Goal: Information Seeking & Learning: Understand process/instructions

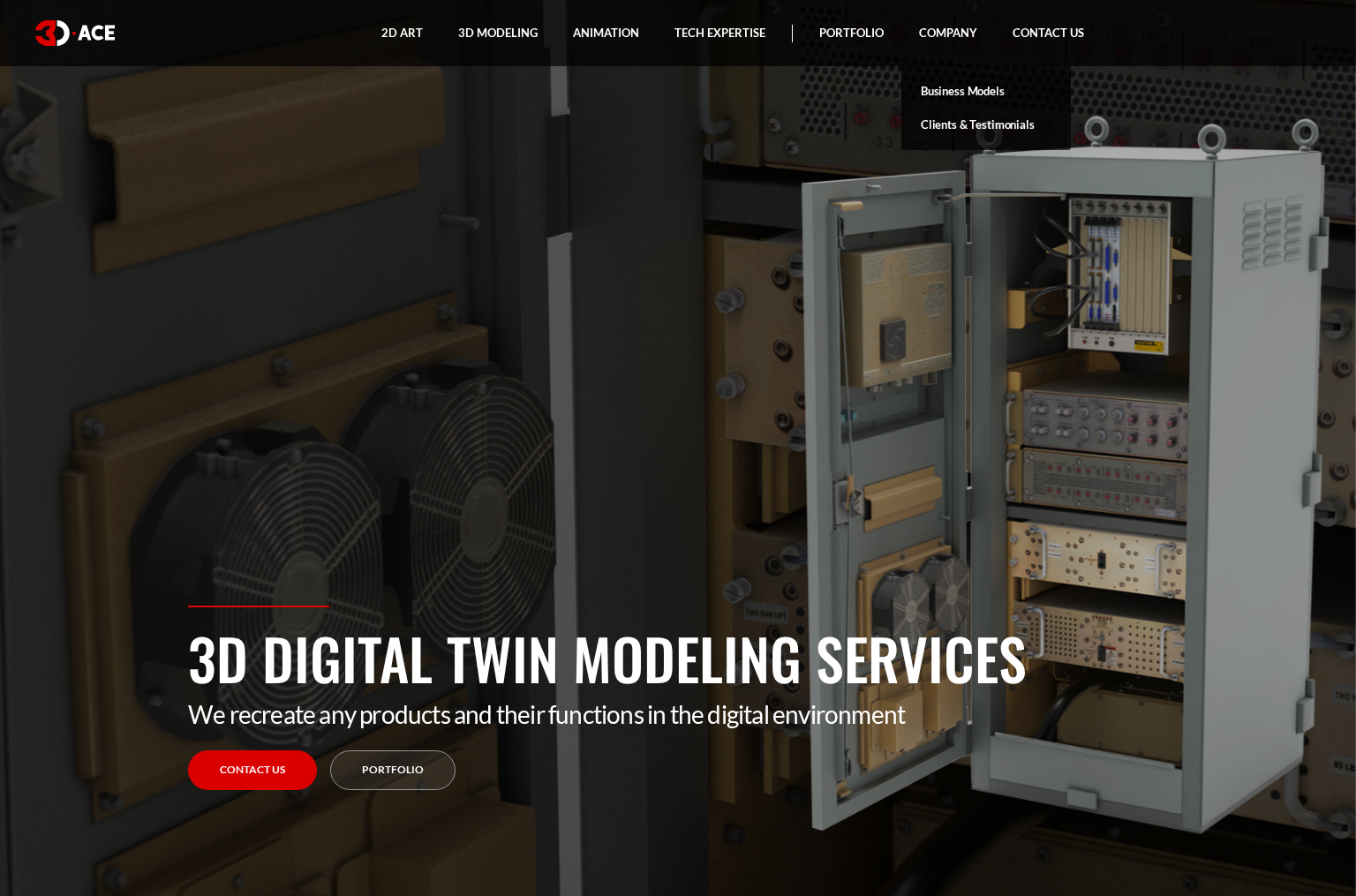
click at [976, 88] on link "Business Models" at bounding box center [985, 91] width 169 height 34
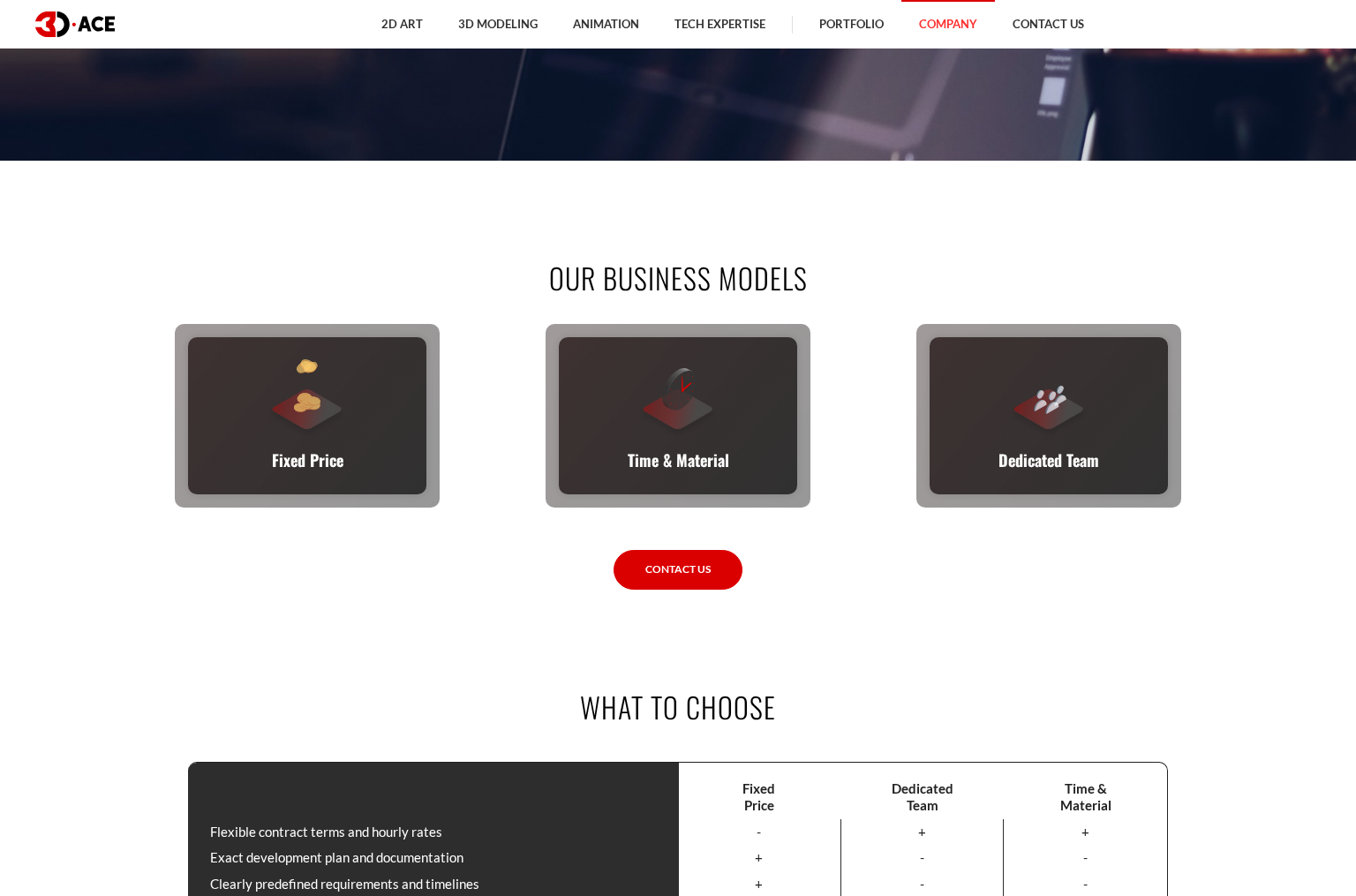
scroll to position [739, 0]
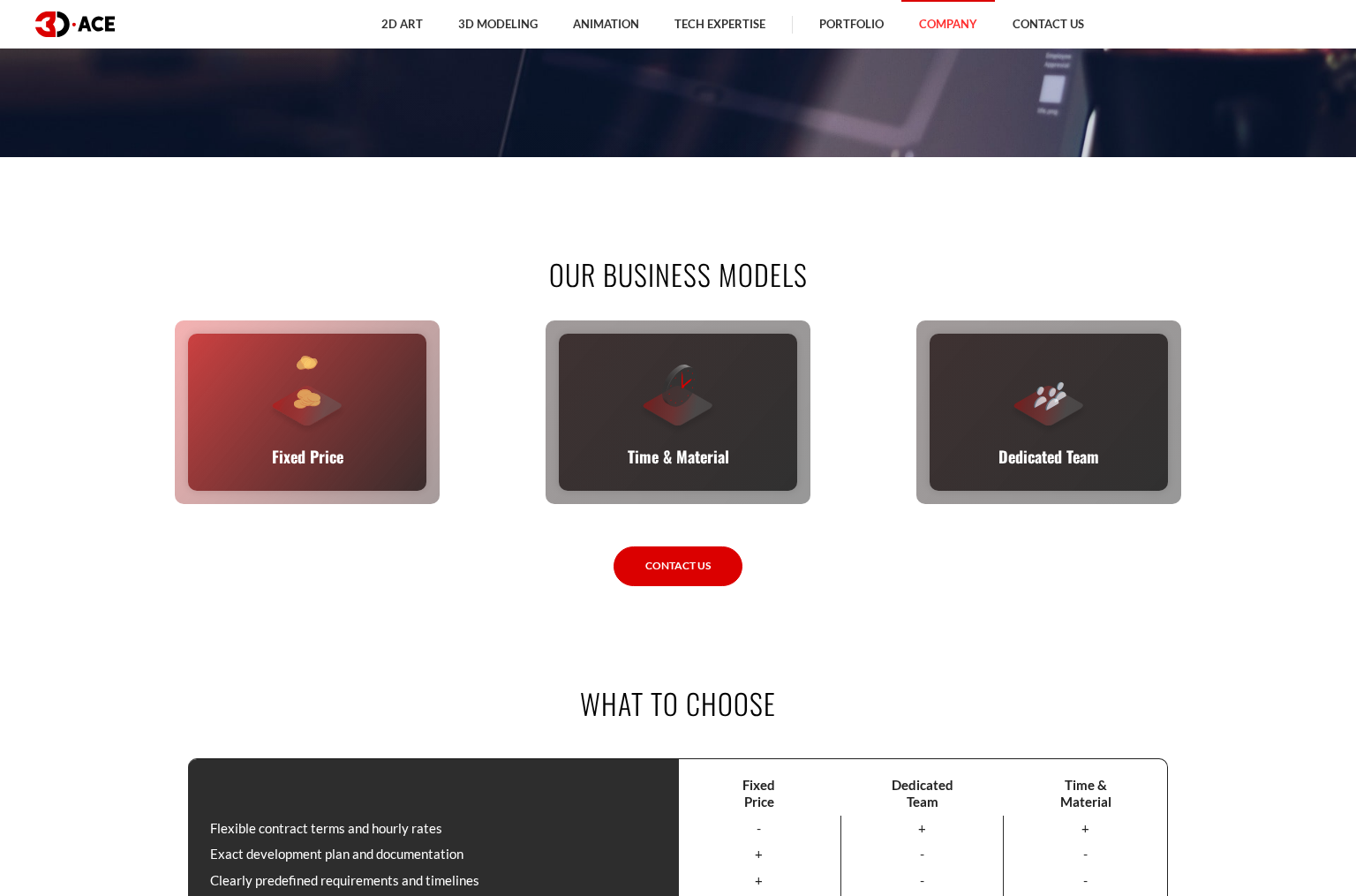
click at [378, 413] on div "Fixed Price You set the budget, we stick to it. The full scope, requirements, t…" at bounding box center [307, 411] width 238 height 157
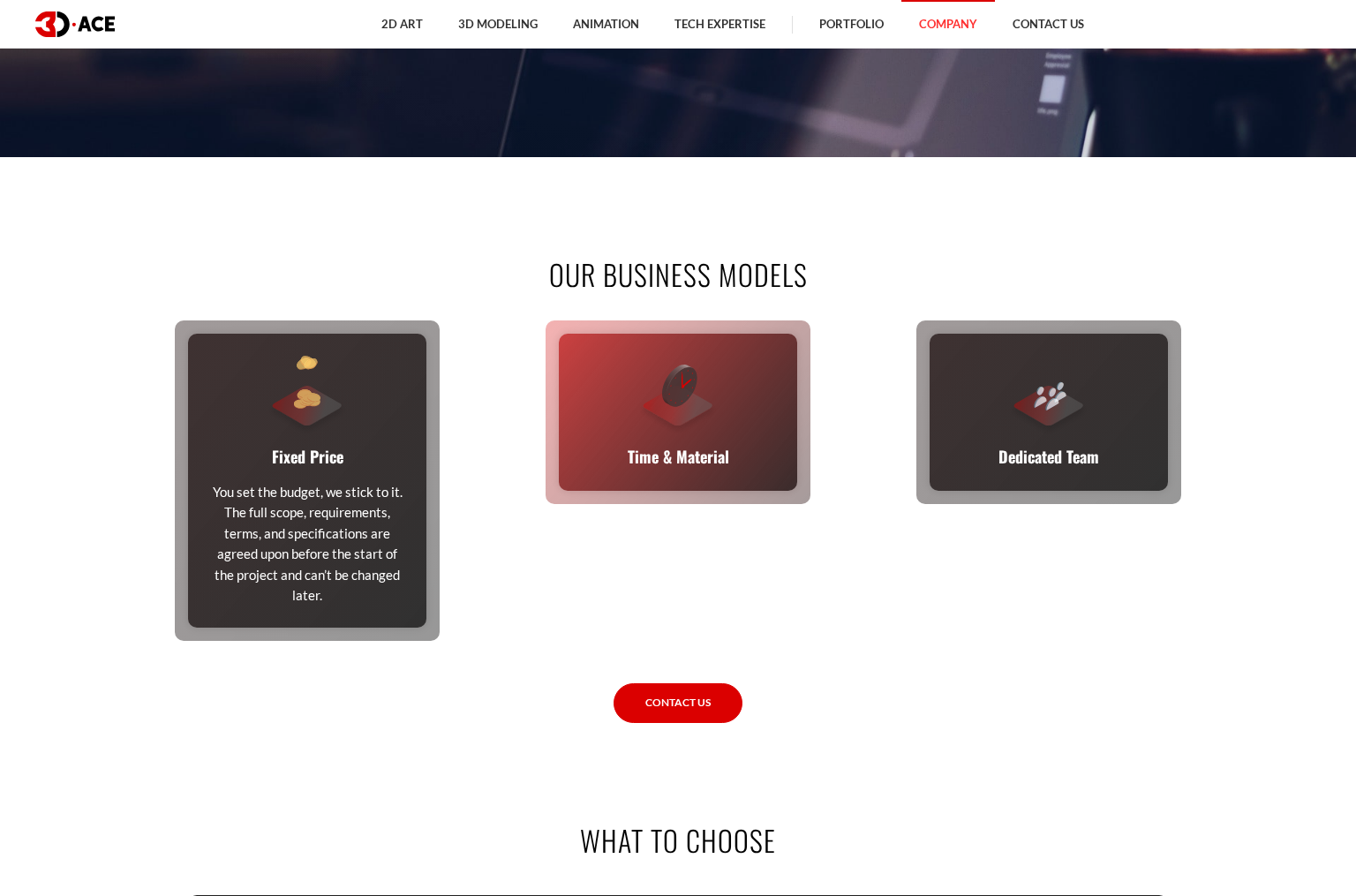
click at [696, 436] on div "Time & Material This flexible model calculates cost based on time and material …" at bounding box center [678, 411] width 238 height 157
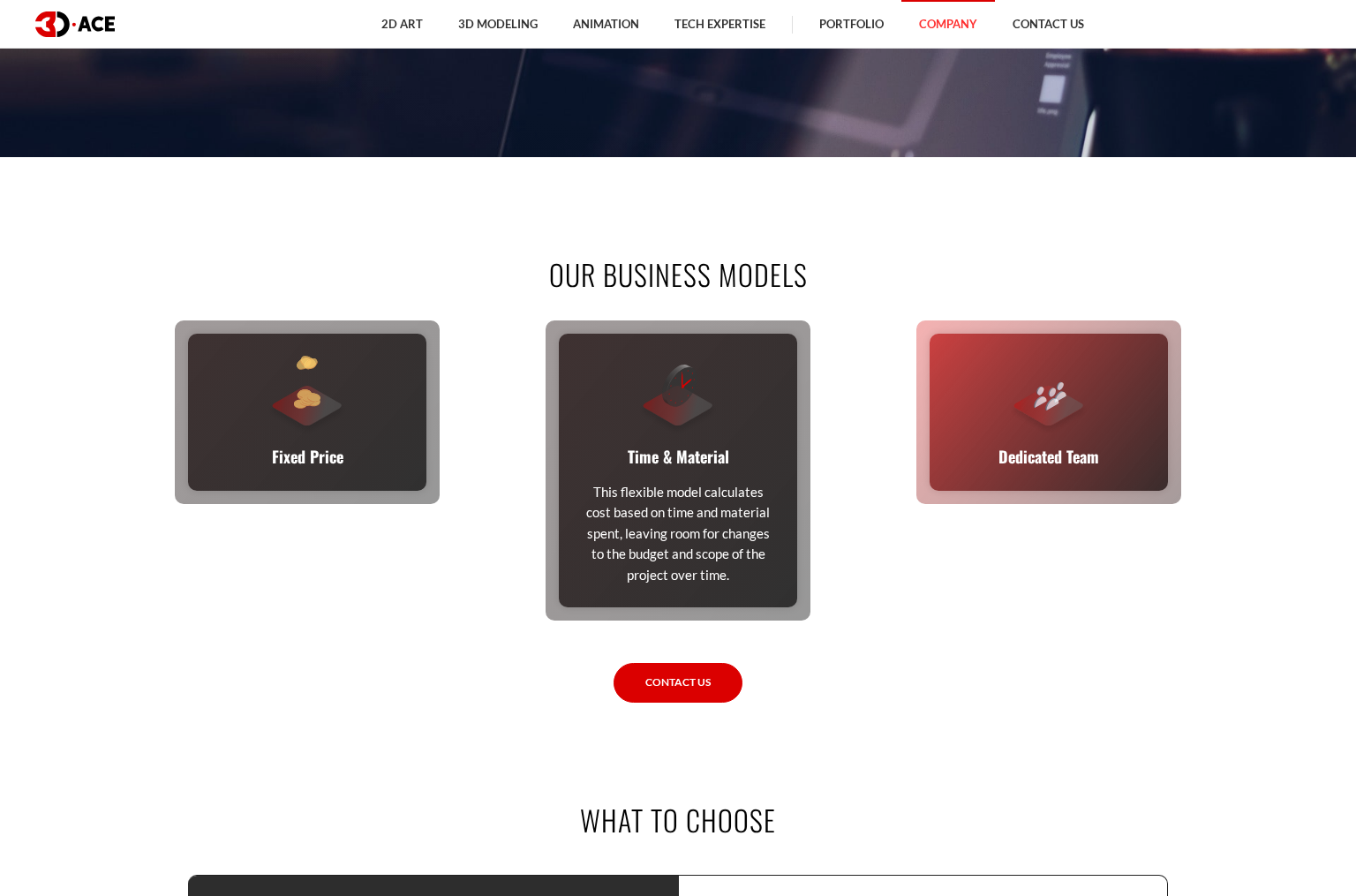
click at [1036, 452] on p "Dedicated Team" at bounding box center [1049, 456] width 101 height 25
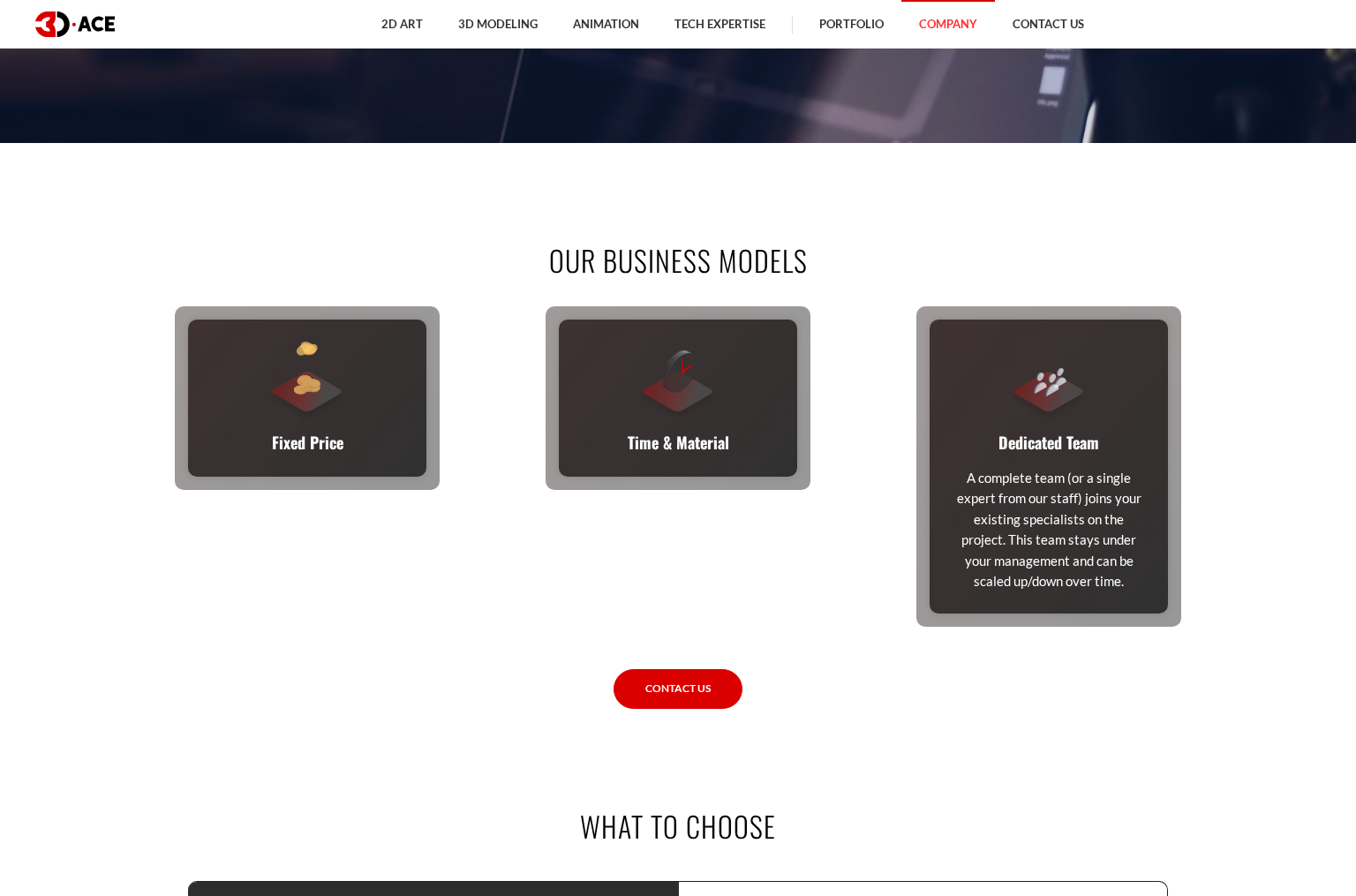
scroll to position [750, 0]
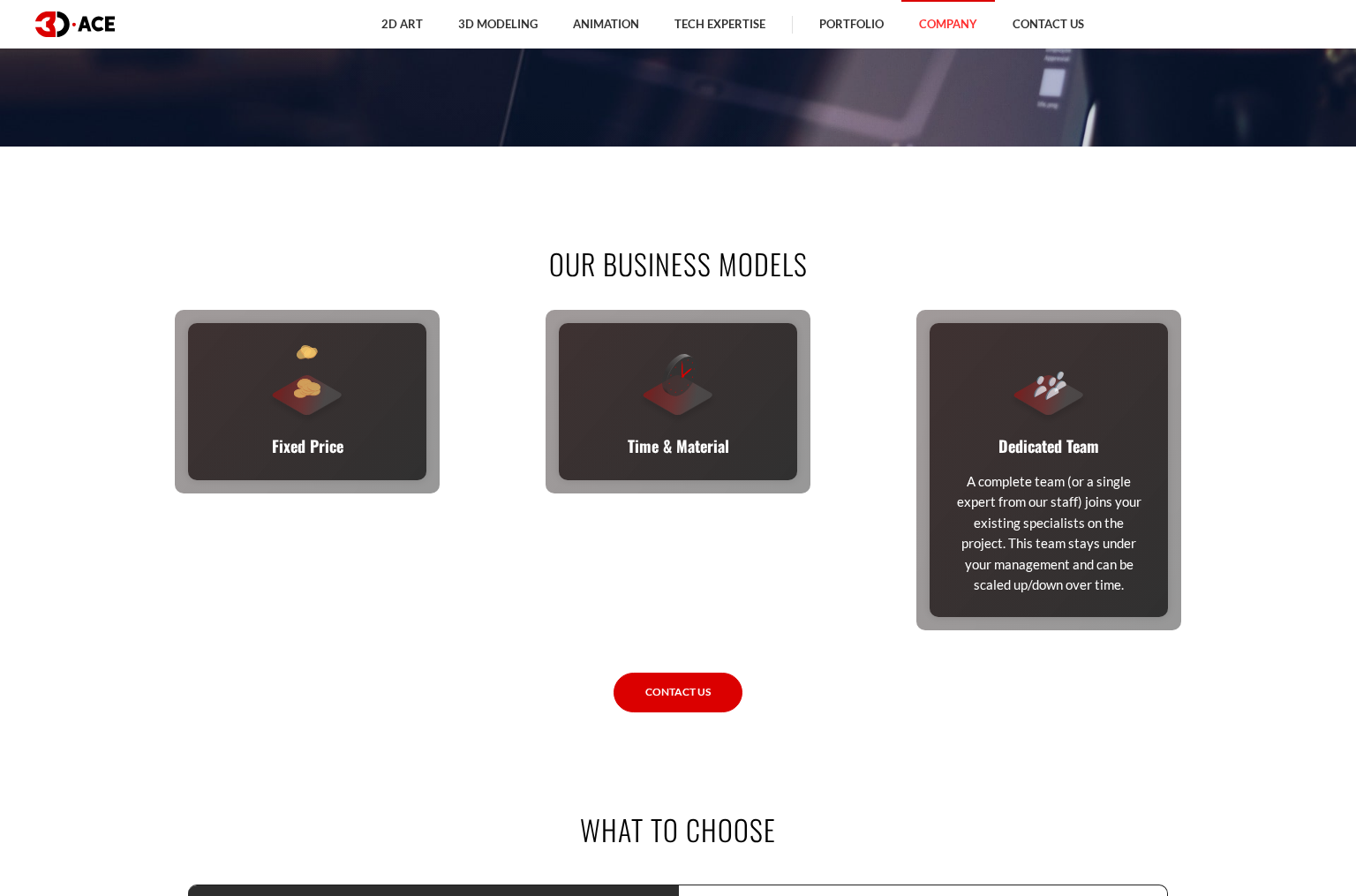
drag, startPoint x: 555, startPoint y: 261, endPoint x: 840, endPoint y: 261, distance: 285.0
click at [840, 261] on h2 "Our business models" at bounding box center [678, 263] width 980 height 40
copy h2 "Our business models"
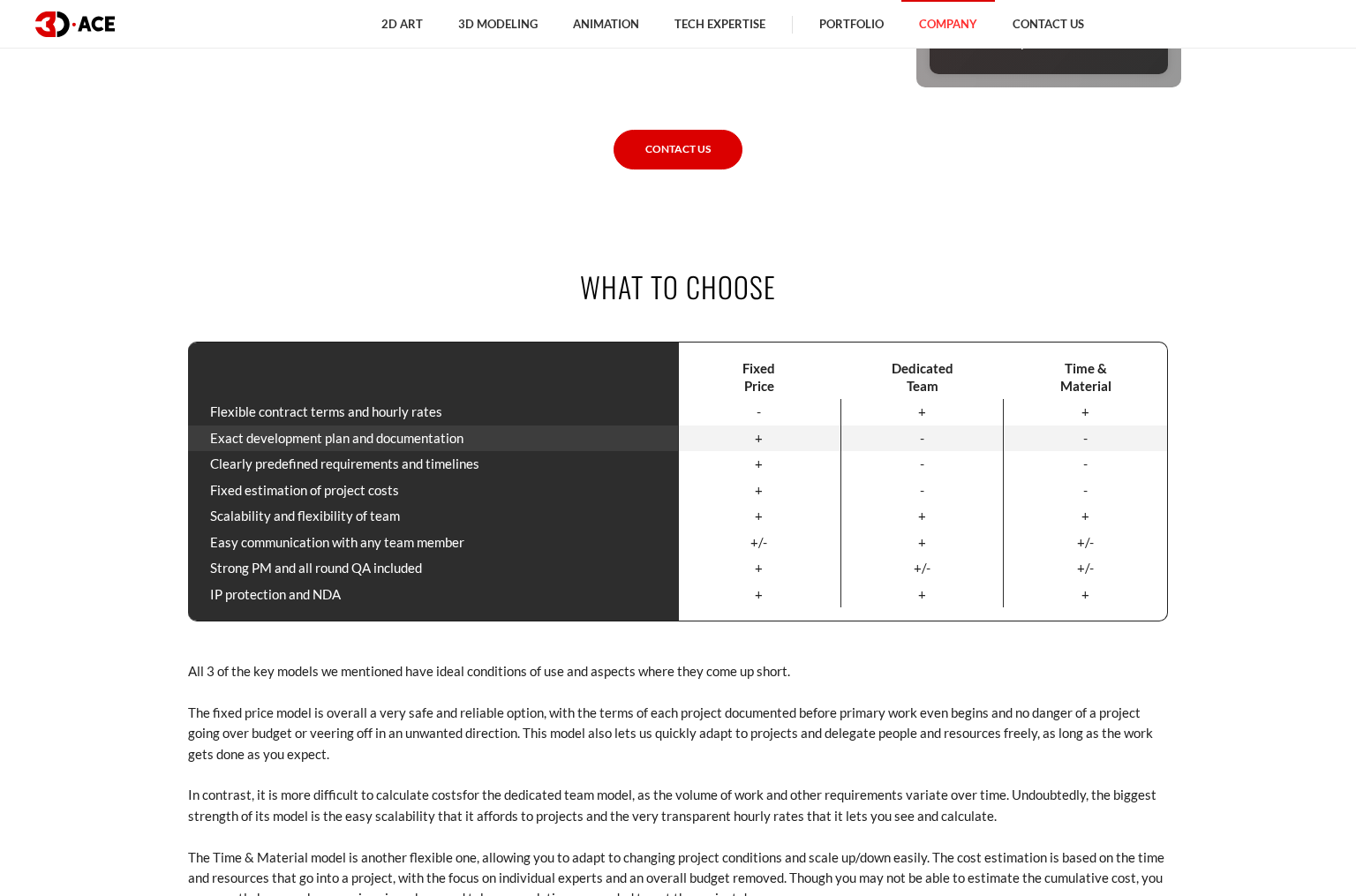
scroll to position [1419, 0]
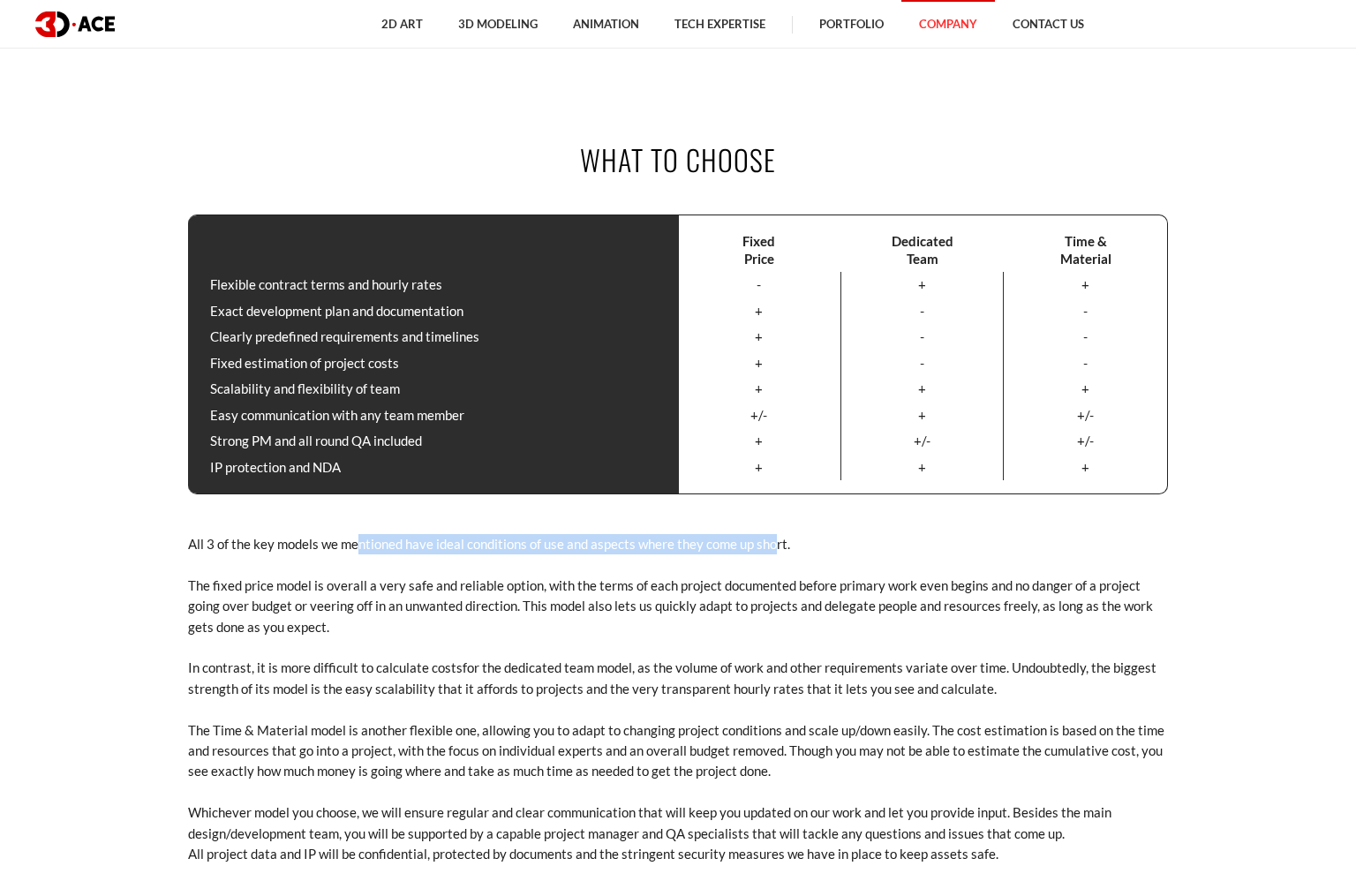
drag, startPoint x: 359, startPoint y: 537, endPoint x: 774, endPoint y: 533, distance: 415.0
click at [774, 534] on p "All 3 of the key models we mentioned have ideal conditions of use and aspects w…" at bounding box center [678, 544] width 980 height 21
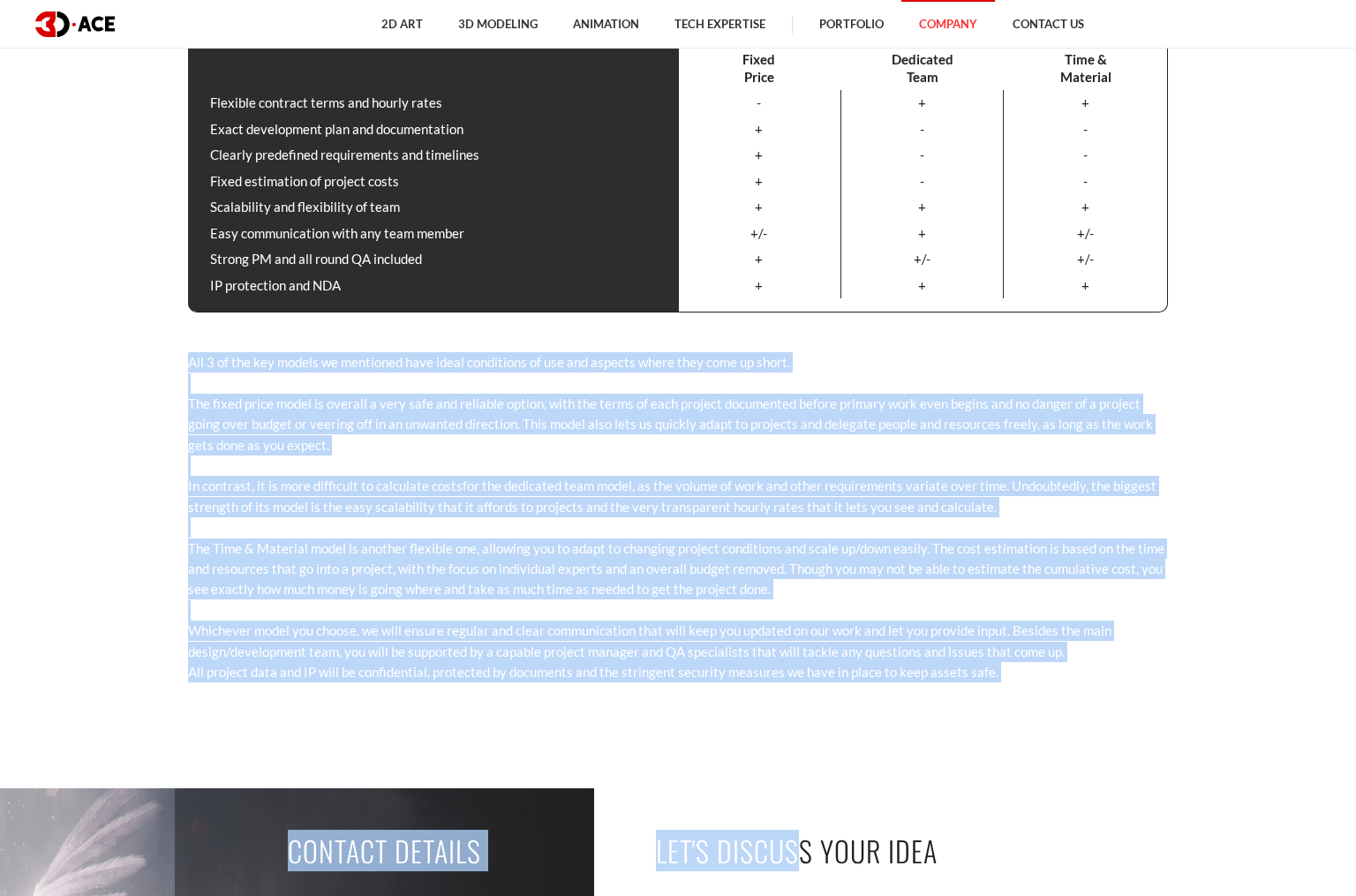
scroll to position [1635, 0]
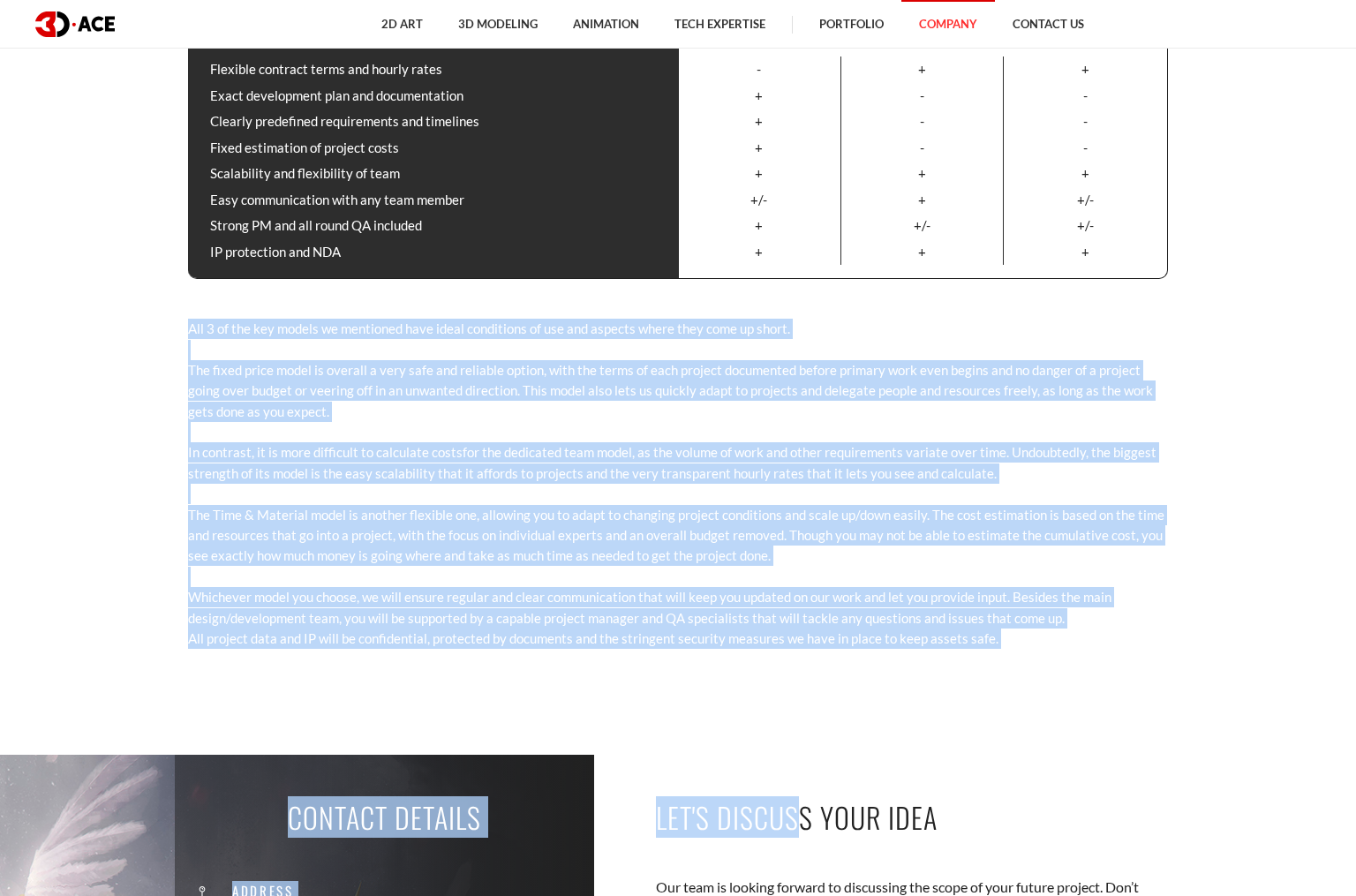
drag, startPoint x: 190, startPoint y: 532, endPoint x: 1041, endPoint y: 630, distance: 856.6
click at [1041, 630] on div "What to choose Fixed Price Dedicated Team Time & Material Flexible contract ter…" at bounding box center [678, 313] width 1007 height 777
copy div "All 3 of the key models we mentioned have ideal conditions of use and aspects w…"
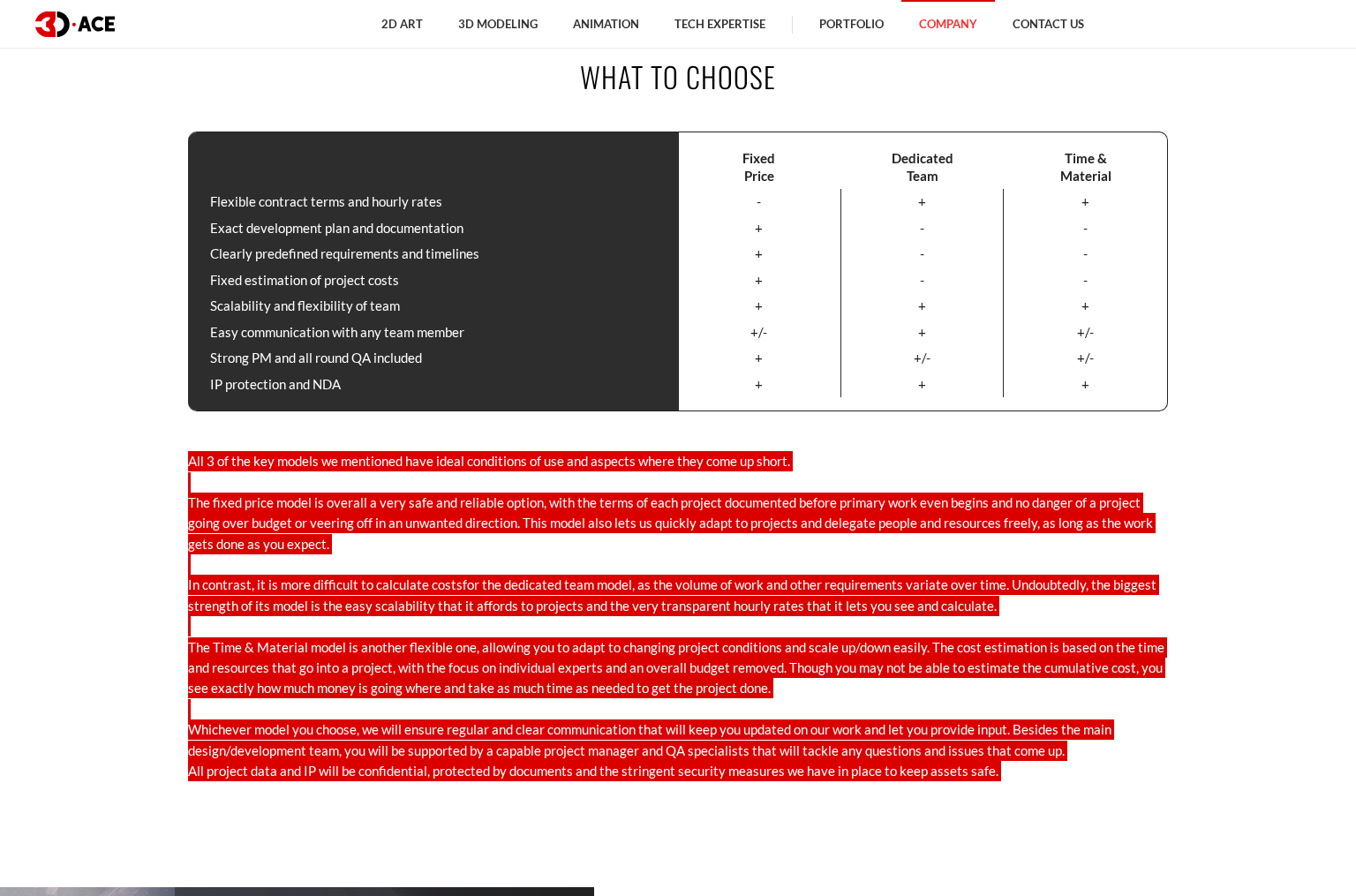
scroll to position [1421, 0]
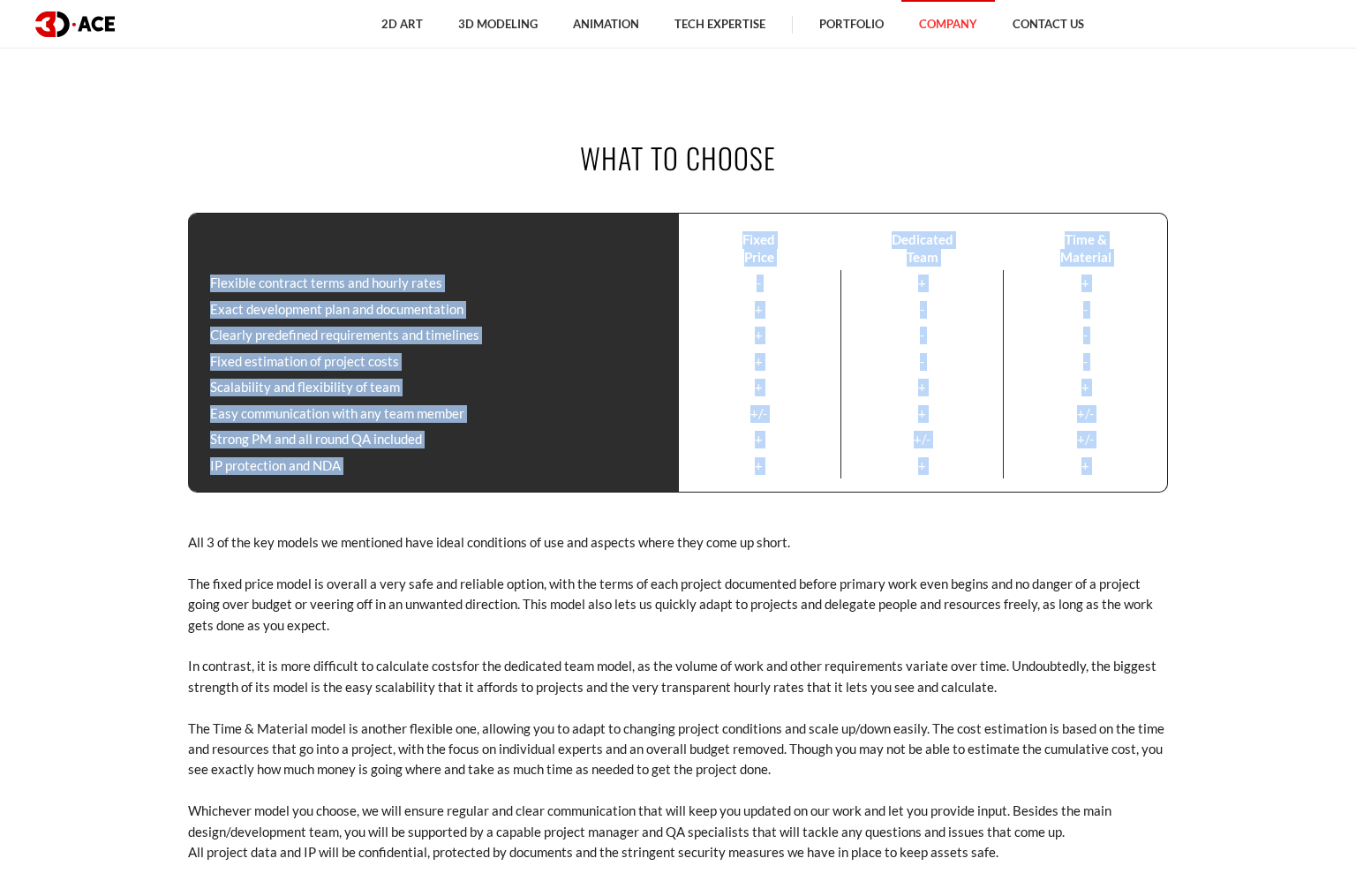
drag, startPoint x: 178, startPoint y: 194, endPoint x: 1181, endPoint y: 507, distance: 1050.7
click at [1181, 507] on section "What to choose Fixed Price Dedicated Team Time & Material Flexible contract ter…" at bounding box center [678, 526] width 1356 height 777
copy div "Fixed Price Dedicated Team Time & Material Flexible contract terms and hourly r…"
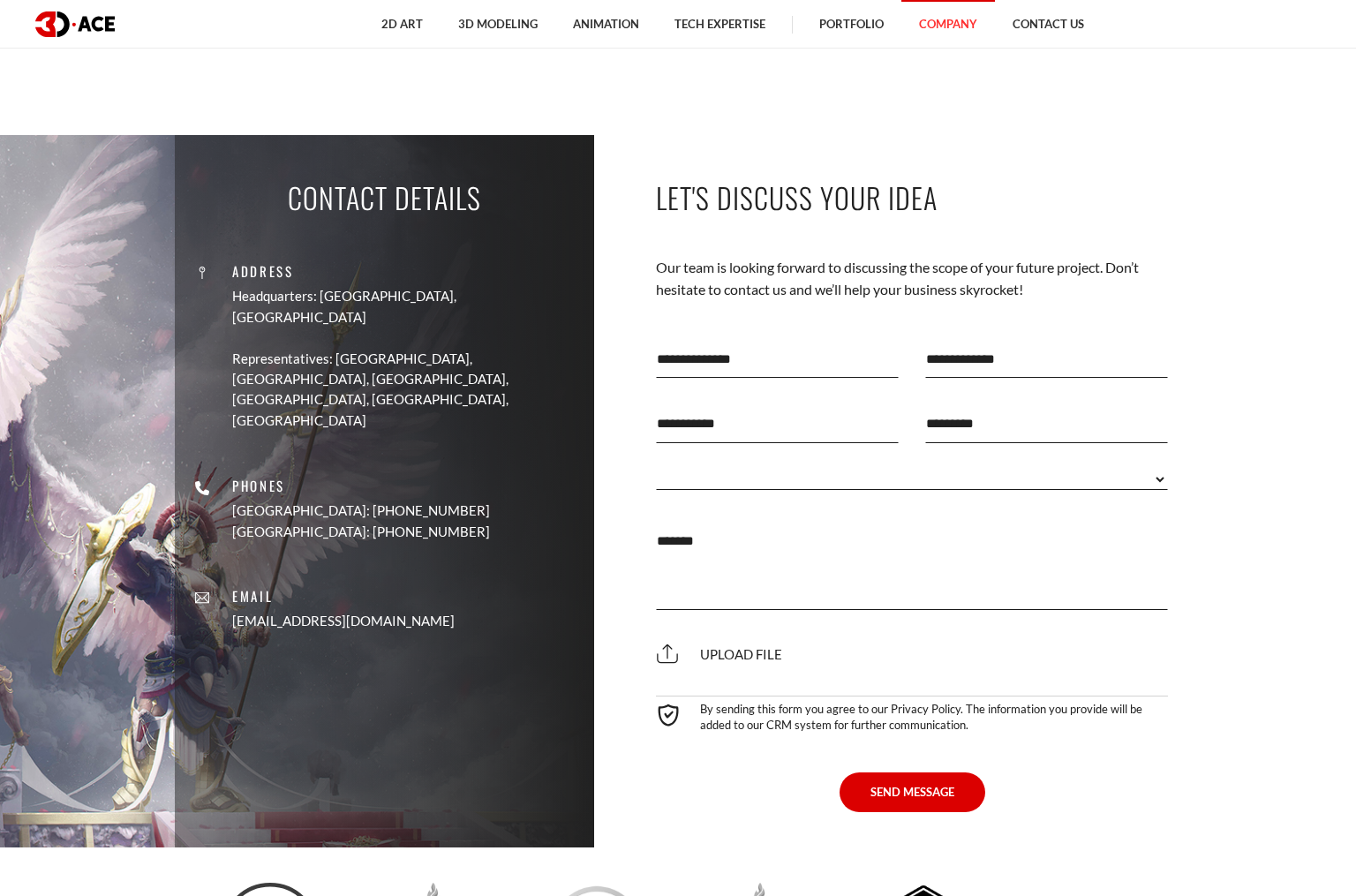
scroll to position [2829, 0]
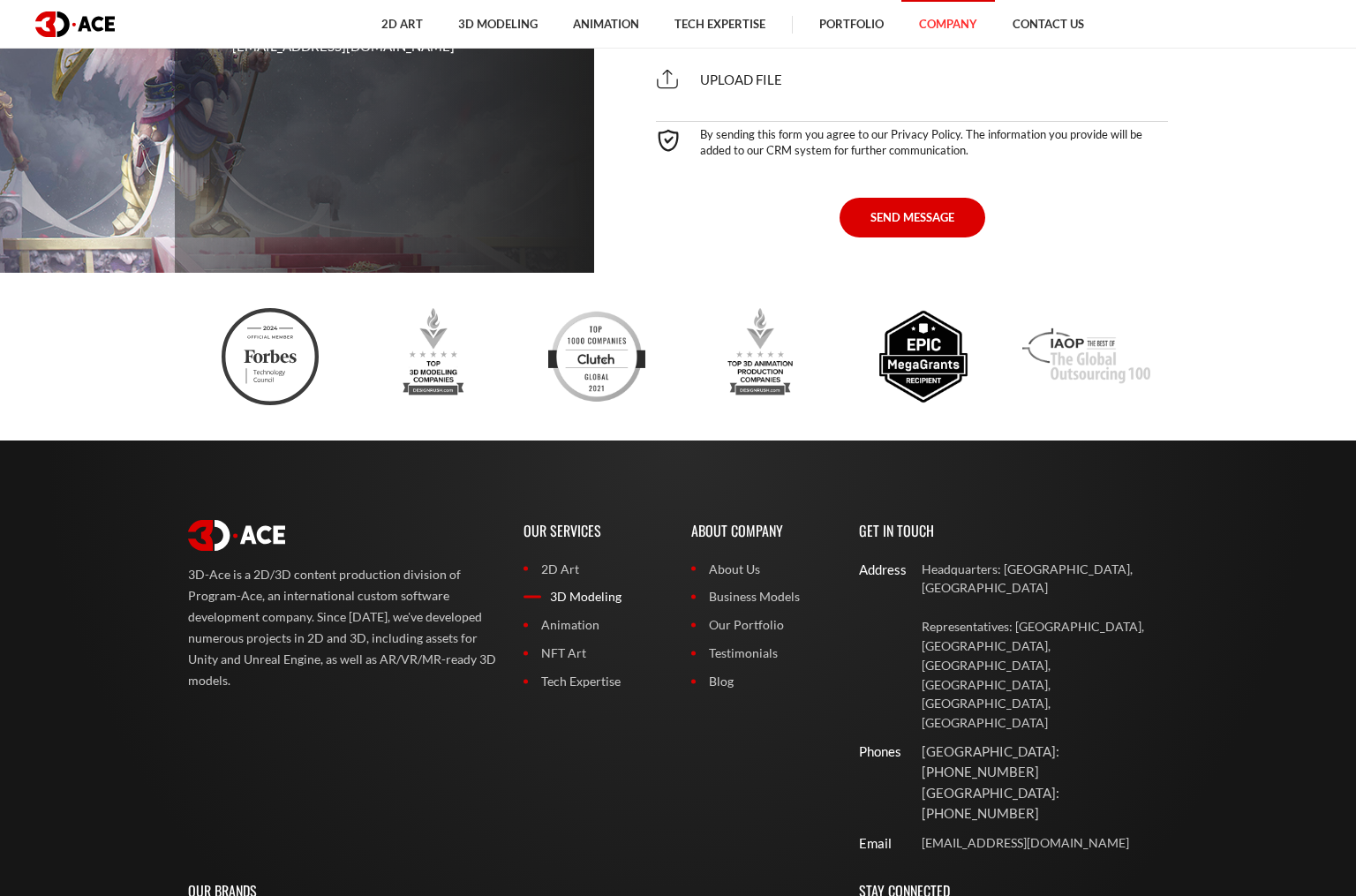
click at [568, 587] on link "3D Modeling" at bounding box center [593, 597] width 141 height 20
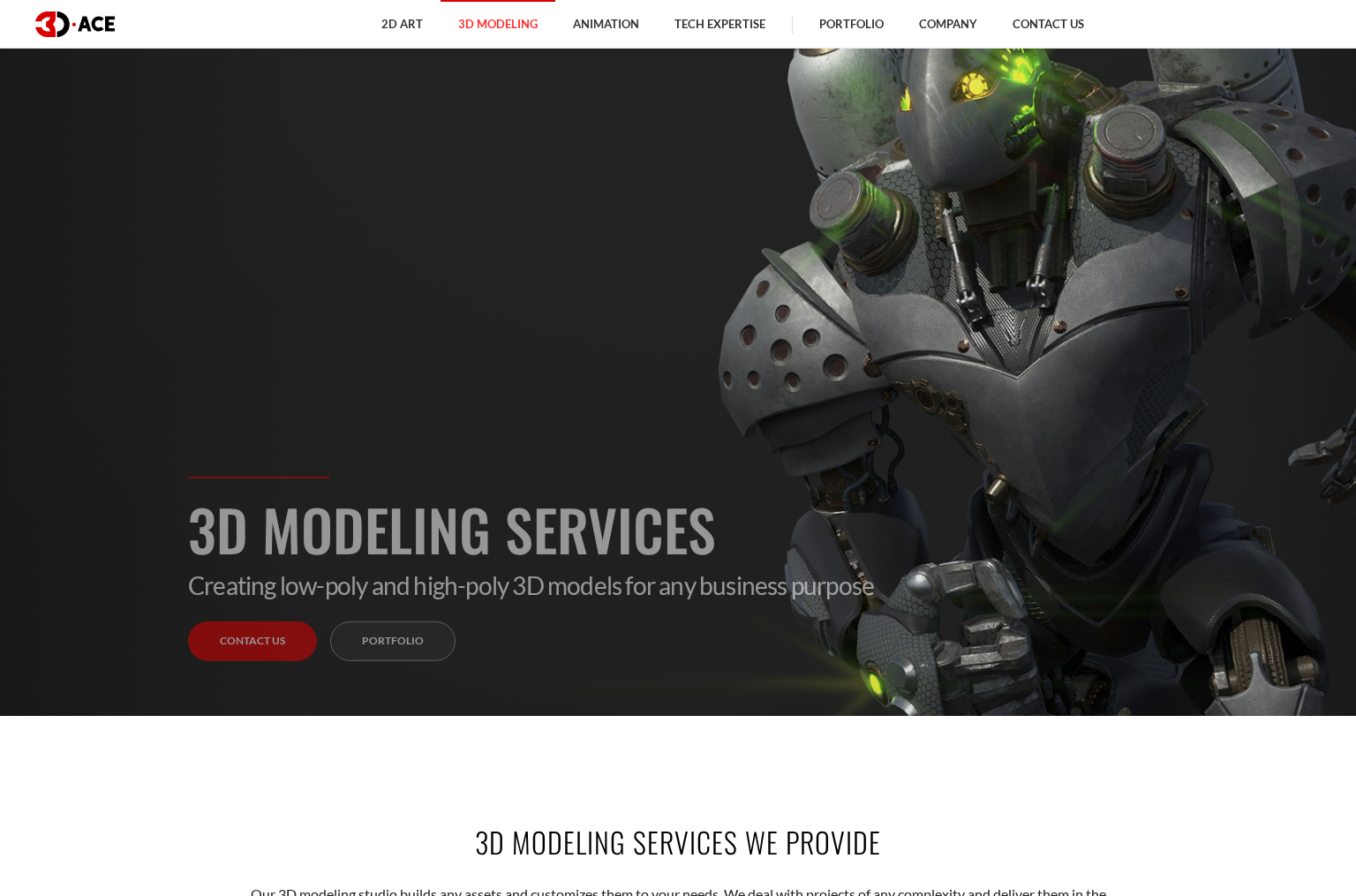
scroll to position [184, 0]
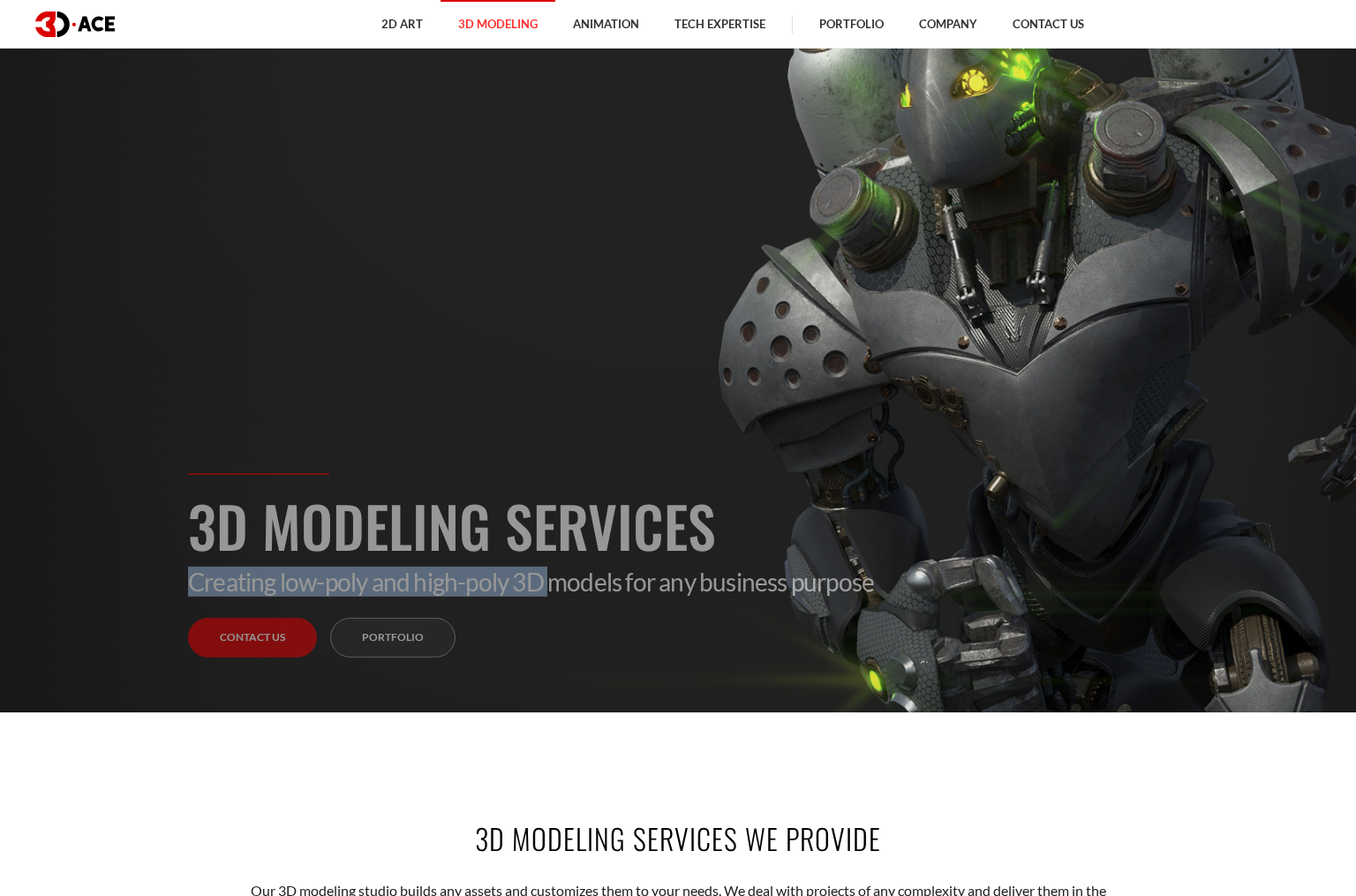
drag, startPoint x: 195, startPoint y: 582, endPoint x: 552, endPoint y: 588, distance: 357.1
click at [552, 588] on p "Creating low-poly and high-poly 3D models for any business purpose" at bounding box center [678, 582] width 980 height 30
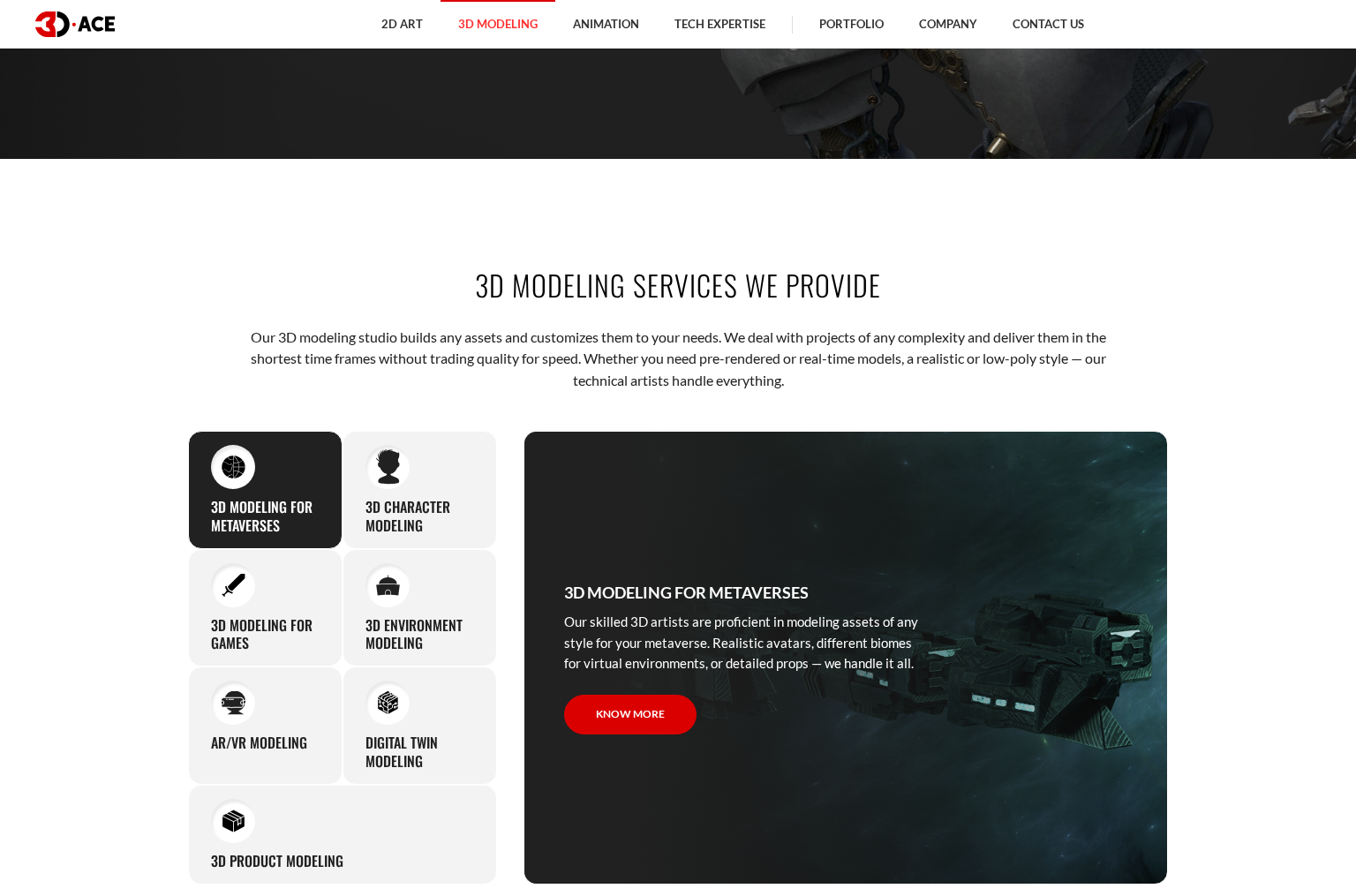
scroll to position [931, 0]
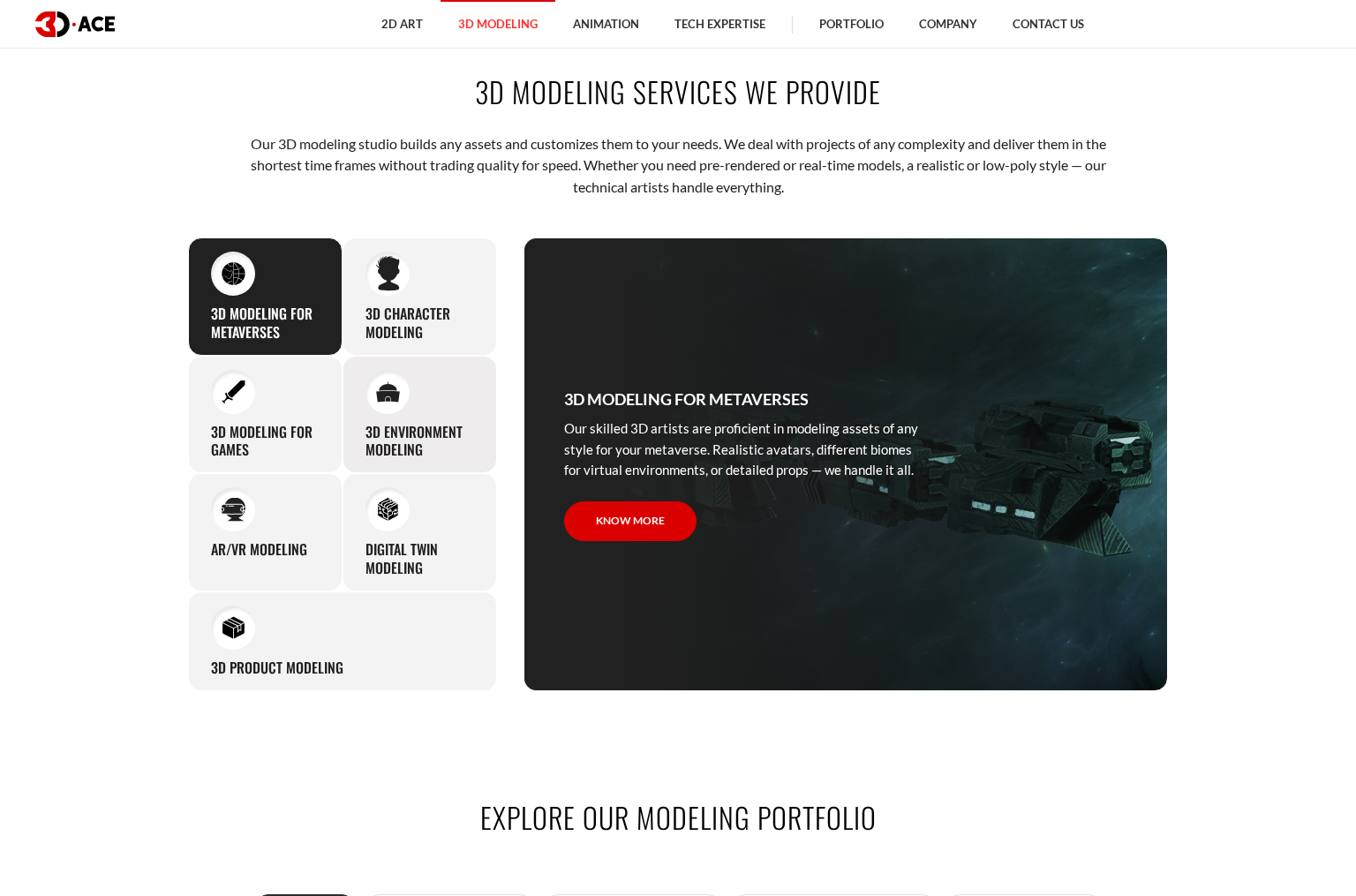
click at [426, 423] on h3 "3D environment modeling" at bounding box center [420, 441] width 109 height 37
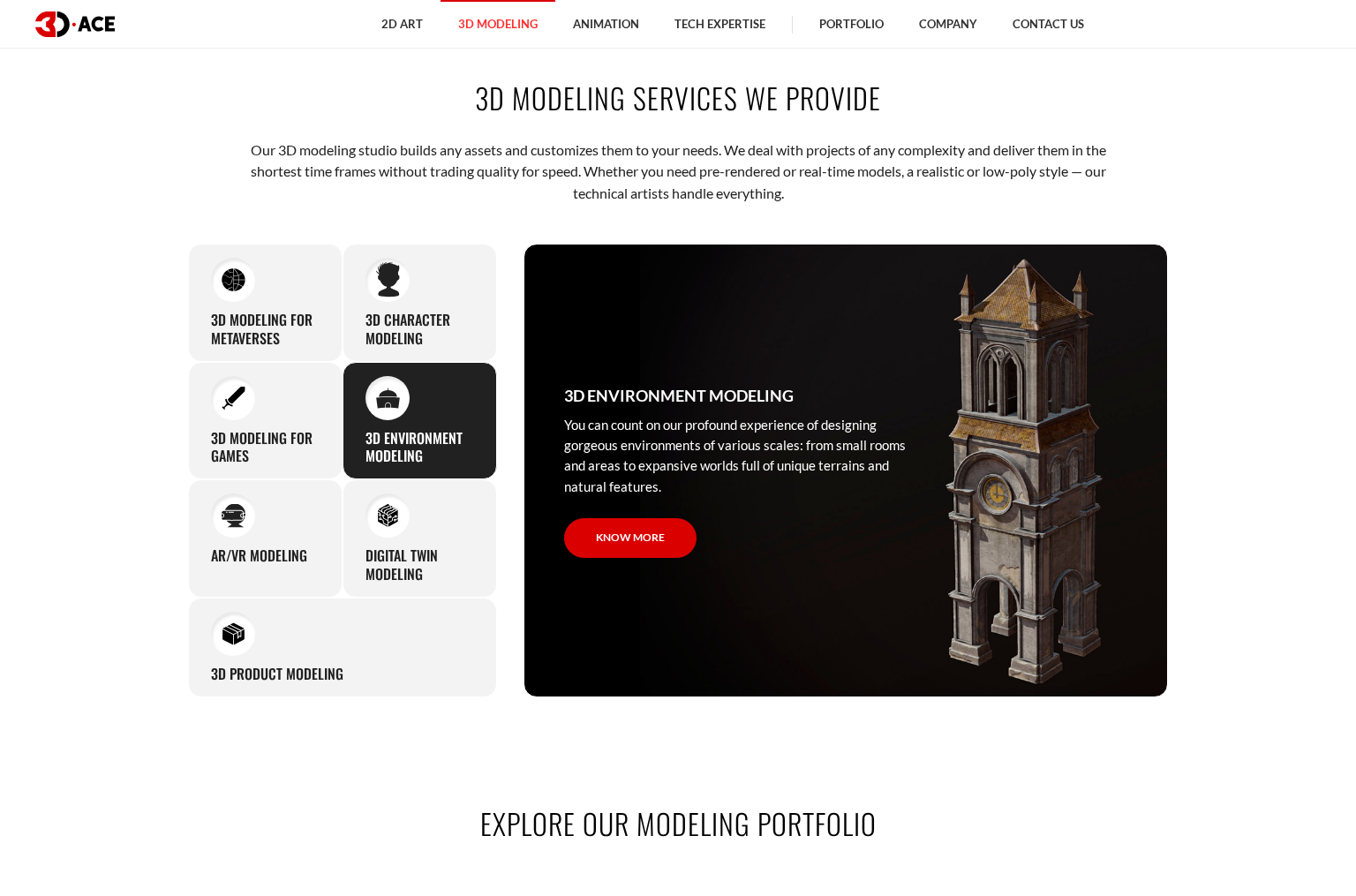
scroll to position [59, 0]
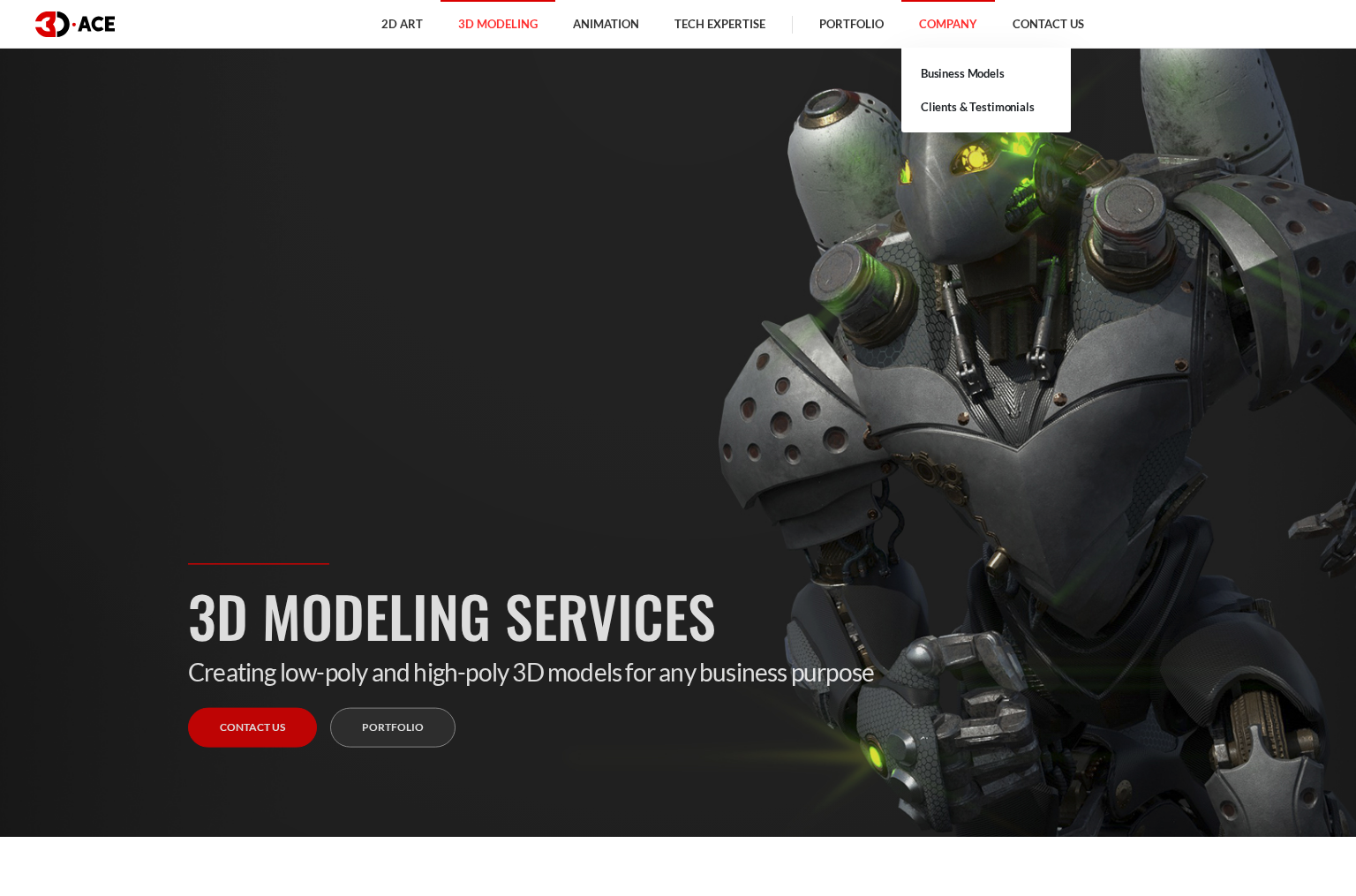
click at [968, 25] on link "Company" at bounding box center [948, 24] width 94 height 48
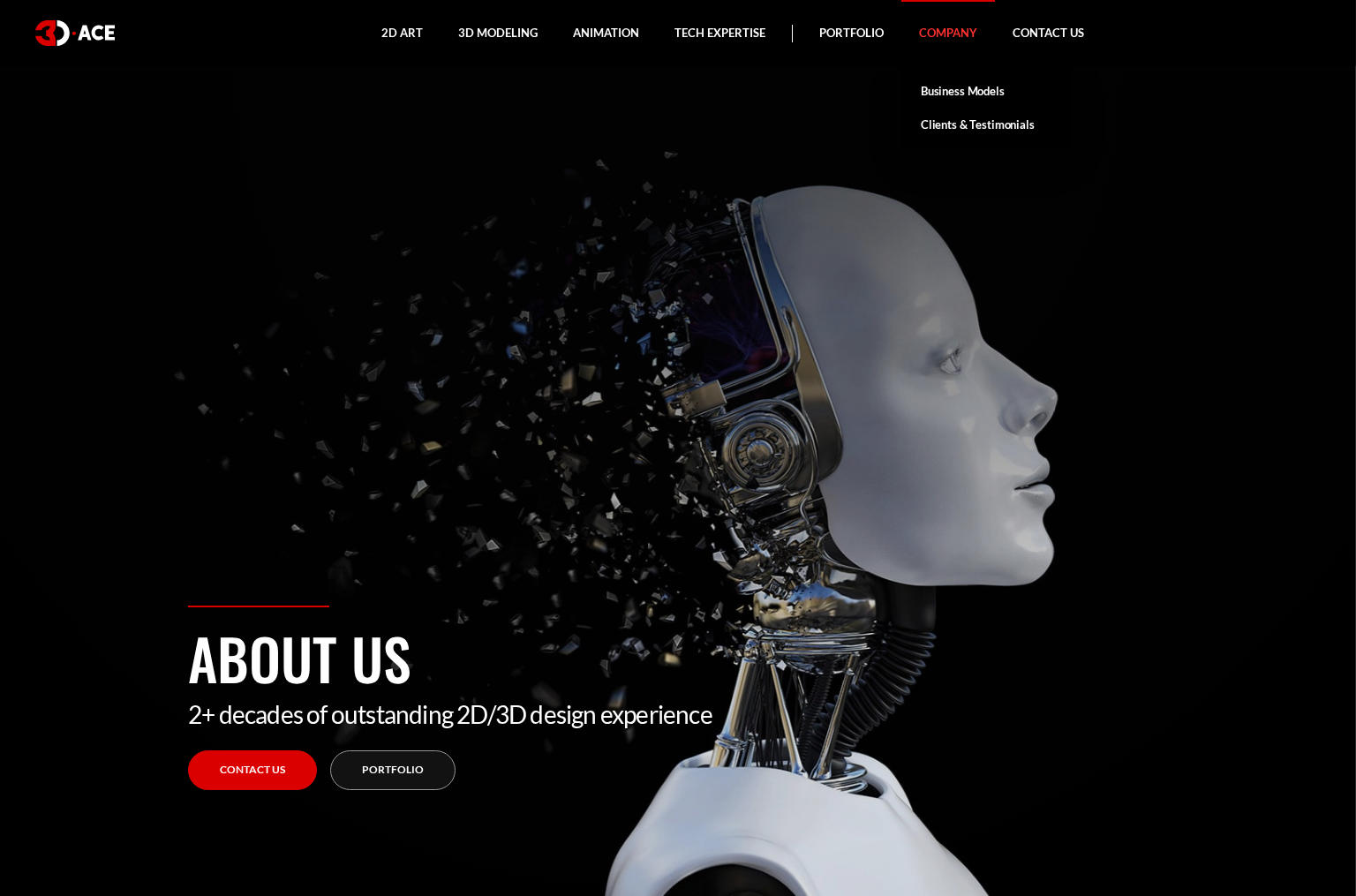
click at [962, 89] on link "Business Models" at bounding box center [985, 91] width 169 height 34
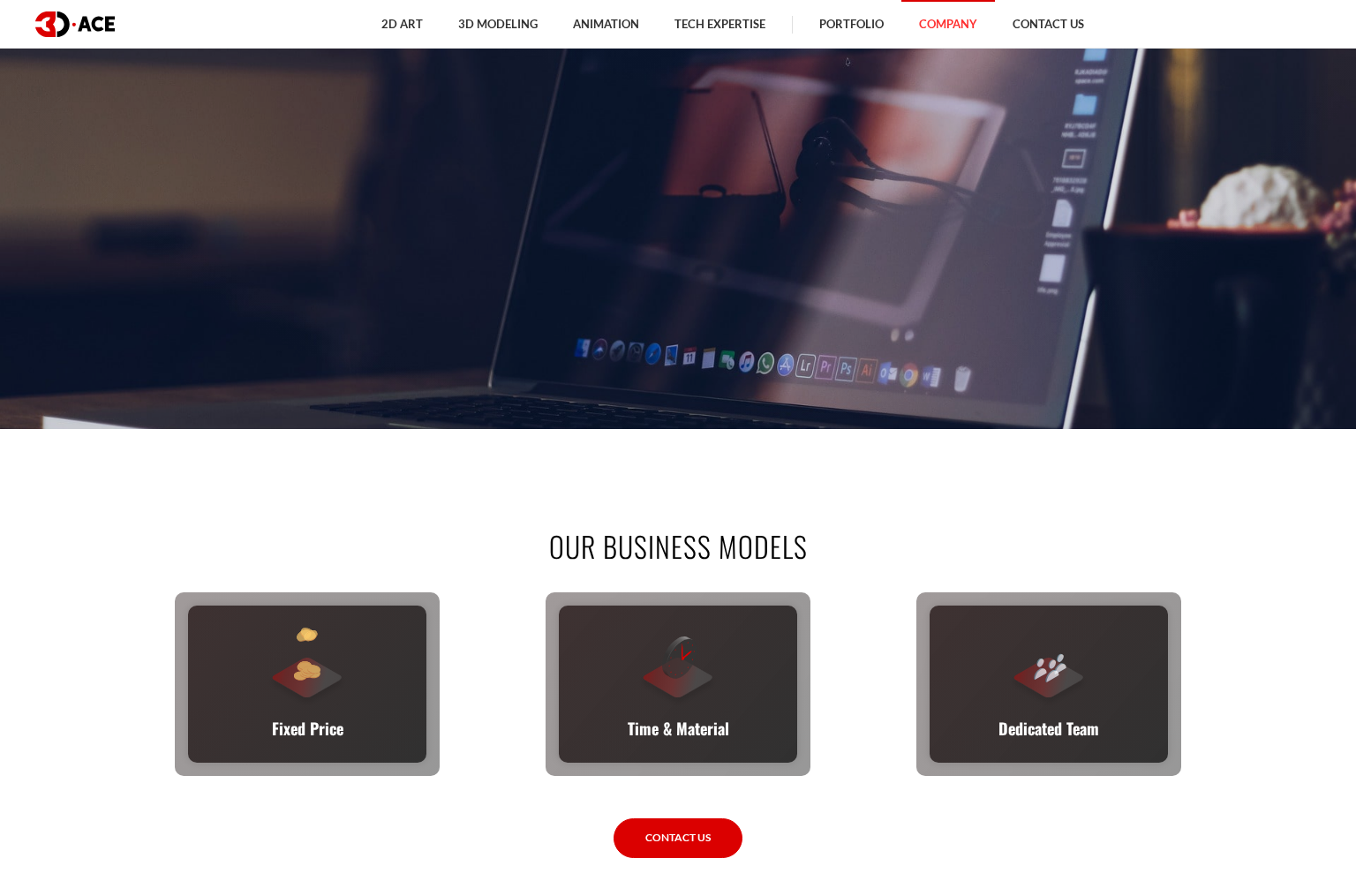
scroll to position [779, 0]
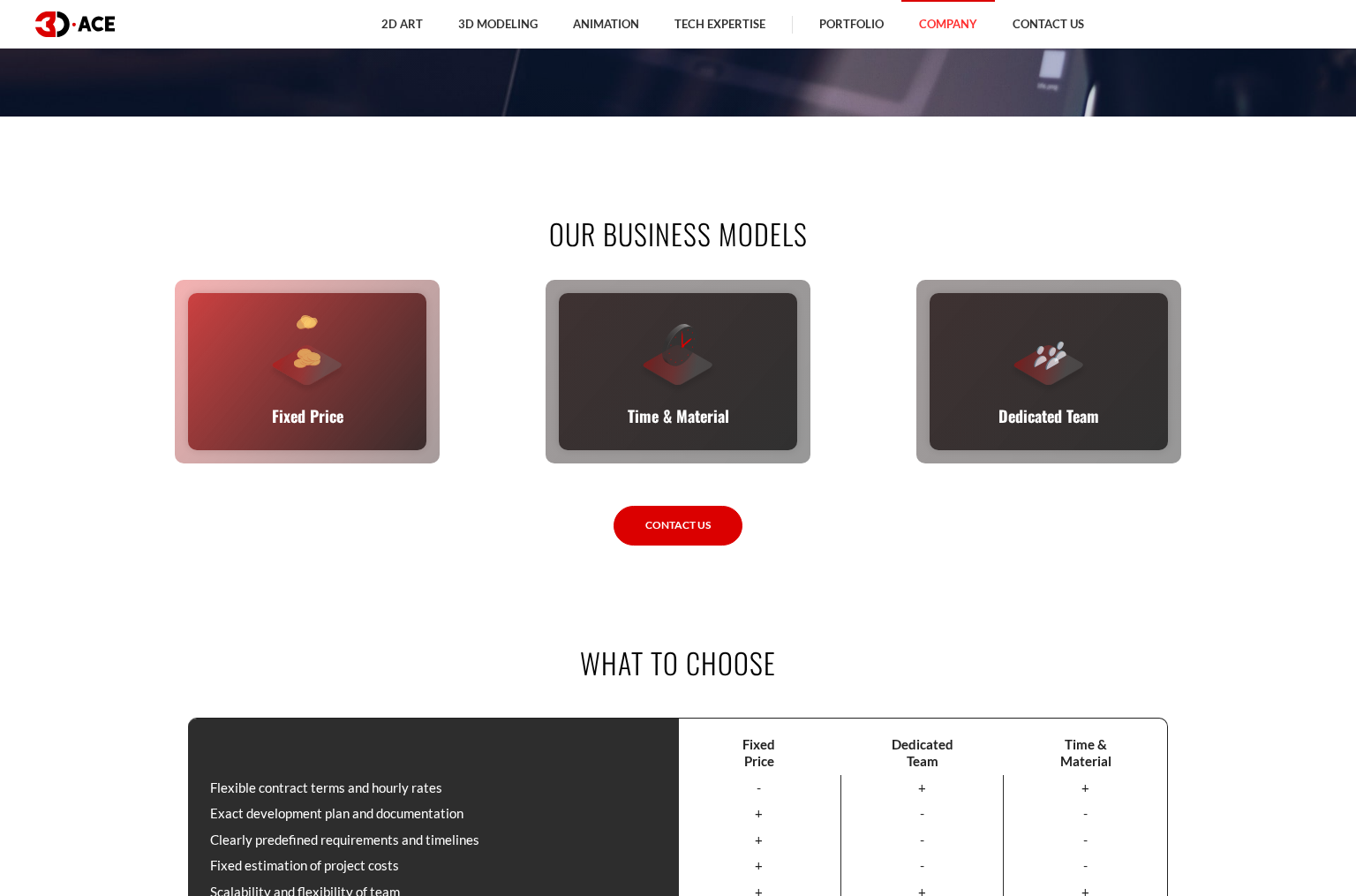
click at [351, 353] on div "Fixed Price You set the budget, we stick to it. The full scope, requirements, t…" at bounding box center [307, 371] width 238 height 157
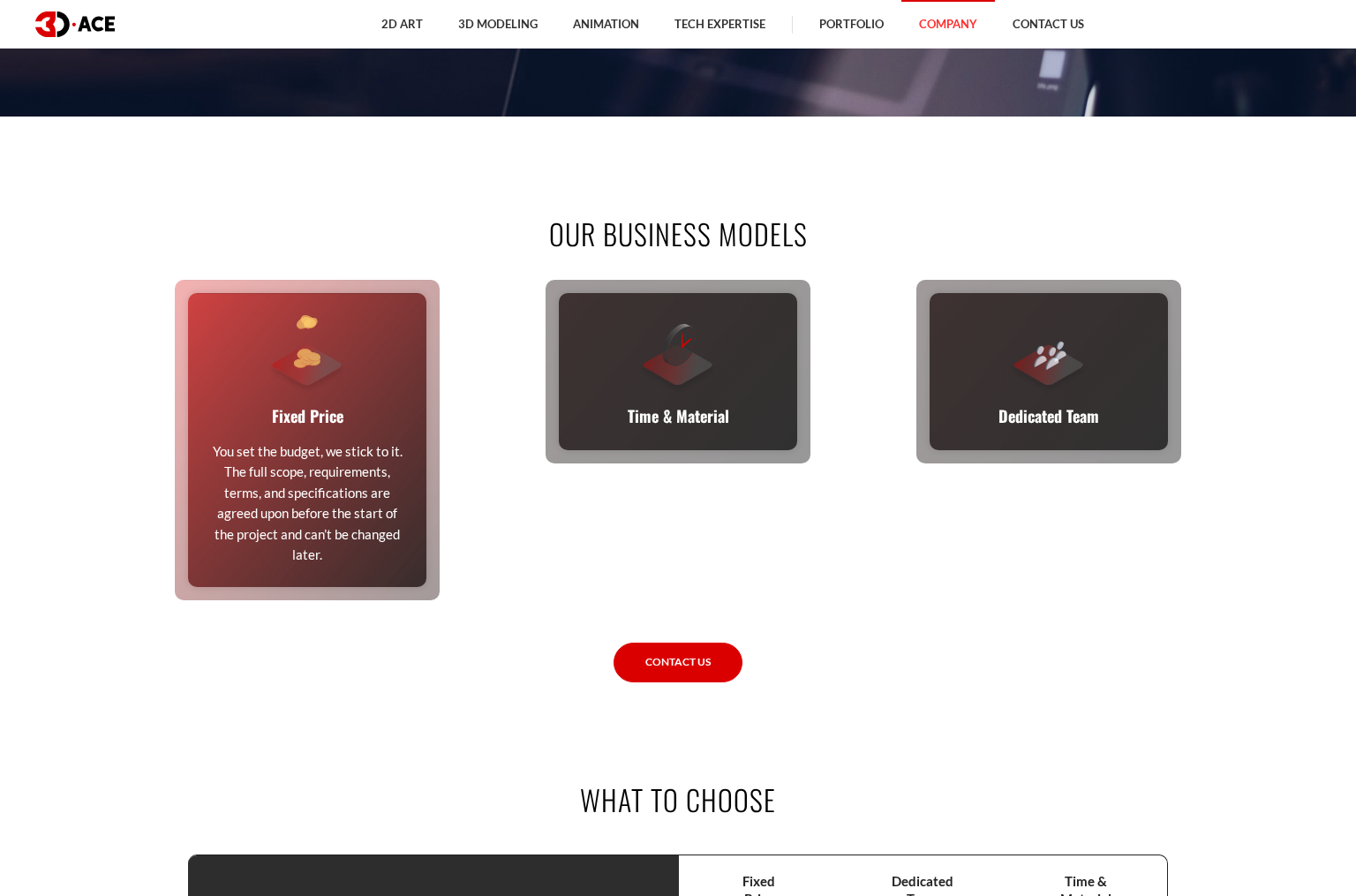
drag, startPoint x: 260, startPoint y: 412, endPoint x: 344, endPoint y: 550, distance: 161.6
click at [344, 550] on div "Fixed Price You set the budget, we stick to it. The full scope, requirements, t…" at bounding box center [307, 439] width 238 height 294
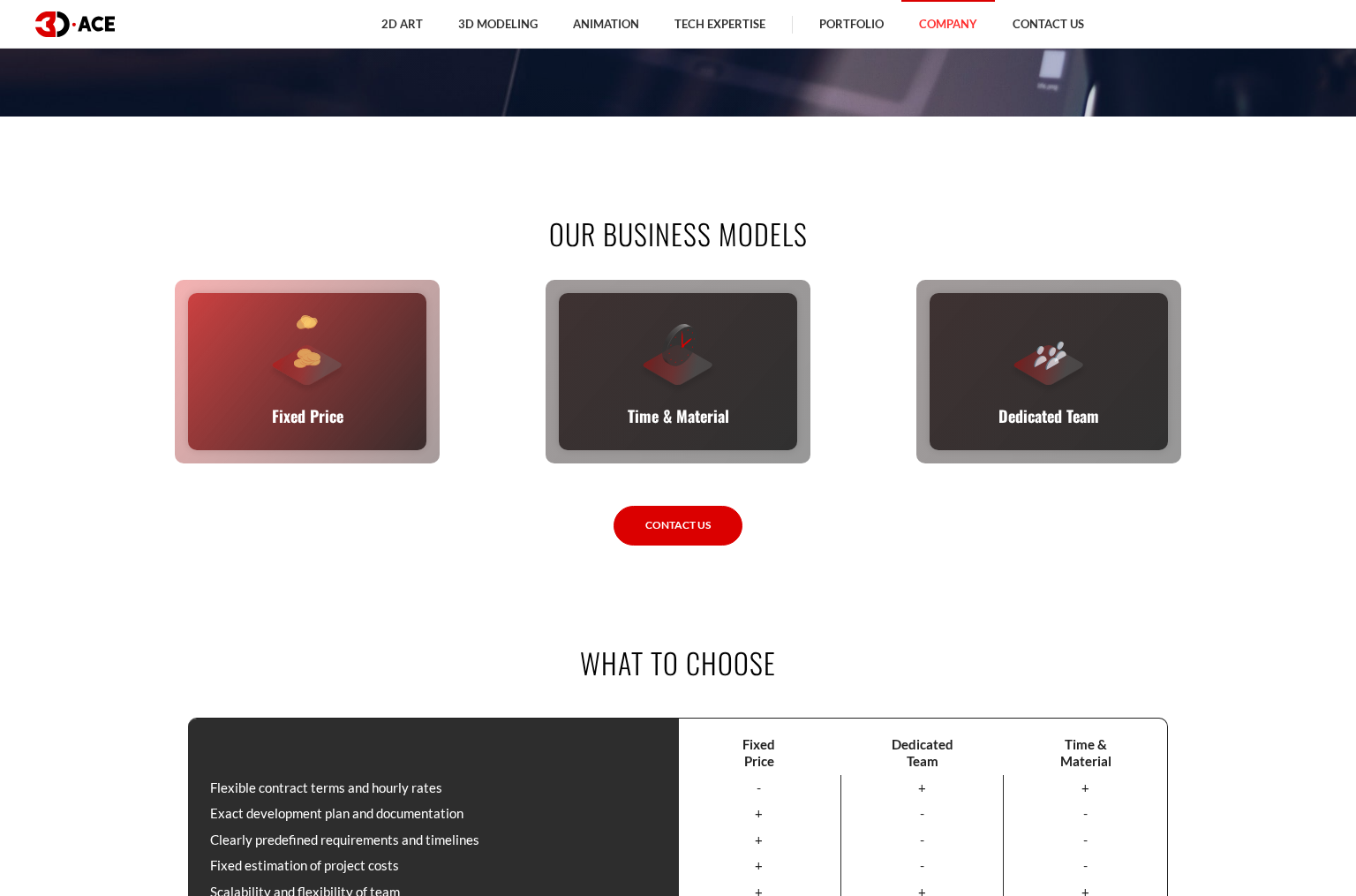
click at [322, 421] on p "Fixed Price" at bounding box center [308, 415] width 71 height 25
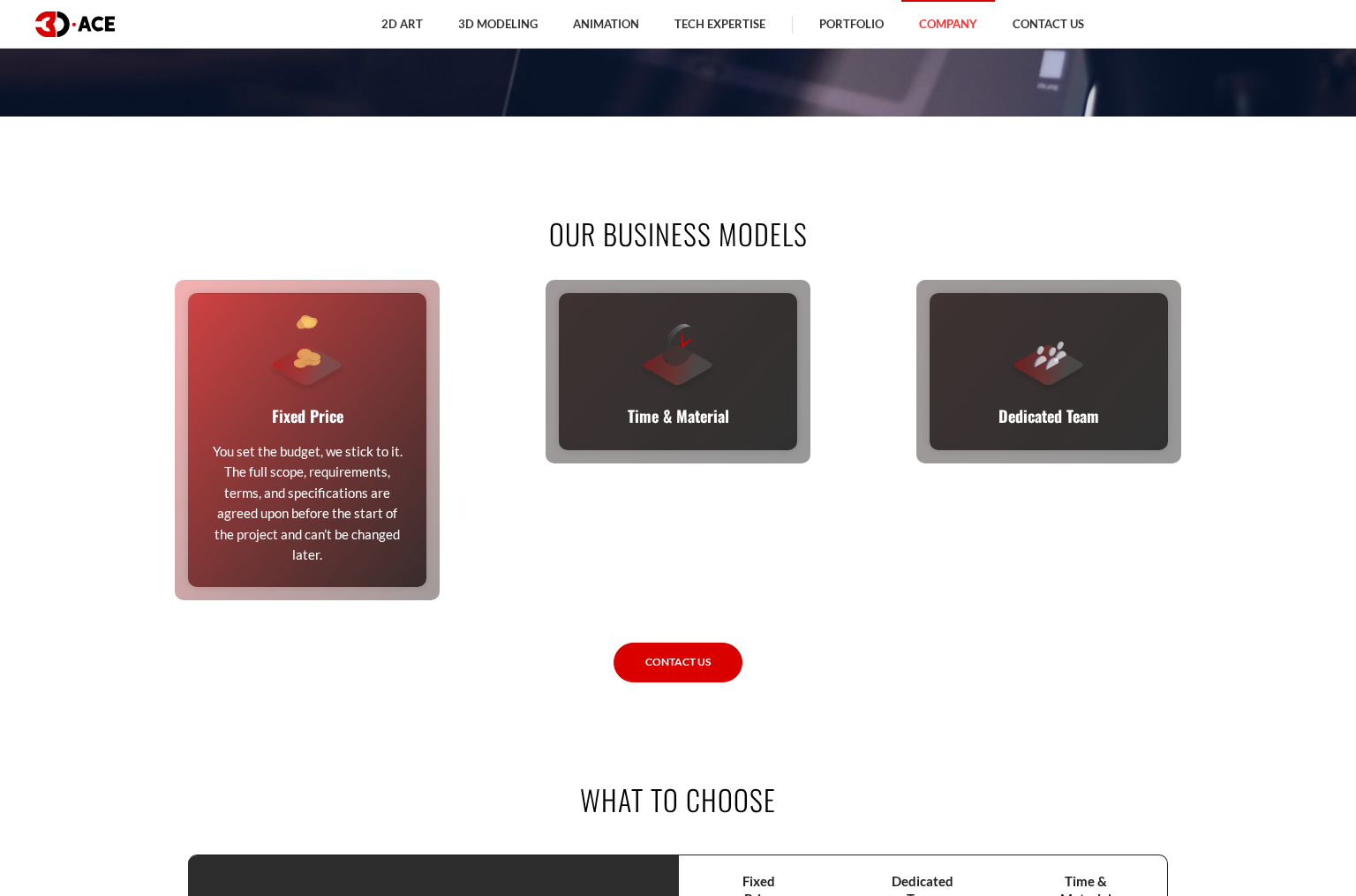
drag, startPoint x: 269, startPoint y: 407, endPoint x: 322, endPoint y: 549, distance: 151.6
click at [322, 549] on div "Fixed Price You set the budget, we stick to it. The full scope, requirements, t…" at bounding box center [307, 439] width 238 height 294
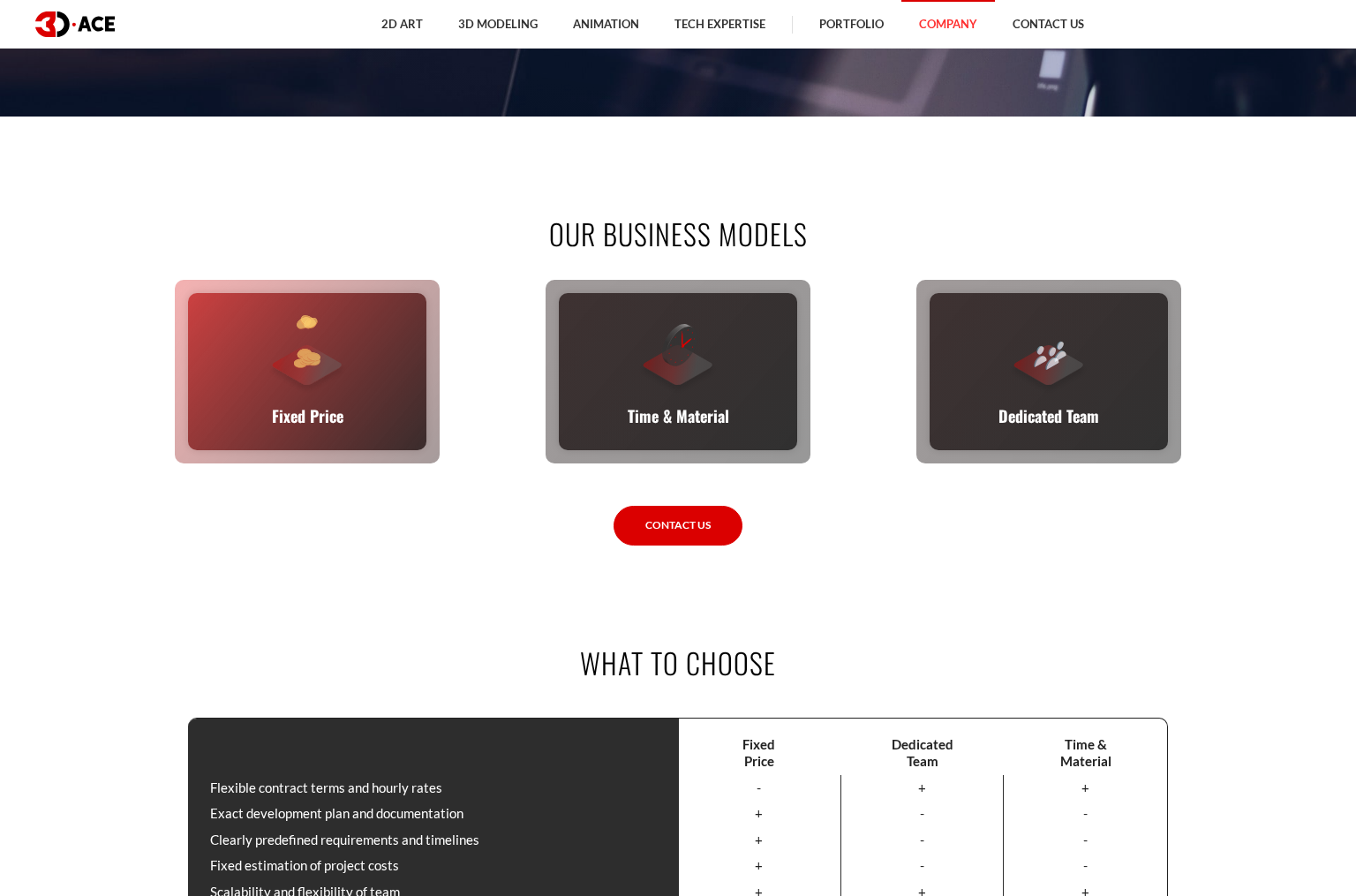
click at [341, 406] on p "Fixed Price" at bounding box center [308, 415] width 71 height 25
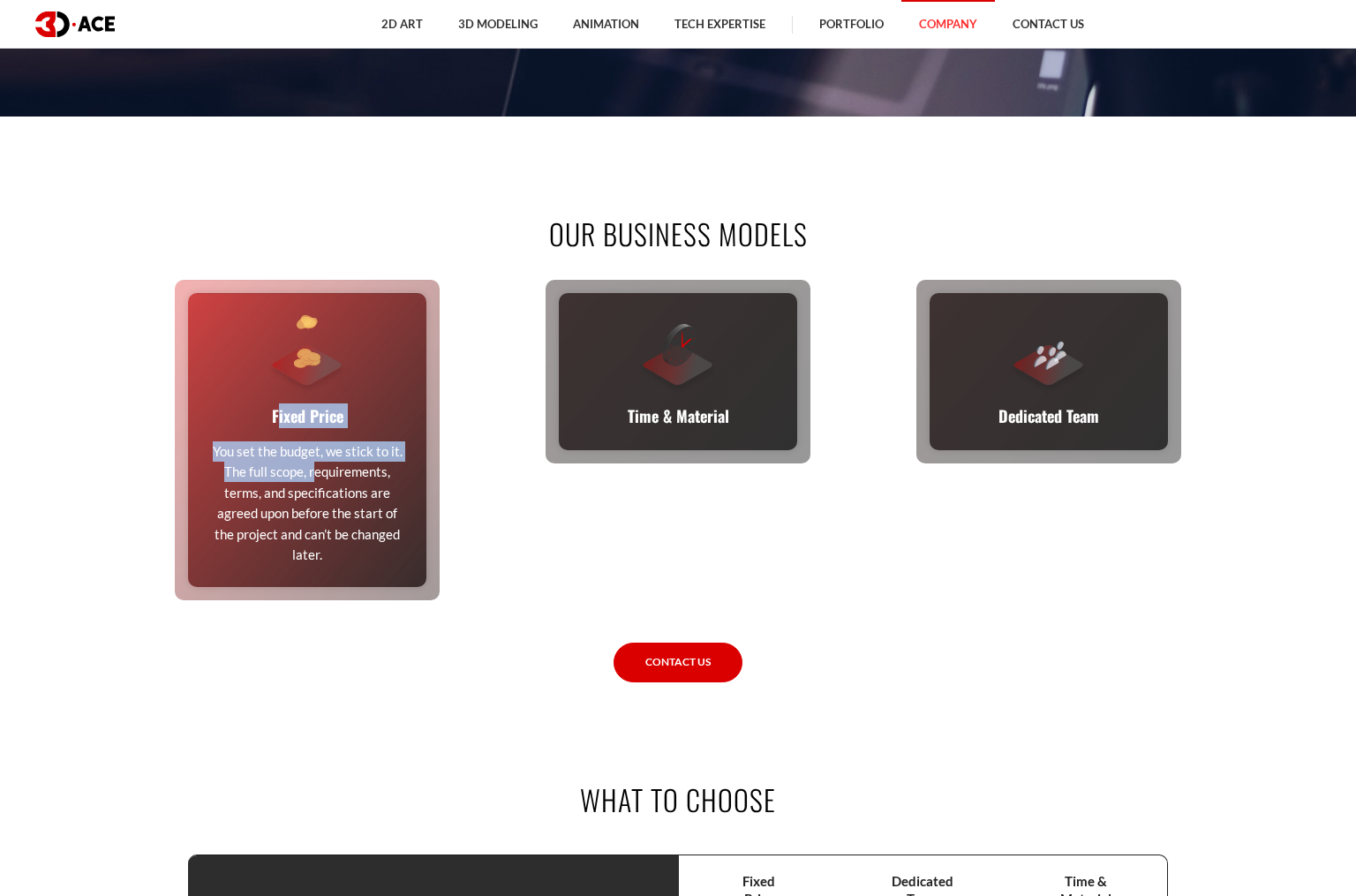
drag, startPoint x: 267, startPoint y: 413, endPoint x: 295, endPoint y: 462, distance: 56.4
click at [295, 463] on div "Fixed Price You set the budget, we stick to it. The full scope, requirements, t…" at bounding box center [307, 439] width 238 height 294
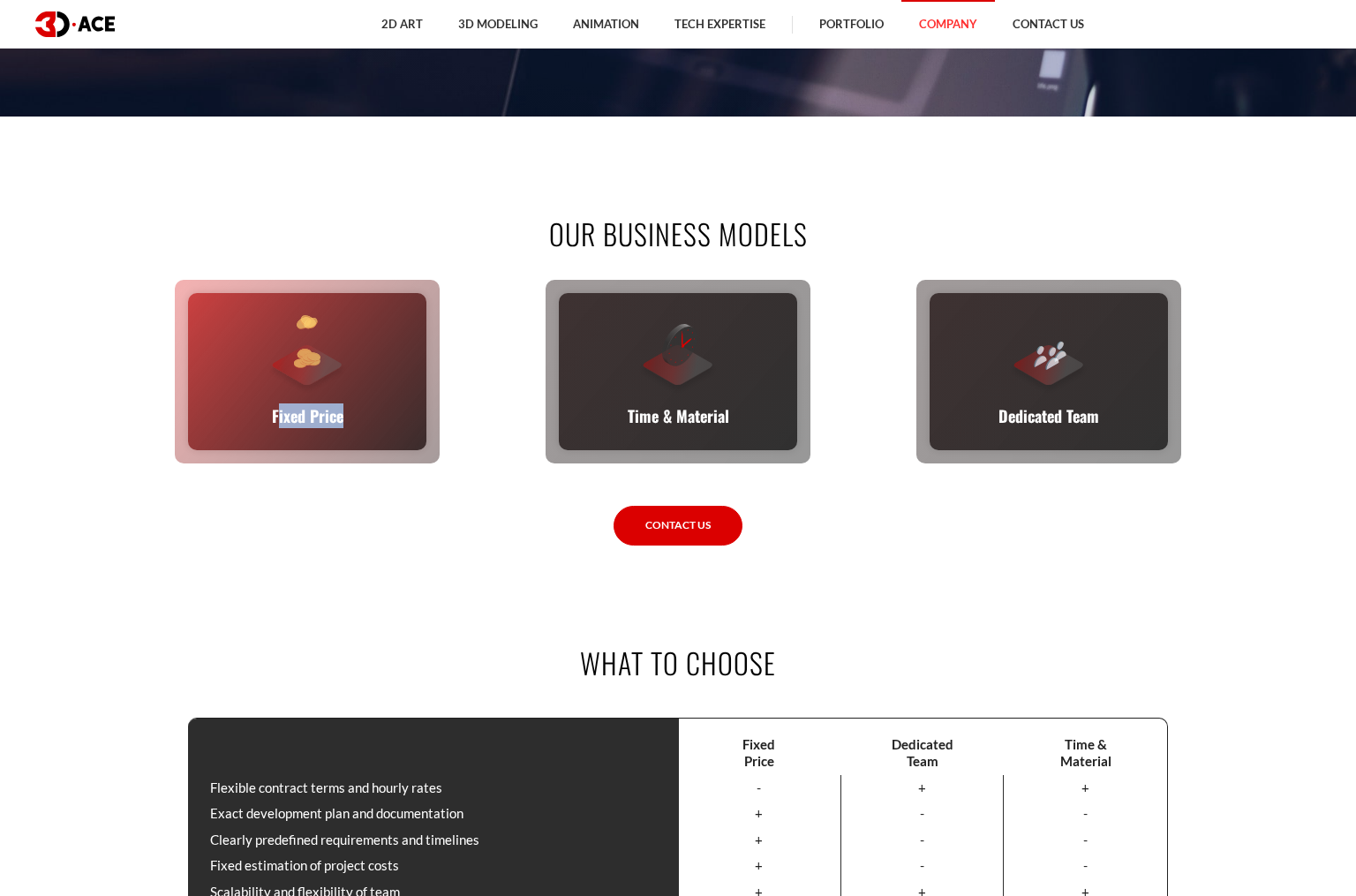
click at [278, 415] on p "Fixed Price" at bounding box center [308, 415] width 71 height 25
click at [279, 415] on p "Fixed Price" at bounding box center [308, 415] width 71 height 25
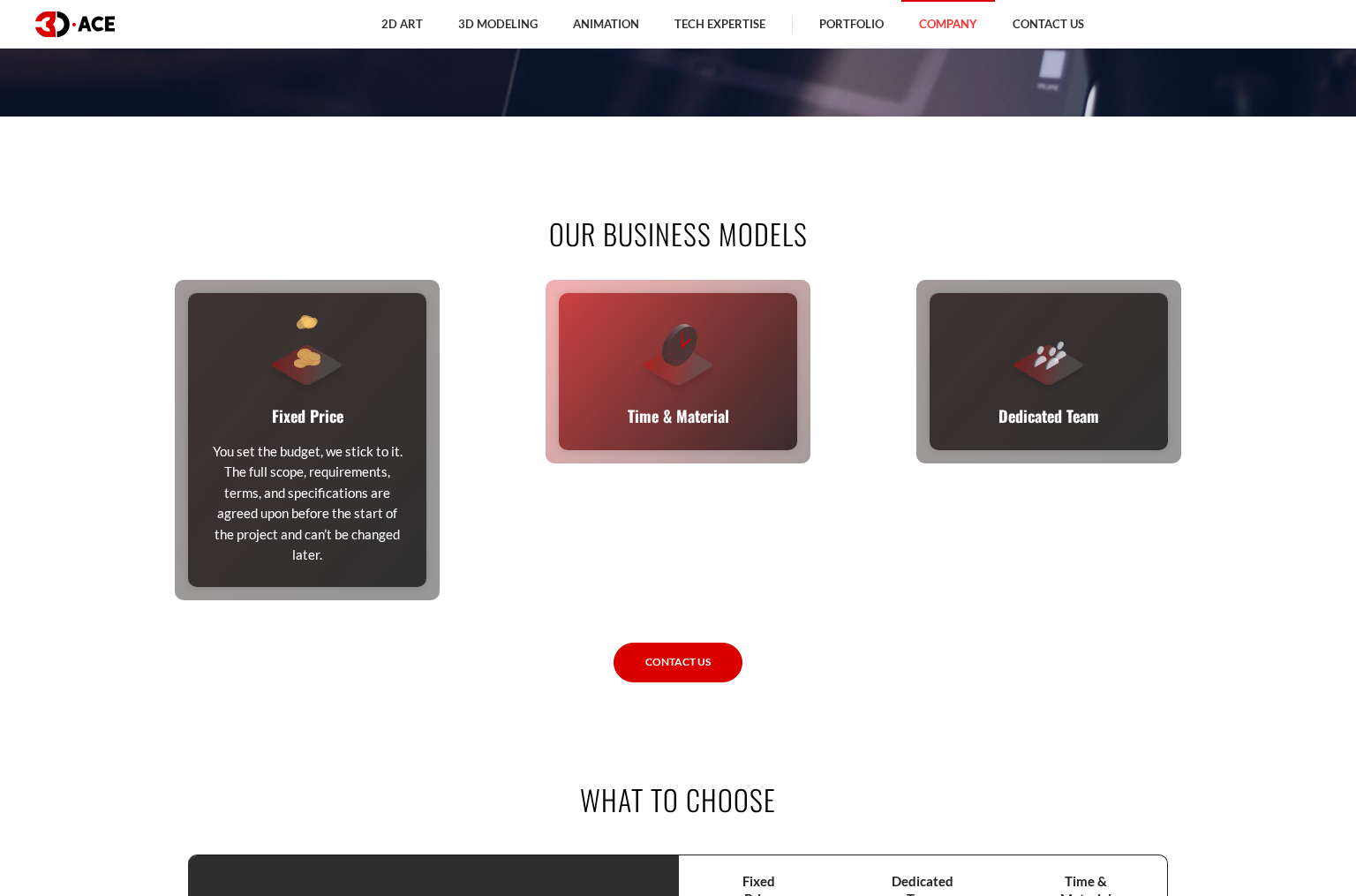
click at [712, 423] on p "Time & Material" at bounding box center [678, 415] width 102 height 25
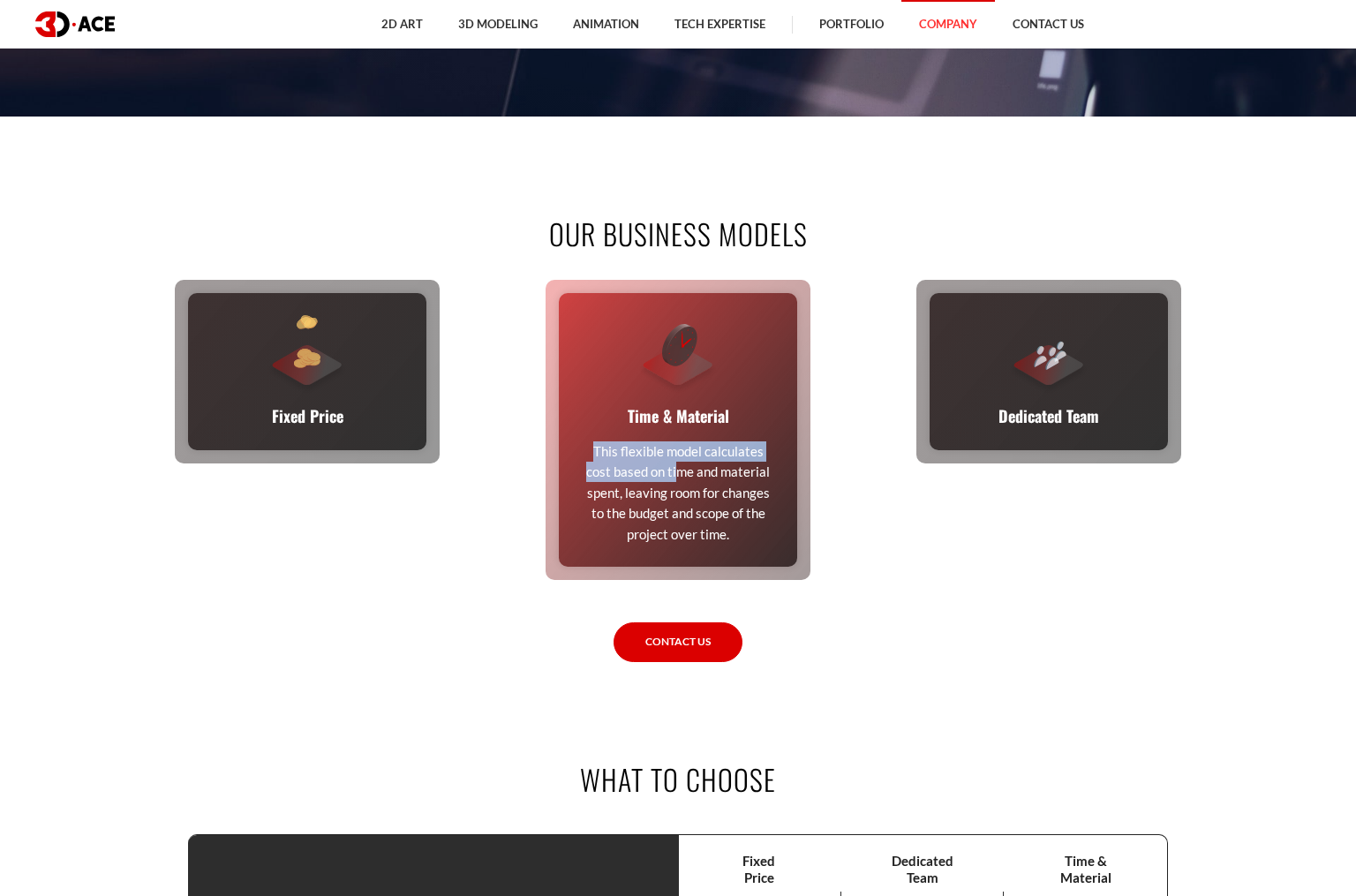
drag, startPoint x: 620, startPoint y: 416, endPoint x: 661, endPoint y: 472, distance: 69.4
click at [661, 472] on div "Time & Material This flexible model calculates cost based on time and material …" at bounding box center [678, 429] width 238 height 274
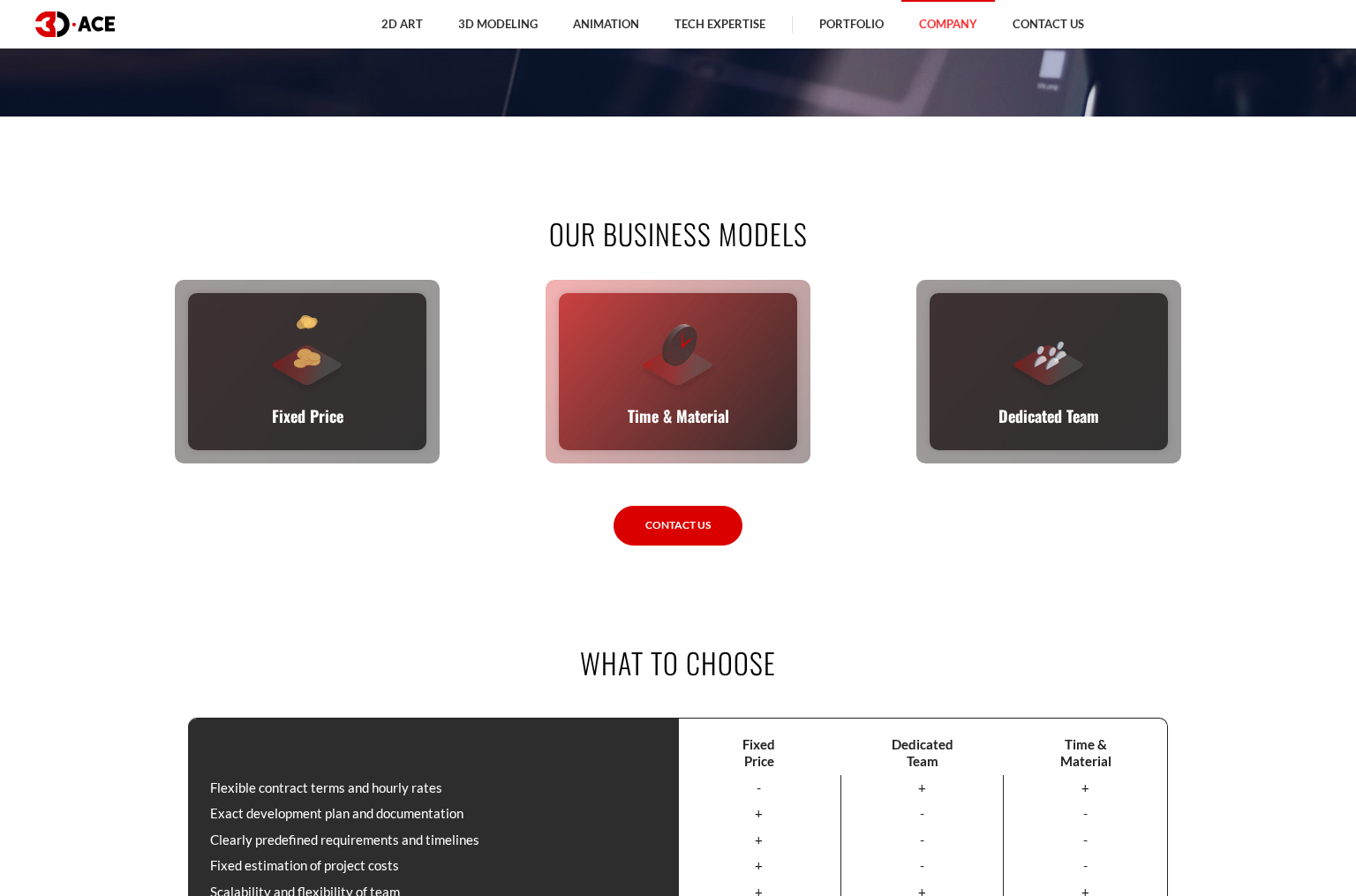
click at [640, 409] on p "Time & Material" at bounding box center [678, 415] width 102 height 25
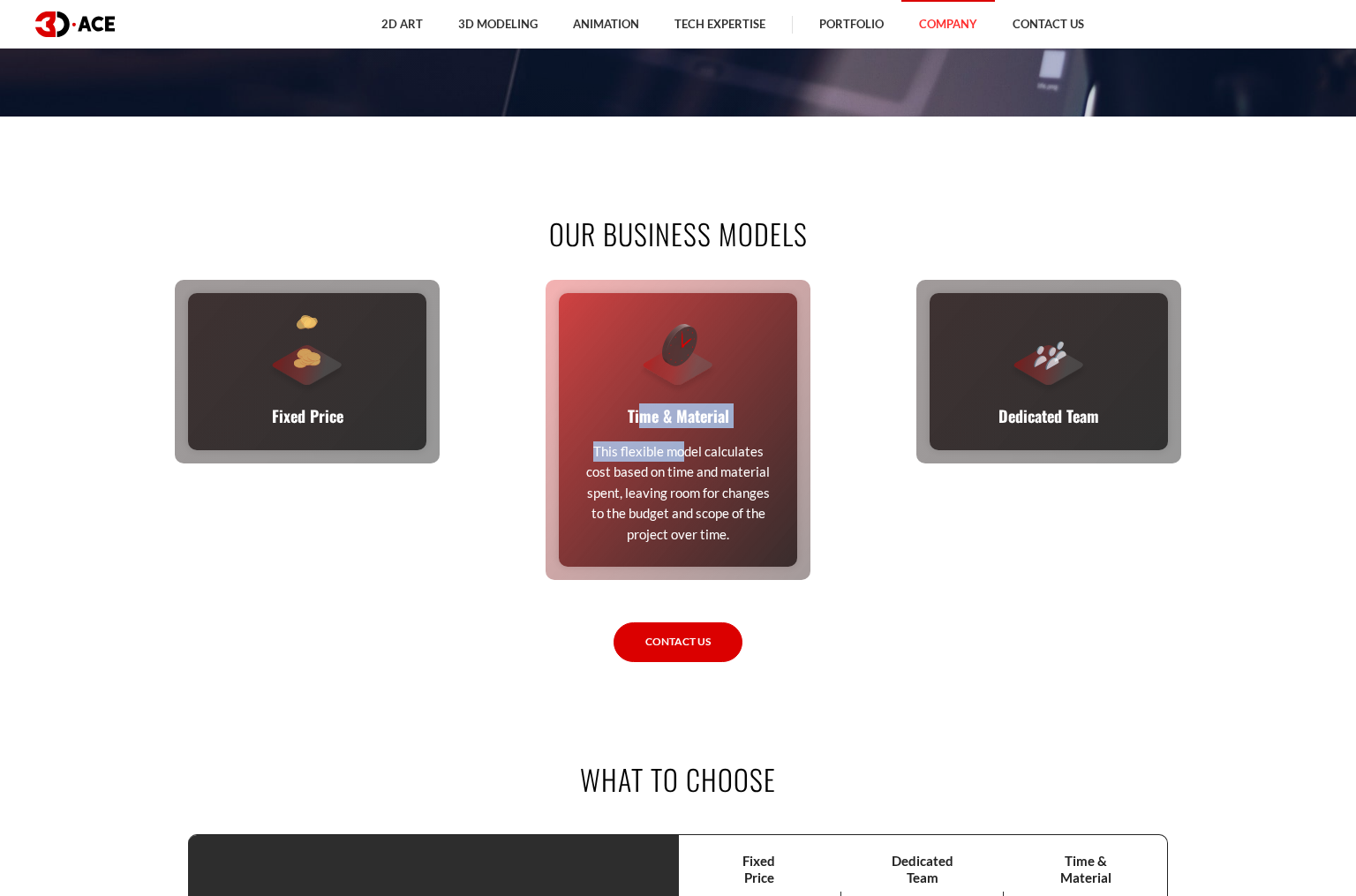
drag, startPoint x: 643, startPoint y: 406, endPoint x: 657, endPoint y: 446, distance: 42.4
click at [657, 446] on div "Time & Material This flexible model calculates cost based on time and material …" at bounding box center [678, 429] width 238 height 274
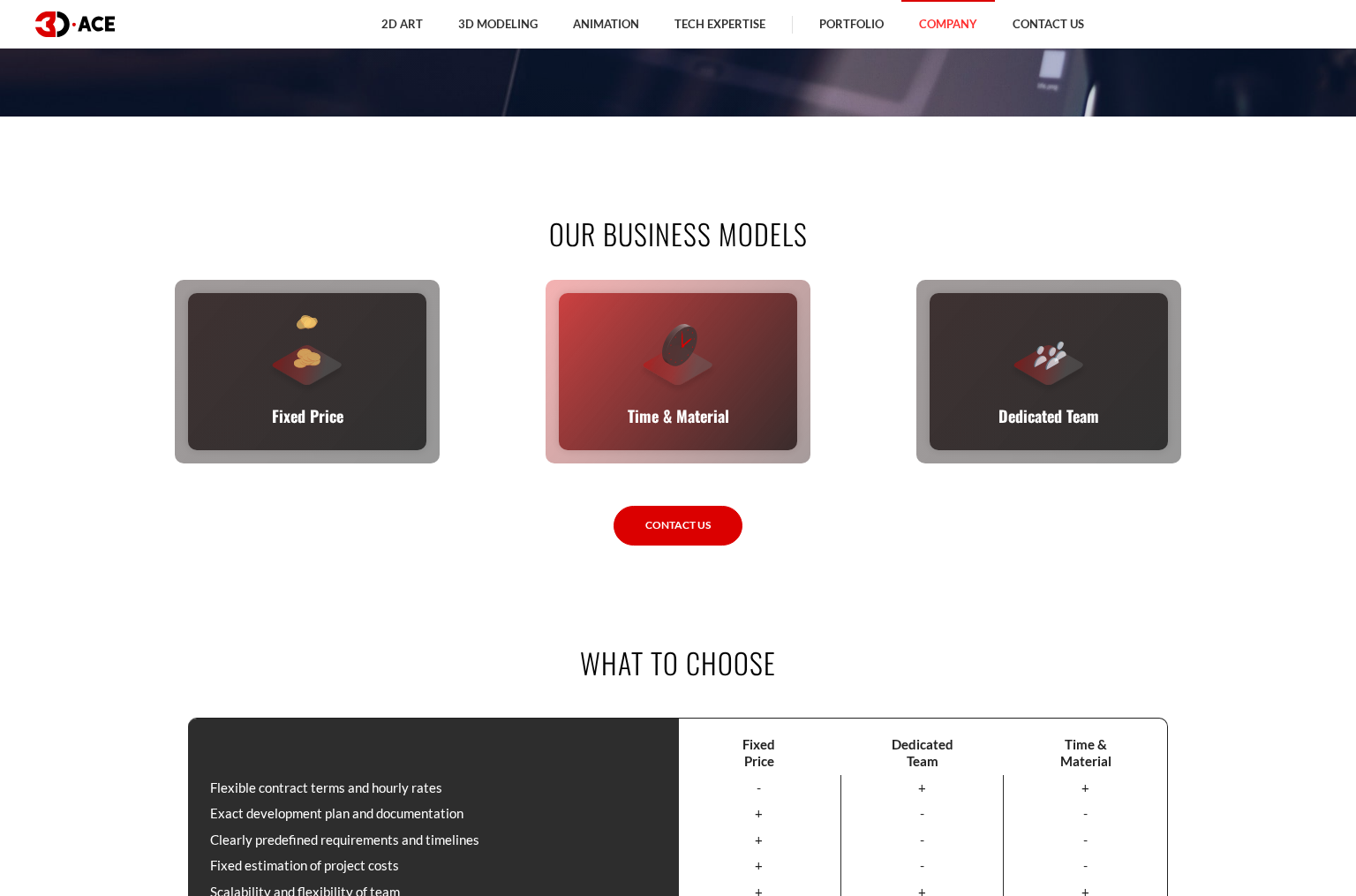
click at [628, 412] on p "Time & Material" at bounding box center [678, 415] width 102 height 25
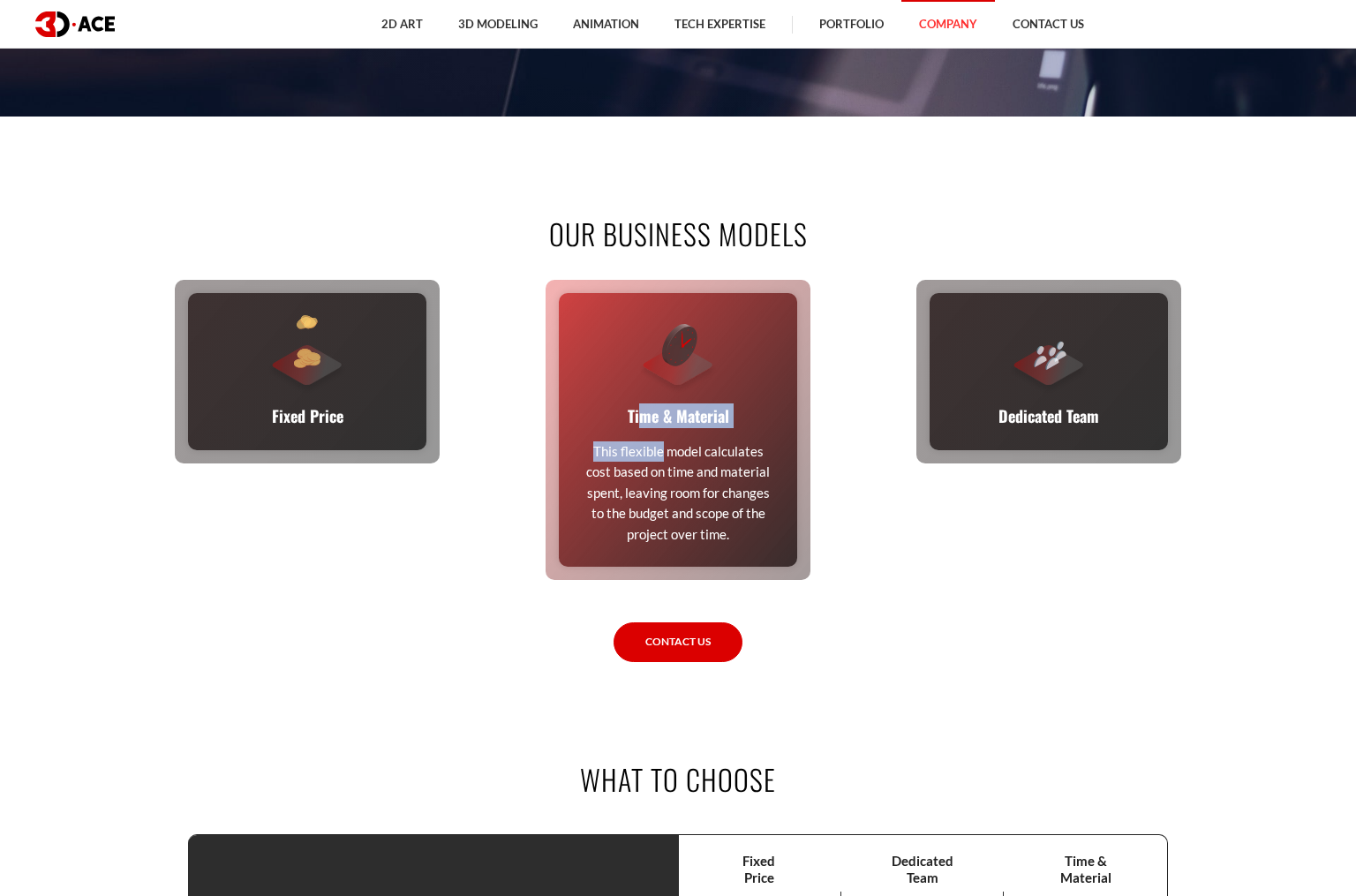
drag, startPoint x: 626, startPoint y: 412, endPoint x: 644, endPoint y: 455, distance: 46.6
click at [644, 455] on div "Time & Material This flexible model calculates cost based on time and material …" at bounding box center [678, 429] width 238 height 274
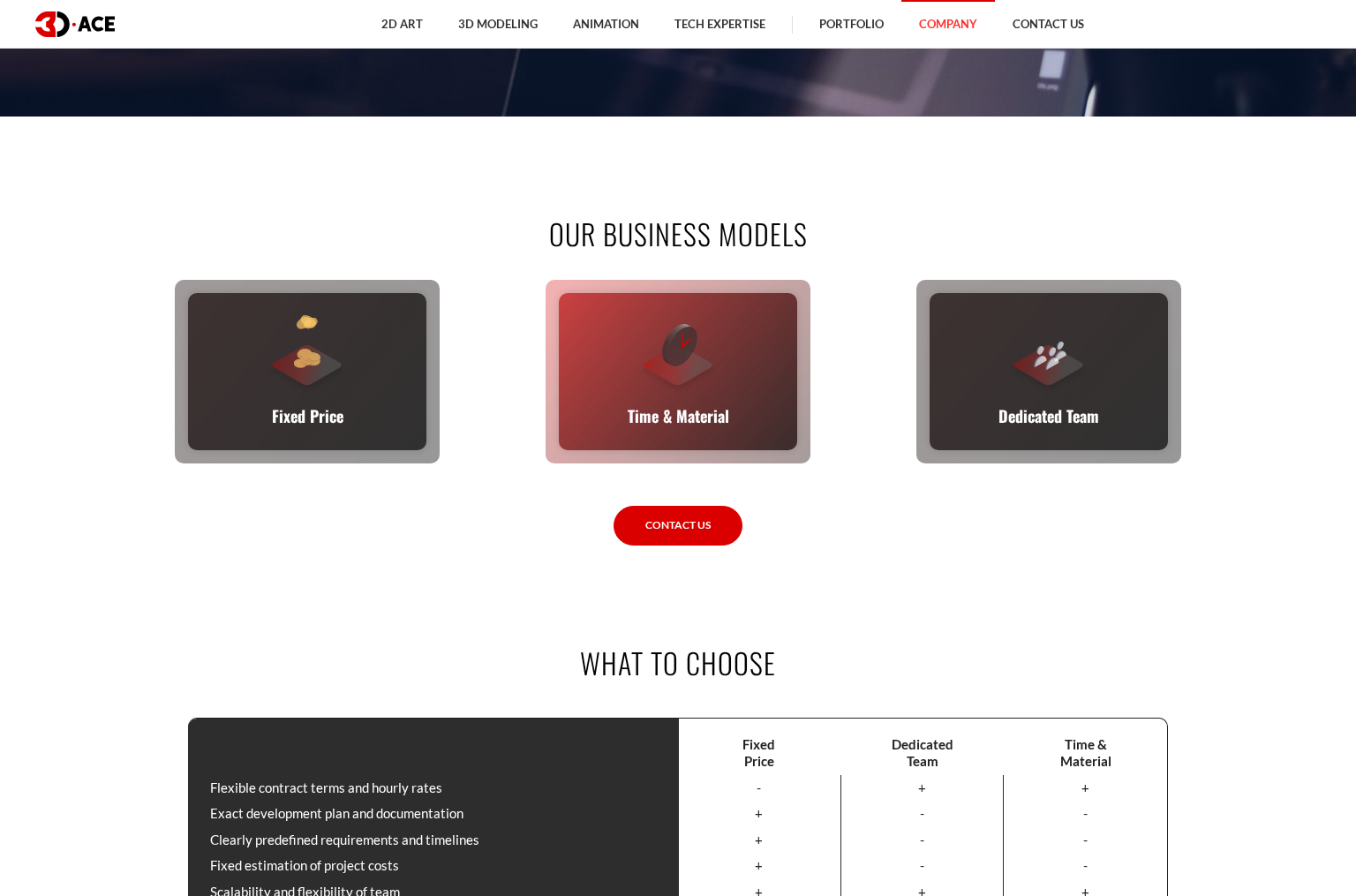
click at [621, 407] on div "Time & Material This flexible model calculates cost based on time and material …" at bounding box center [678, 371] width 238 height 157
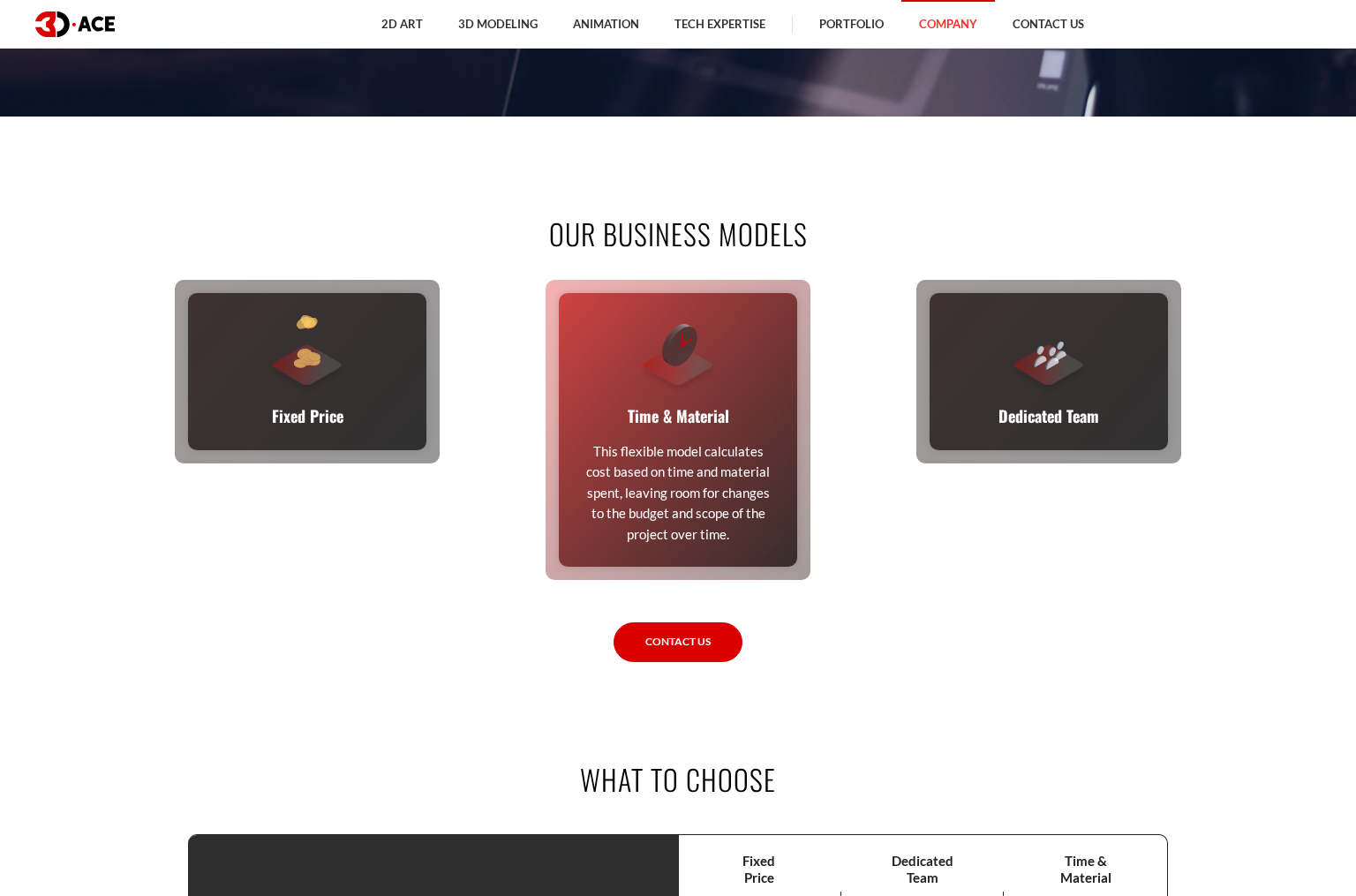
drag, startPoint x: 614, startPoint y: 407, endPoint x: 724, endPoint y: 544, distance: 175.7
click at [724, 544] on div "Time & Material This flexible model calculates cost based on time and material …" at bounding box center [678, 429] width 238 height 274
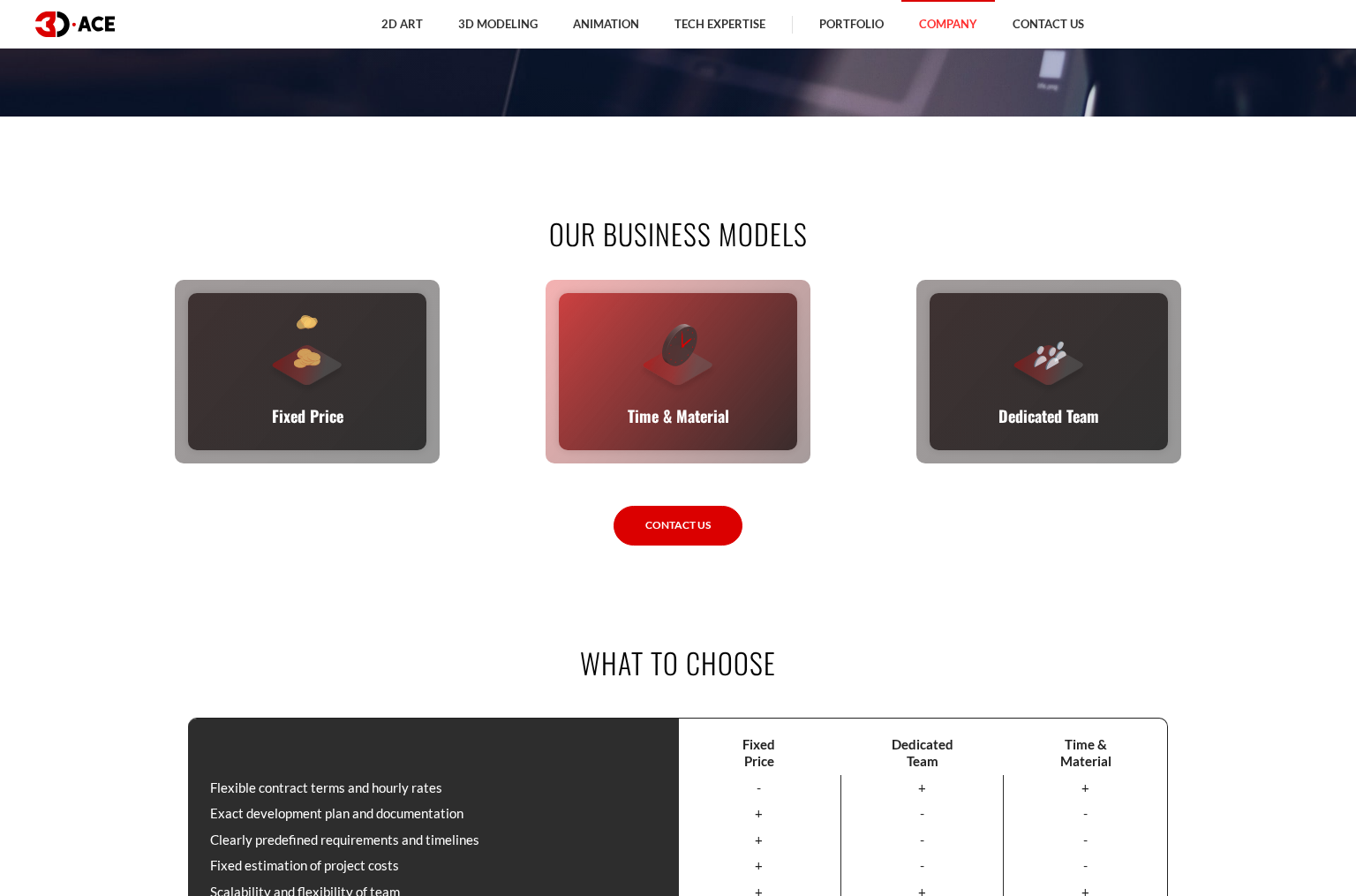
click at [695, 409] on p "Time & Material" at bounding box center [678, 415] width 102 height 25
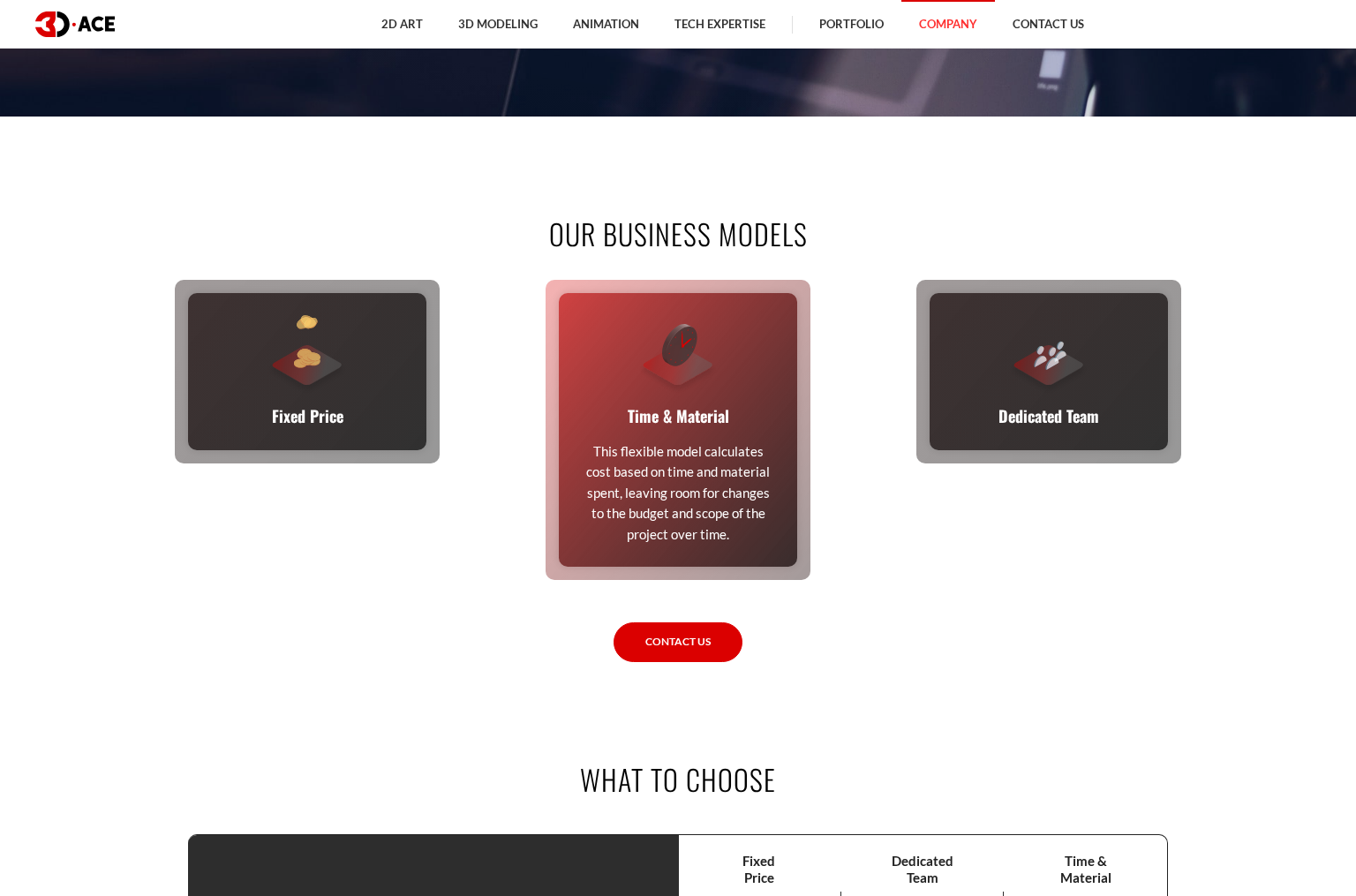
click at [682, 408] on p "Time & Material" at bounding box center [678, 415] width 102 height 25
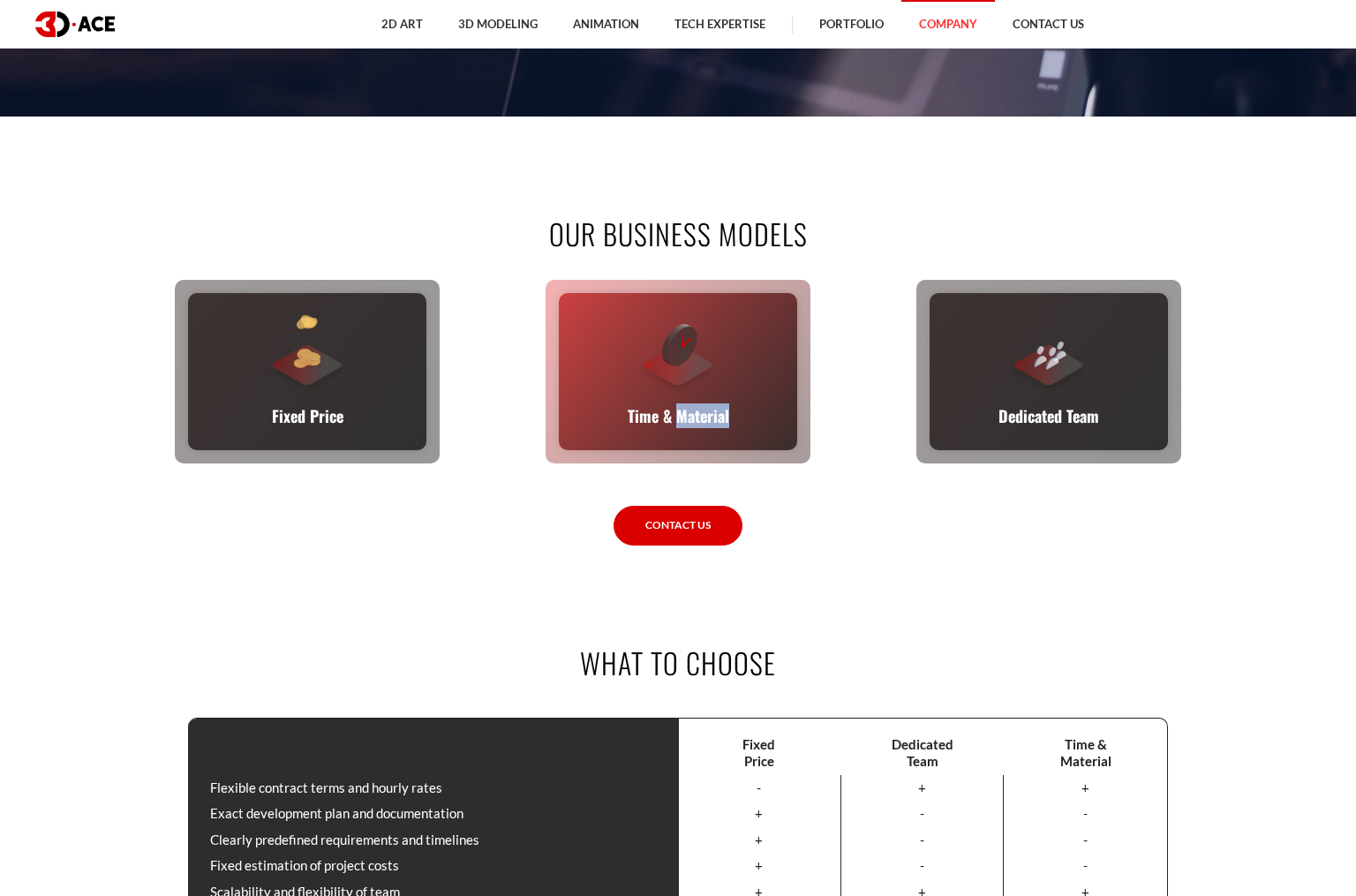
click at [681, 408] on p "Time & Material" at bounding box center [678, 415] width 102 height 25
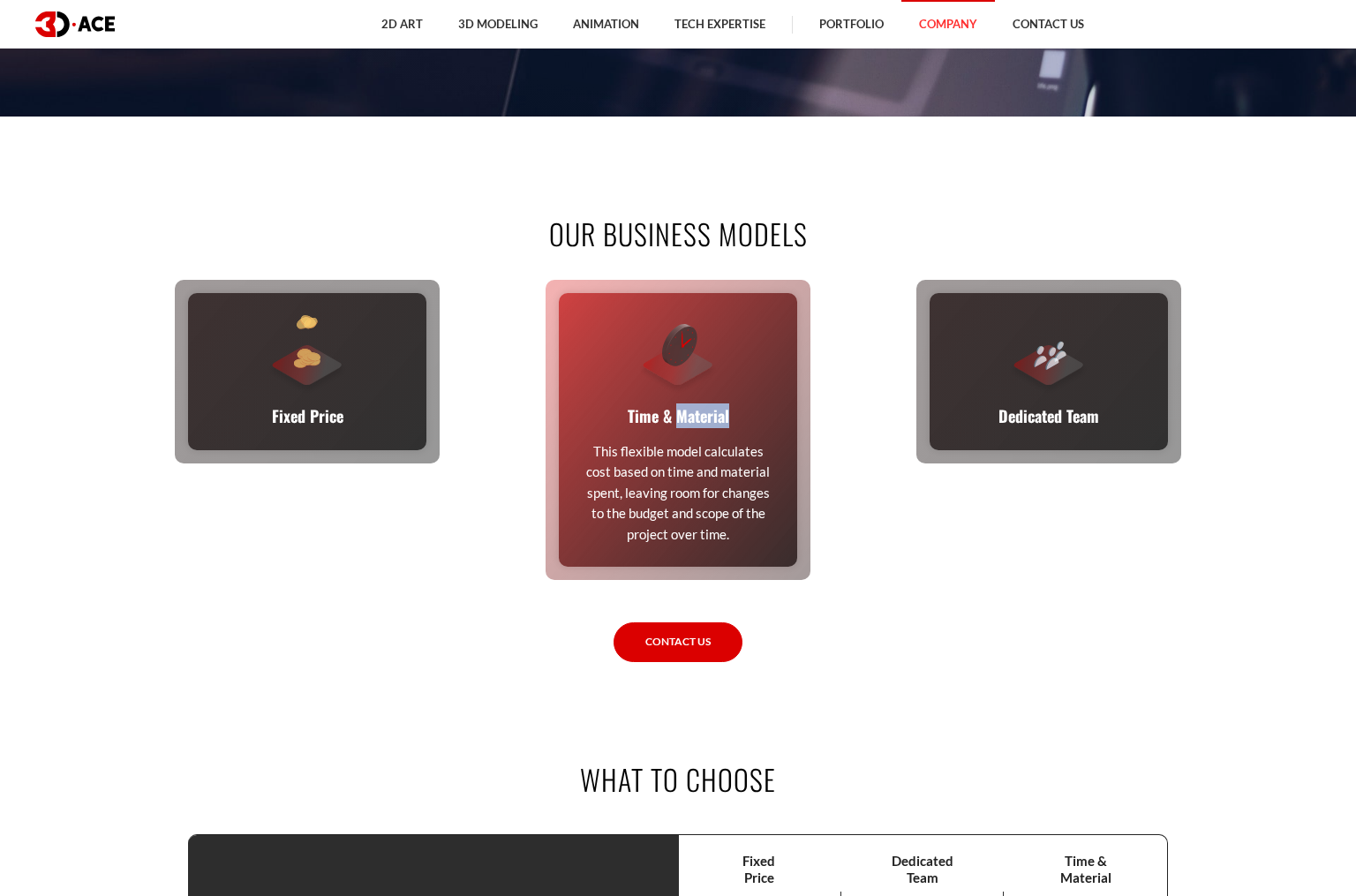
drag, startPoint x: 620, startPoint y: 424, endPoint x: 746, endPoint y: 539, distance: 170.6
click at [746, 539] on div "Time & Material This flexible model calculates cost based on time and material …" at bounding box center [678, 429] width 238 height 274
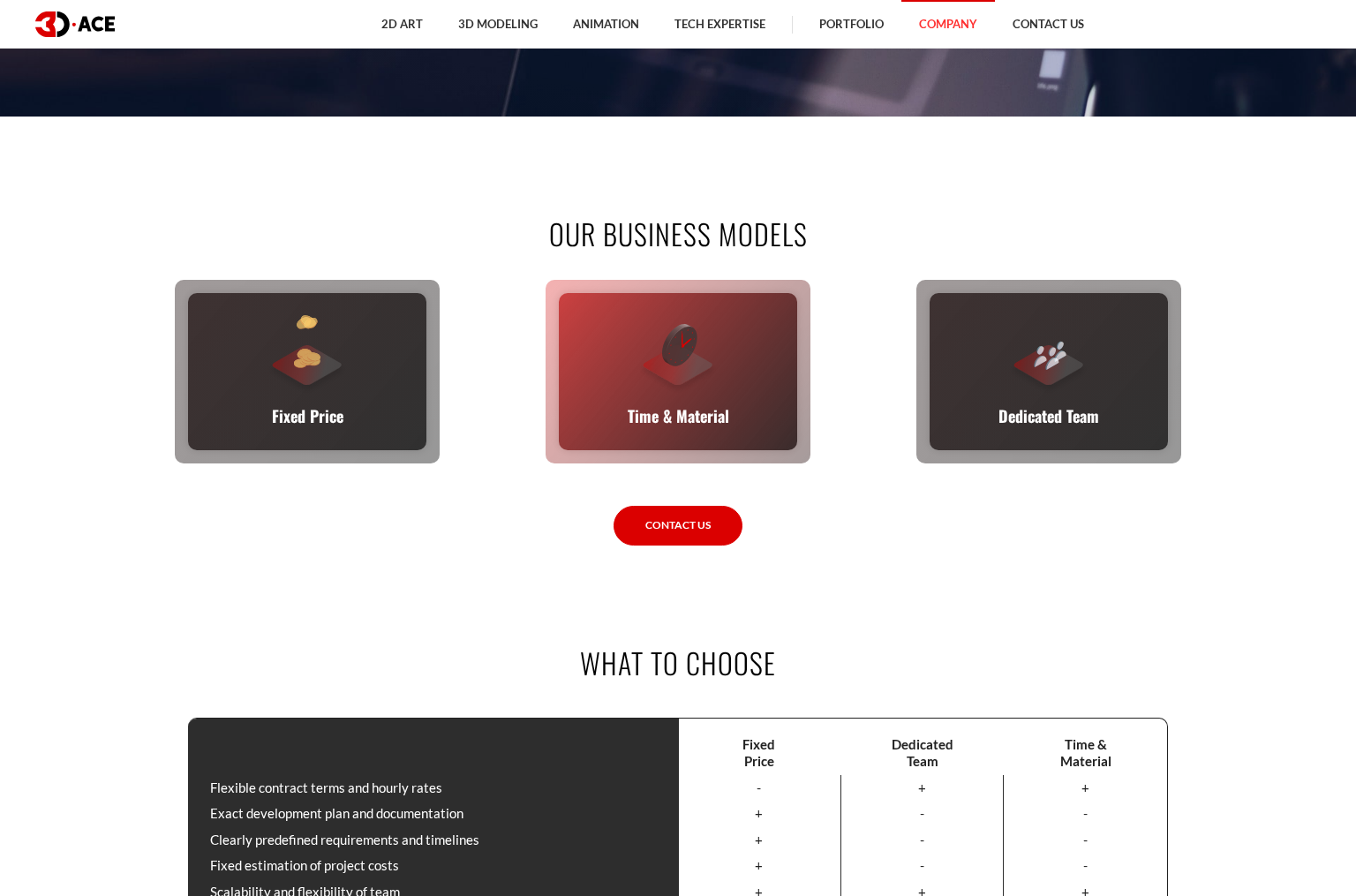
click at [640, 341] on div at bounding box center [678, 355] width 79 height 79
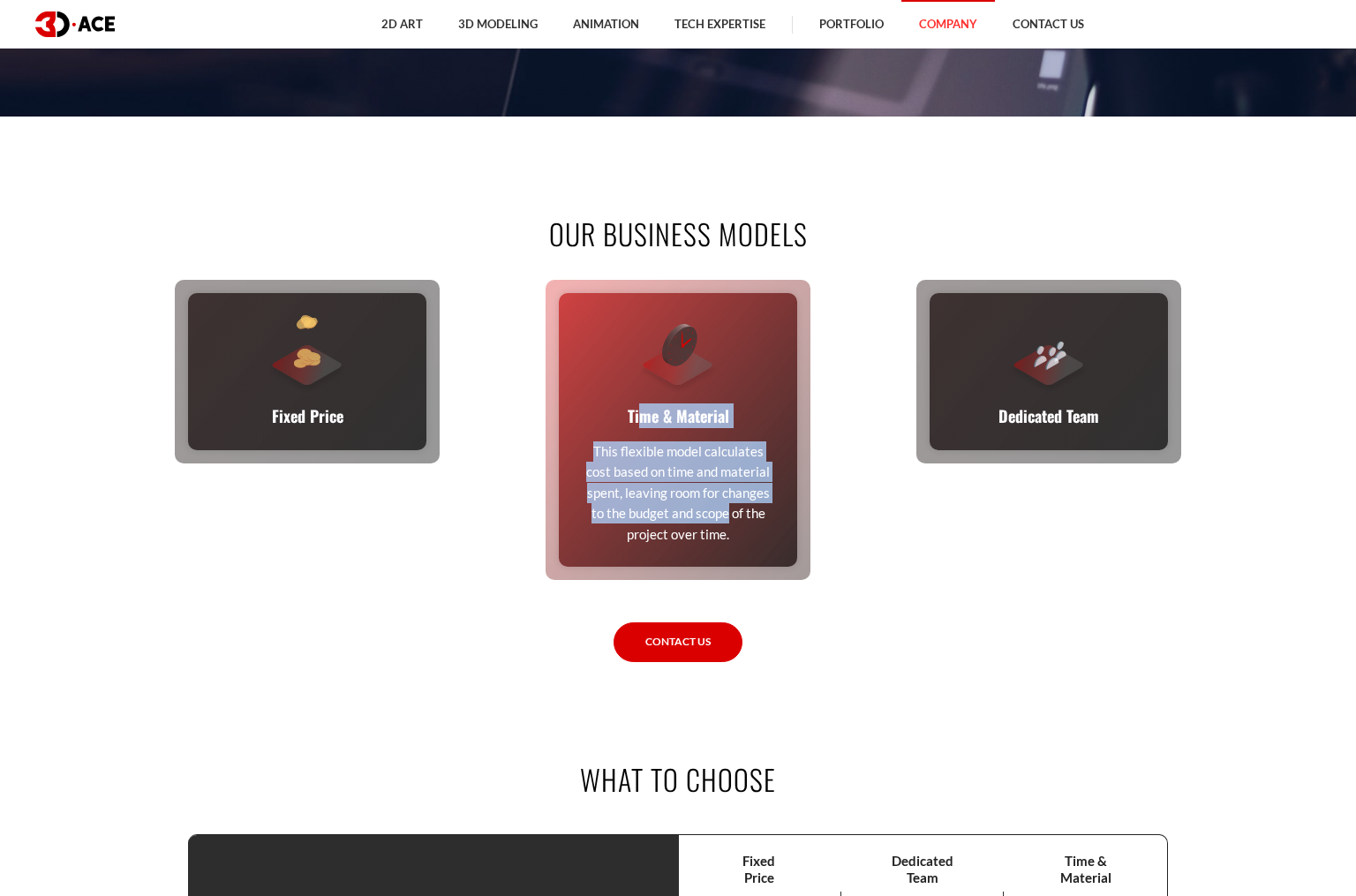
drag, startPoint x: 623, startPoint y: 409, endPoint x: 635, endPoint y: 437, distance: 30.5
click at [695, 508] on div "Time & Material This flexible model calculates cost based on time and material …" at bounding box center [678, 429] width 238 height 274
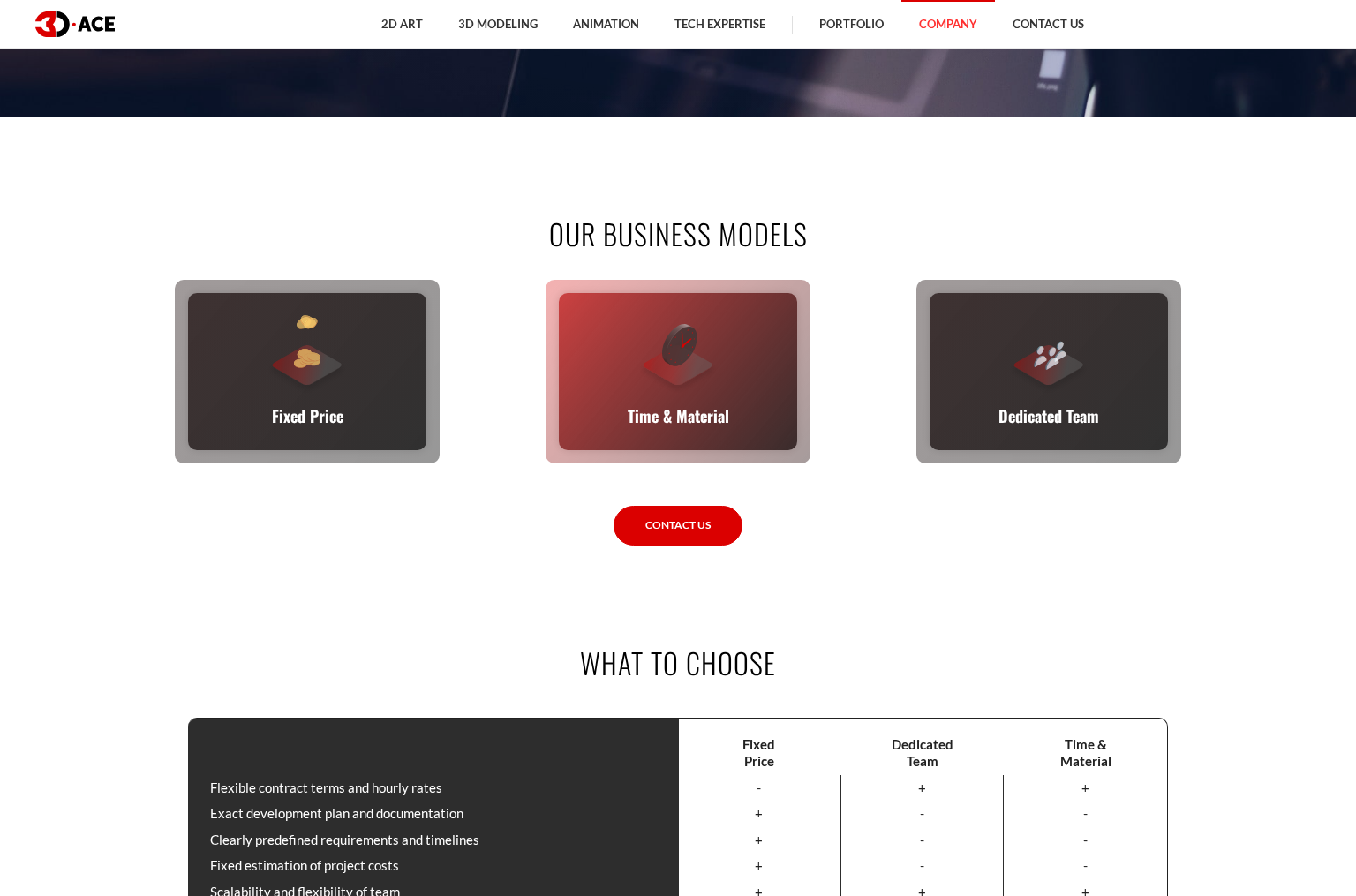
drag, startPoint x: 607, startPoint y: 405, endPoint x: 667, endPoint y: 445, distance: 72.1
click at [667, 445] on div "Time & Material This flexible model calculates cost based on time and material …" at bounding box center [678, 371] width 238 height 157
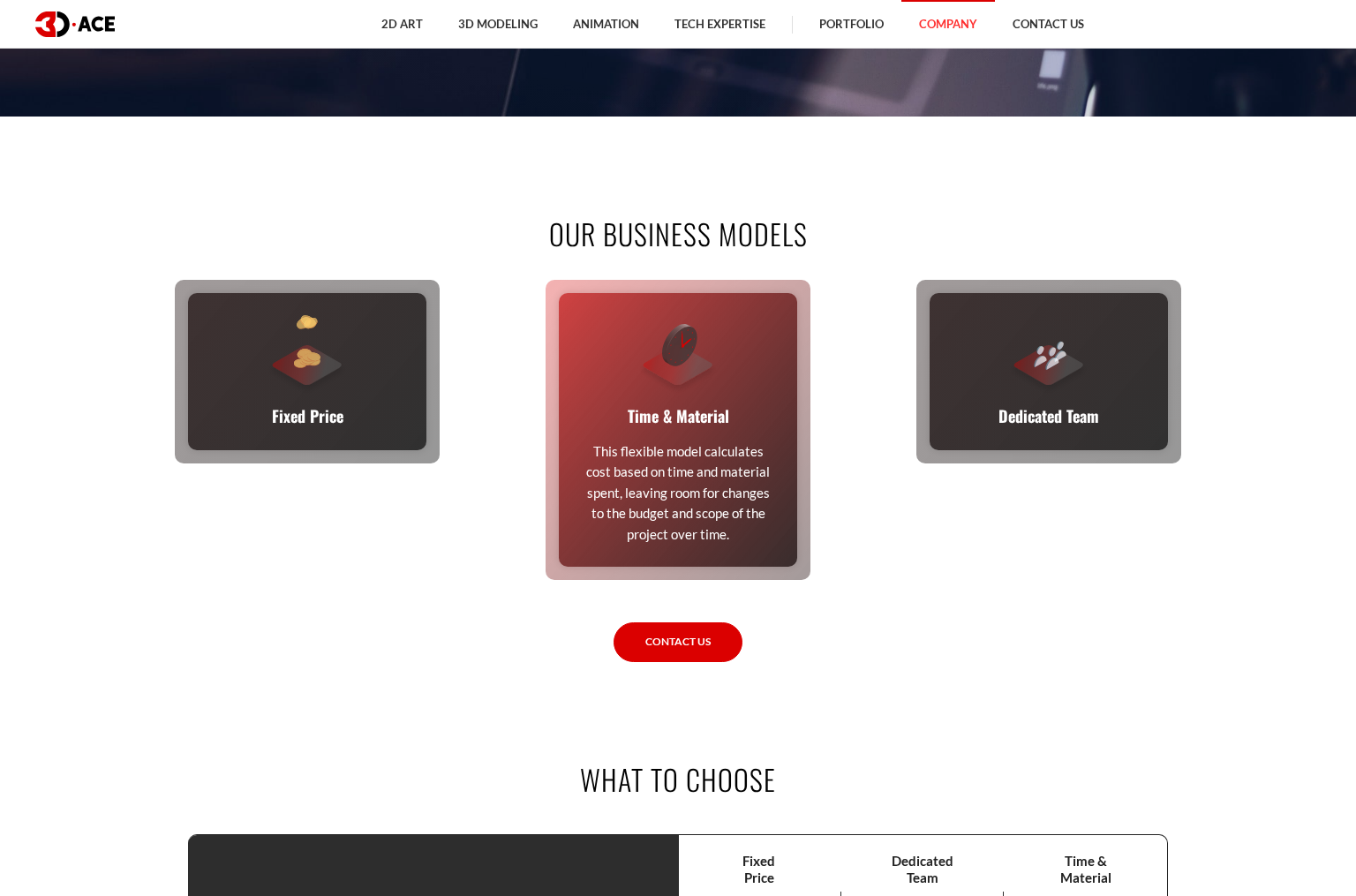
drag, startPoint x: 616, startPoint y: 417, endPoint x: 707, endPoint y: 544, distance: 156.2
click at [707, 544] on div "Time & Material This flexible model calculates cost based on time and material …" at bounding box center [678, 429] width 238 height 274
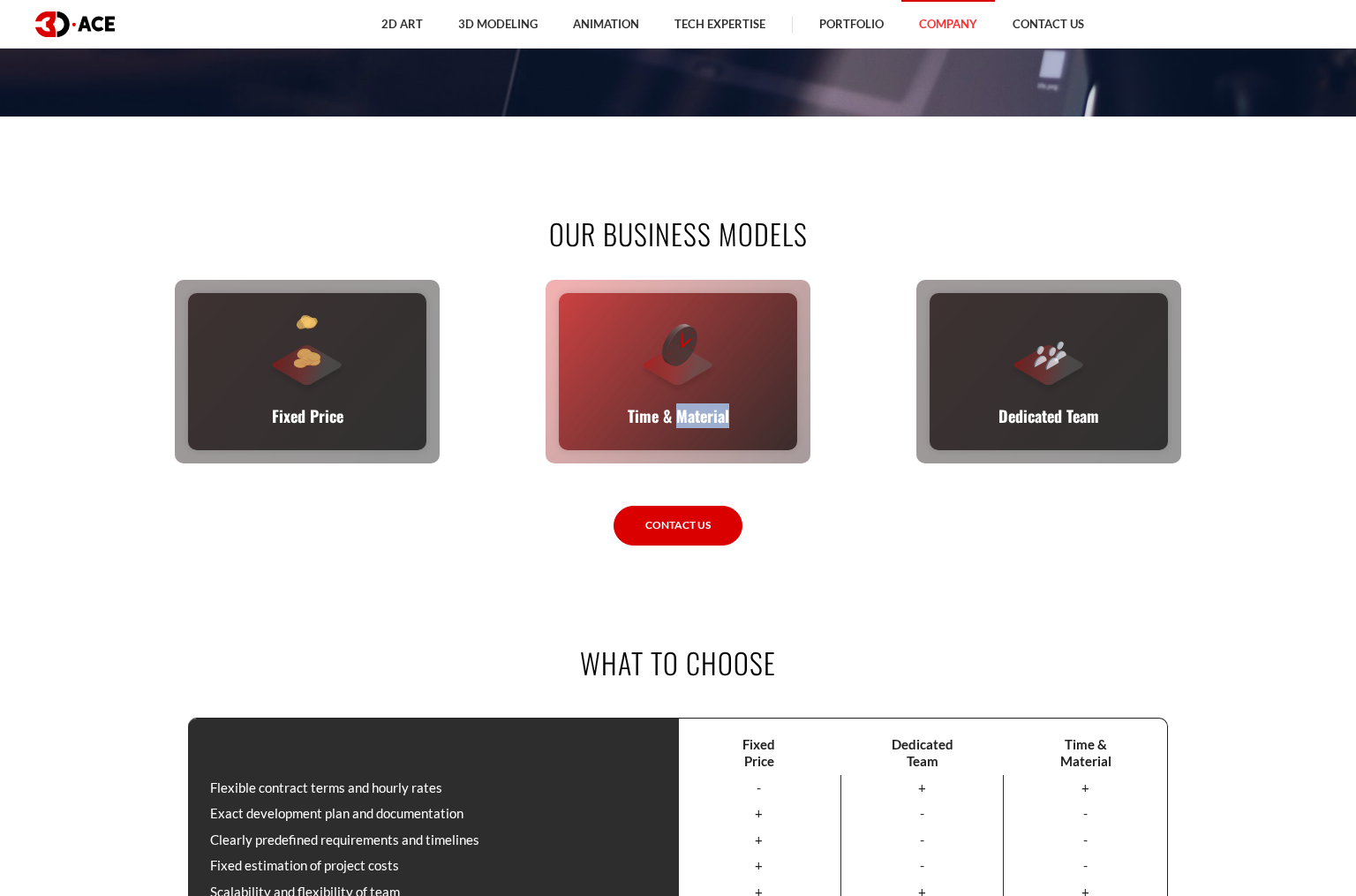
copy p "Material"
click at [683, 421] on p "Time & Material" at bounding box center [678, 415] width 102 height 25
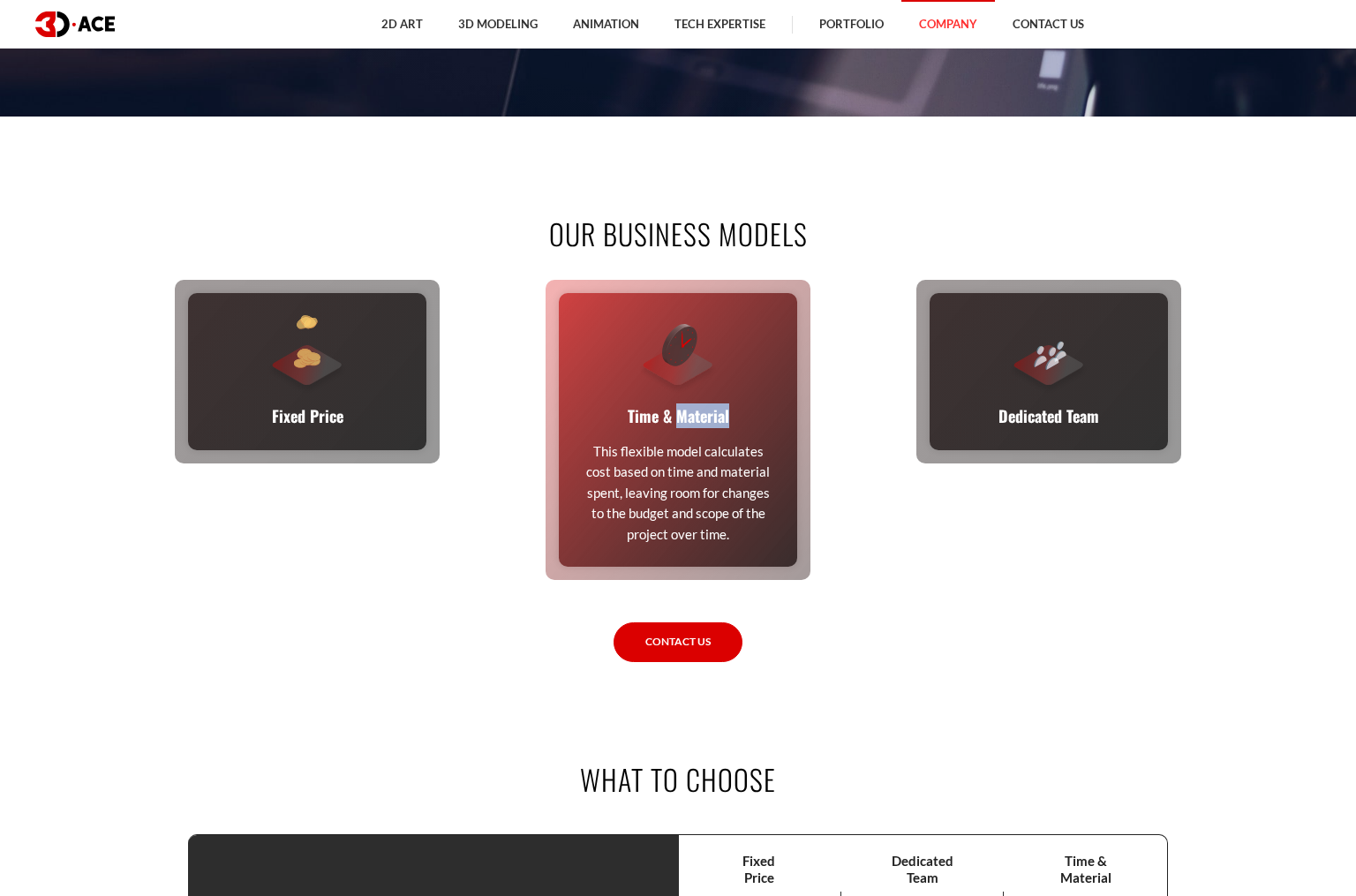
drag, startPoint x: 591, startPoint y: 448, endPoint x: 722, endPoint y: 543, distance: 161.8
click at [722, 543] on div "Time & Material This flexible model calculates cost based on time and material …" at bounding box center [678, 429] width 238 height 274
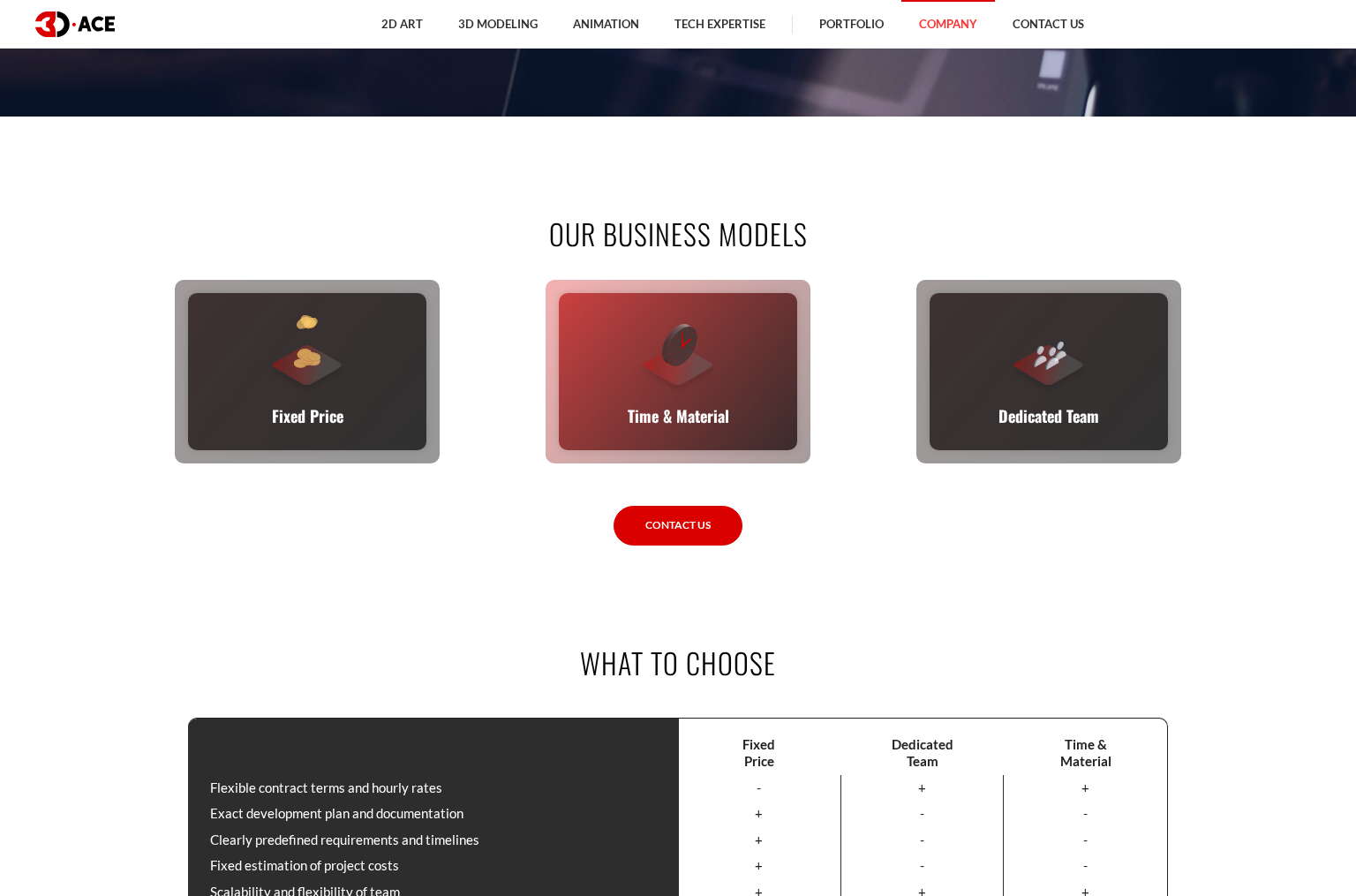
click at [690, 390] on div at bounding box center [678, 355] width 79 height 79
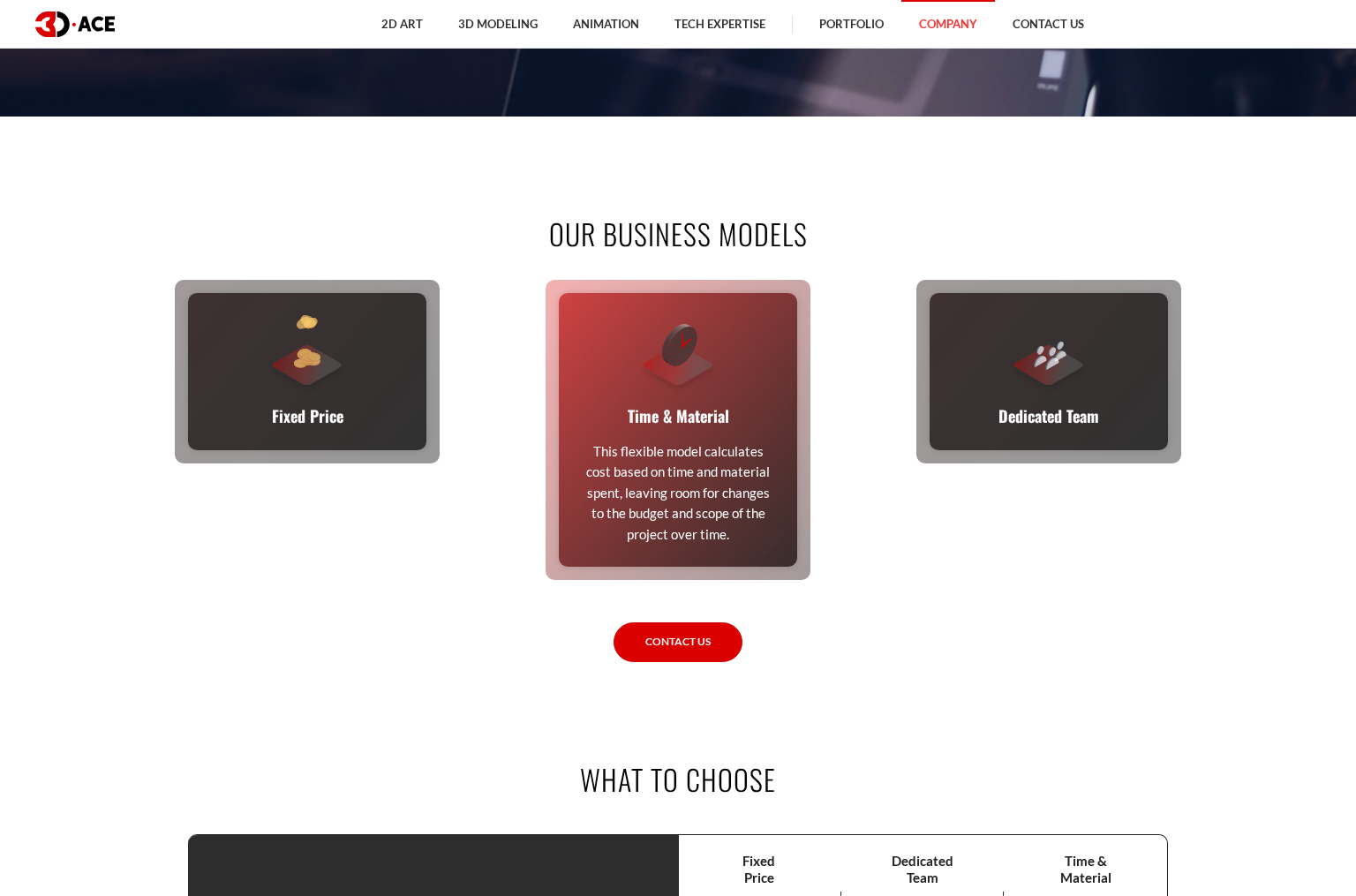
drag, startPoint x: 730, startPoint y: 522, endPoint x: 584, endPoint y: 453, distance: 161.5
click at [584, 453] on p "This flexible model calculates cost based on time and material spent, leaving r…" at bounding box center [678, 493] width 194 height 103
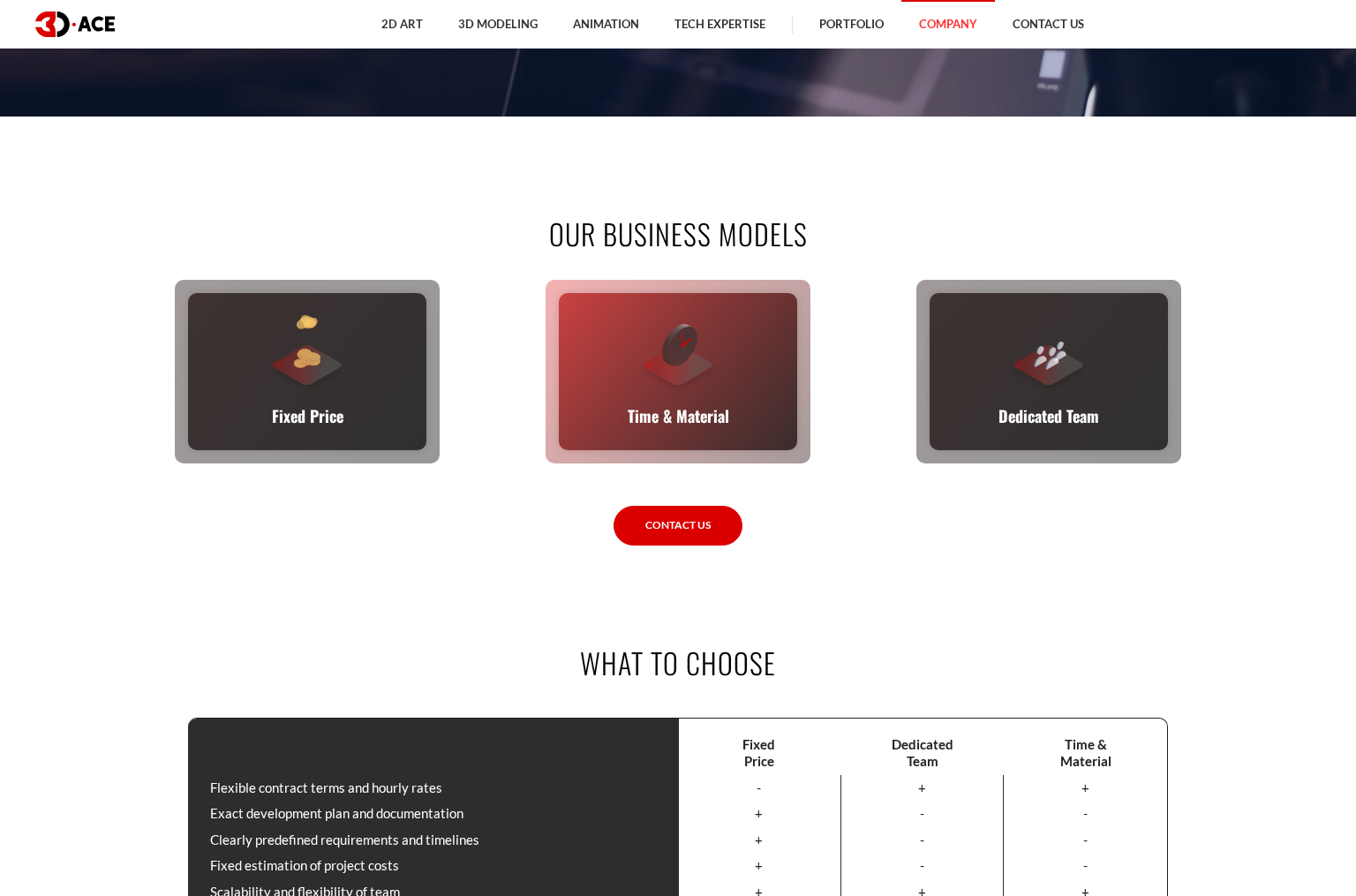
click at [611, 375] on div "Time & Material This flexible model calculates cost based on time and material …" at bounding box center [678, 371] width 238 height 157
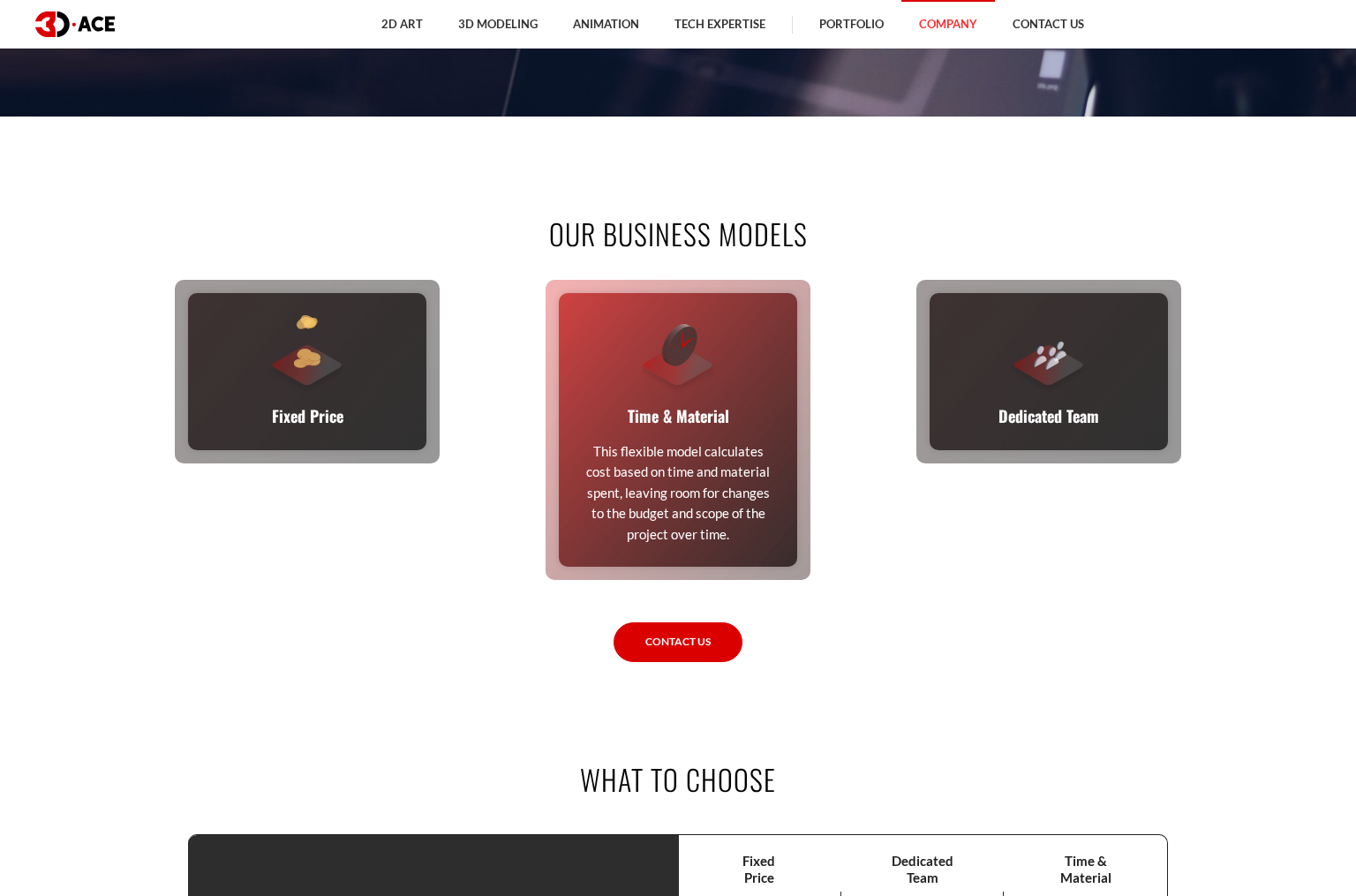
click at [607, 446] on p "This flexible model calculates cost based on time and material spent, leaving r…" at bounding box center [678, 493] width 194 height 103
click at [607, 445] on div "Time & Material This flexible model calculates cost based on time and material …" at bounding box center [678, 429] width 238 height 274
drag, startPoint x: 592, startPoint y: 447, endPoint x: 742, endPoint y: 539, distance: 176.0
click at [742, 539] on p "This flexible model calculates cost based on time and material spent, leaving r…" at bounding box center [678, 493] width 194 height 103
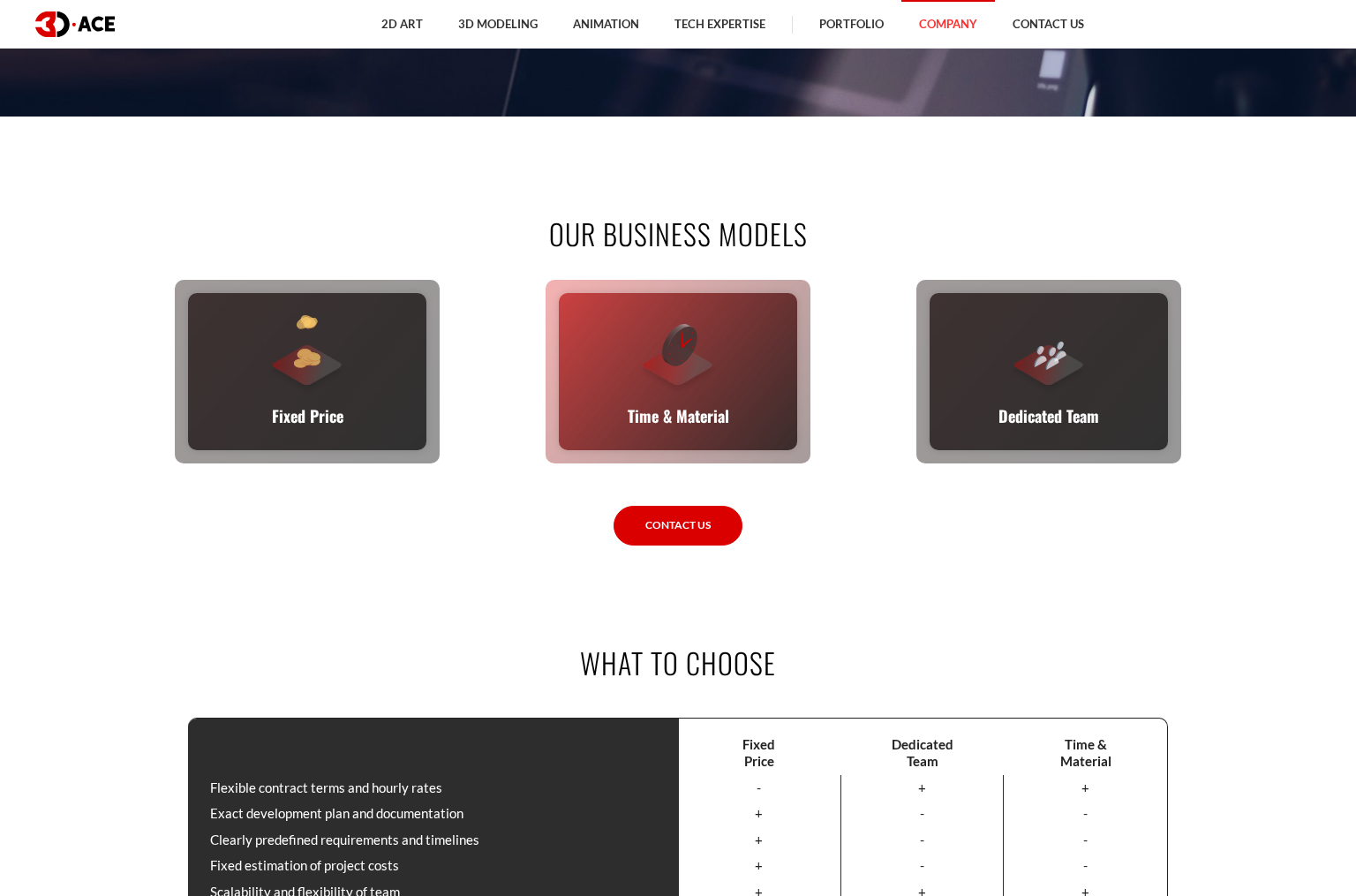
click at [694, 407] on p "Time & Material" at bounding box center [678, 415] width 102 height 25
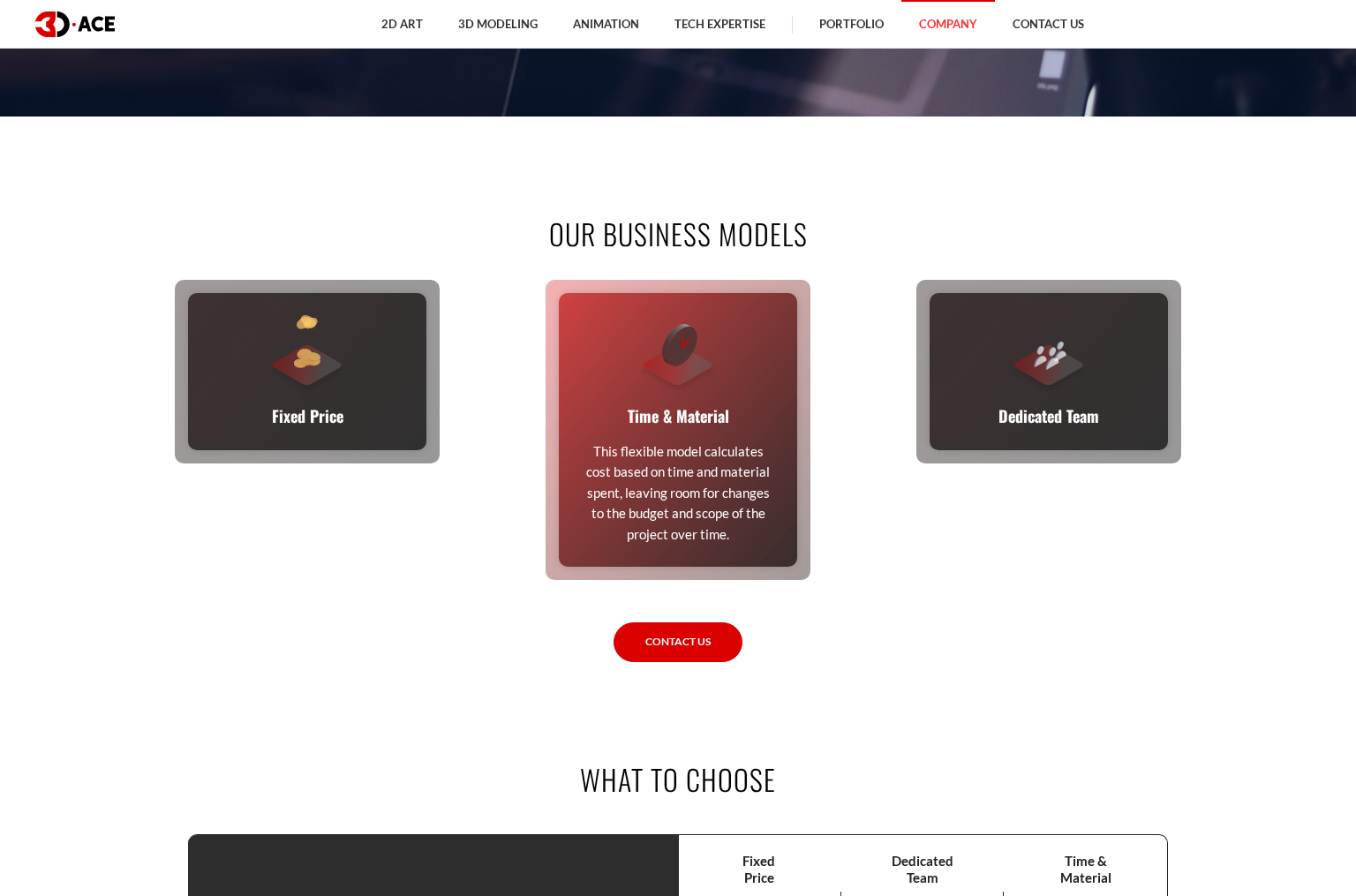
drag, startPoint x: 753, startPoint y: 534, endPoint x: 589, endPoint y: 439, distance: 189.5
click at [591, 440] on div "Time & Material This flexible model calculates cost based on time and material …" at bounding box center [678, 429] width 238 height 274
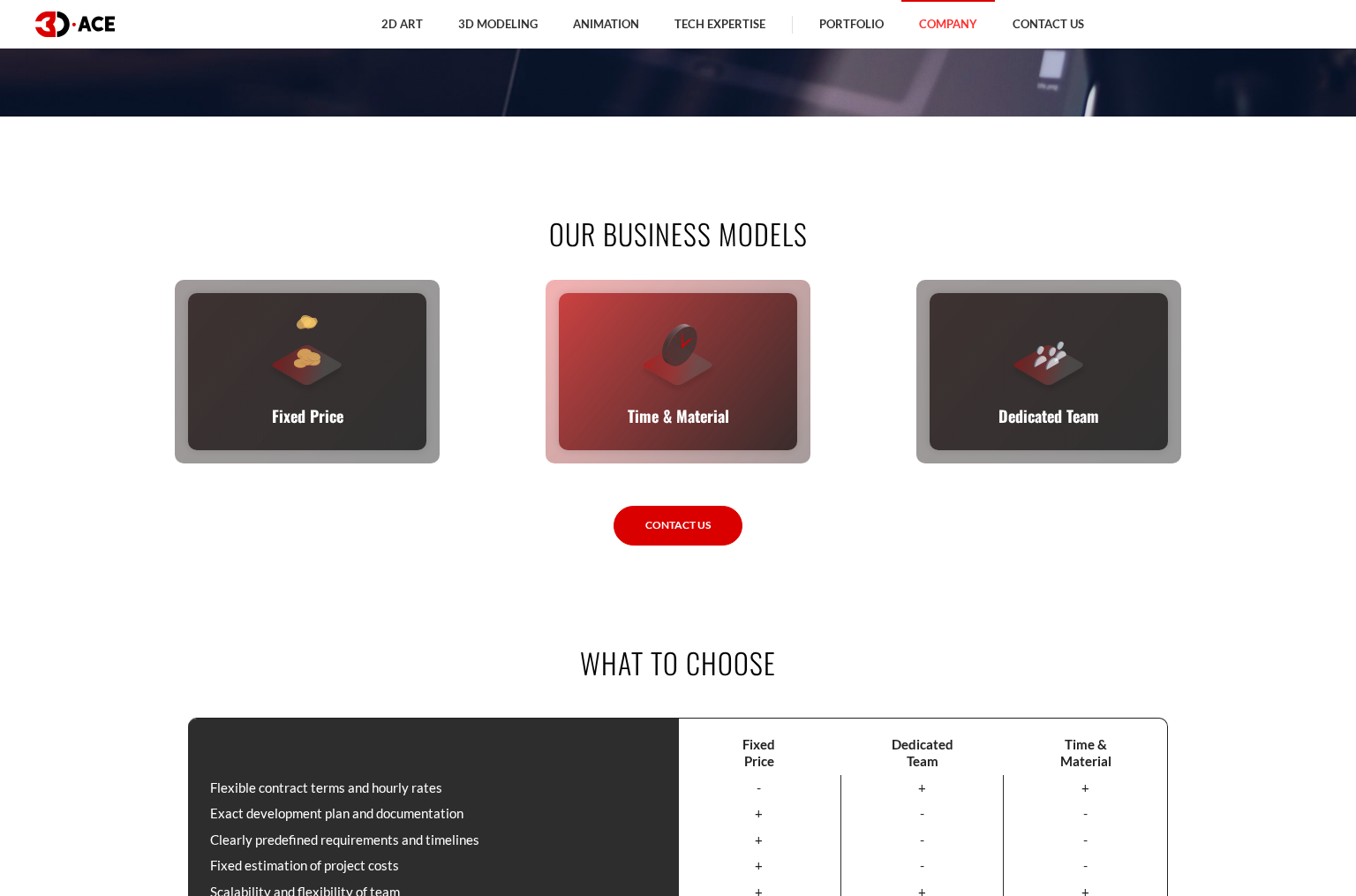
click at [671, 415] on p "Time & Material" at bounding box center [678, 415] width 102 height 25
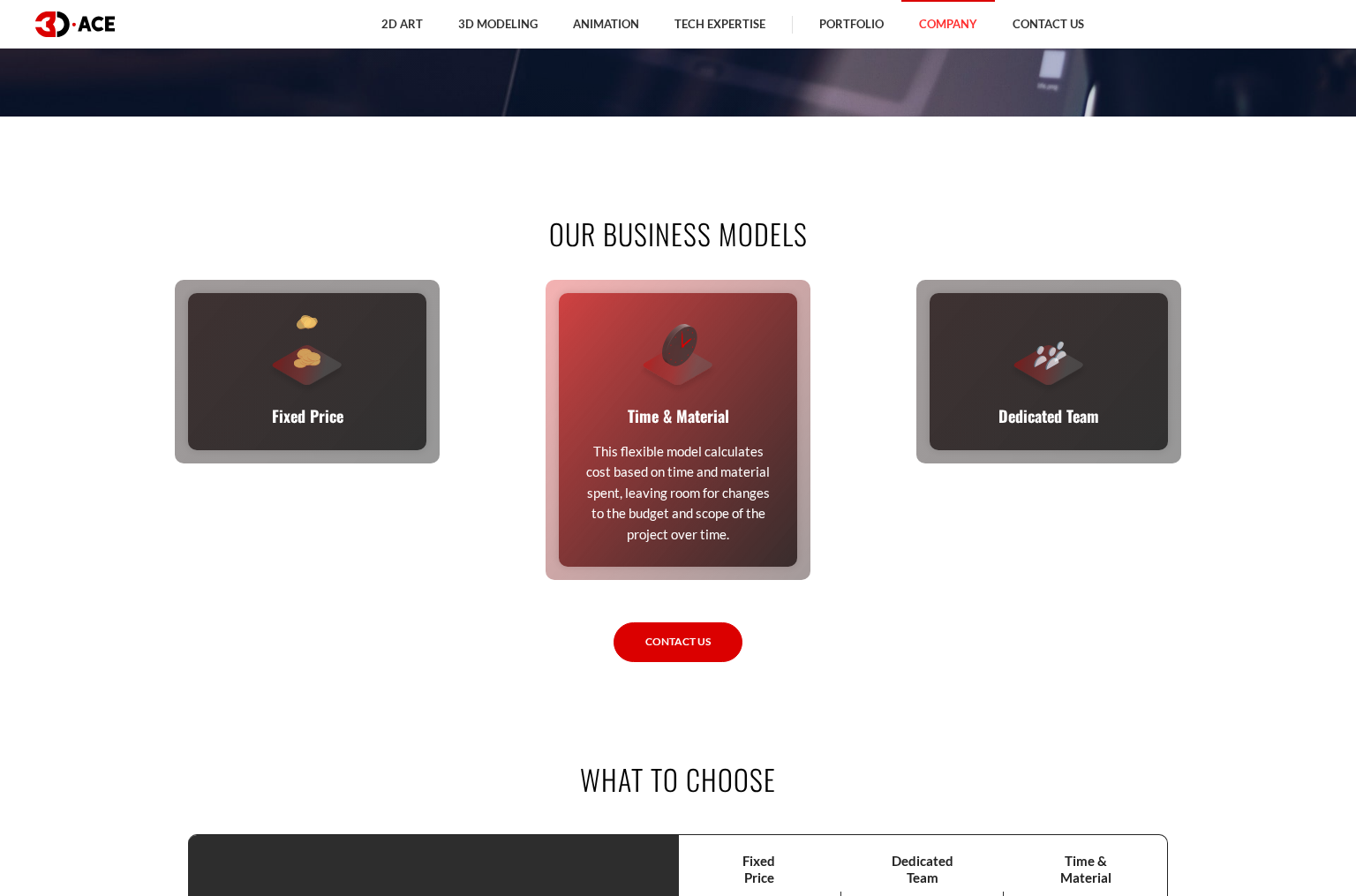
copy div "Time & Material This flexible model calculates cost based on time and material …"
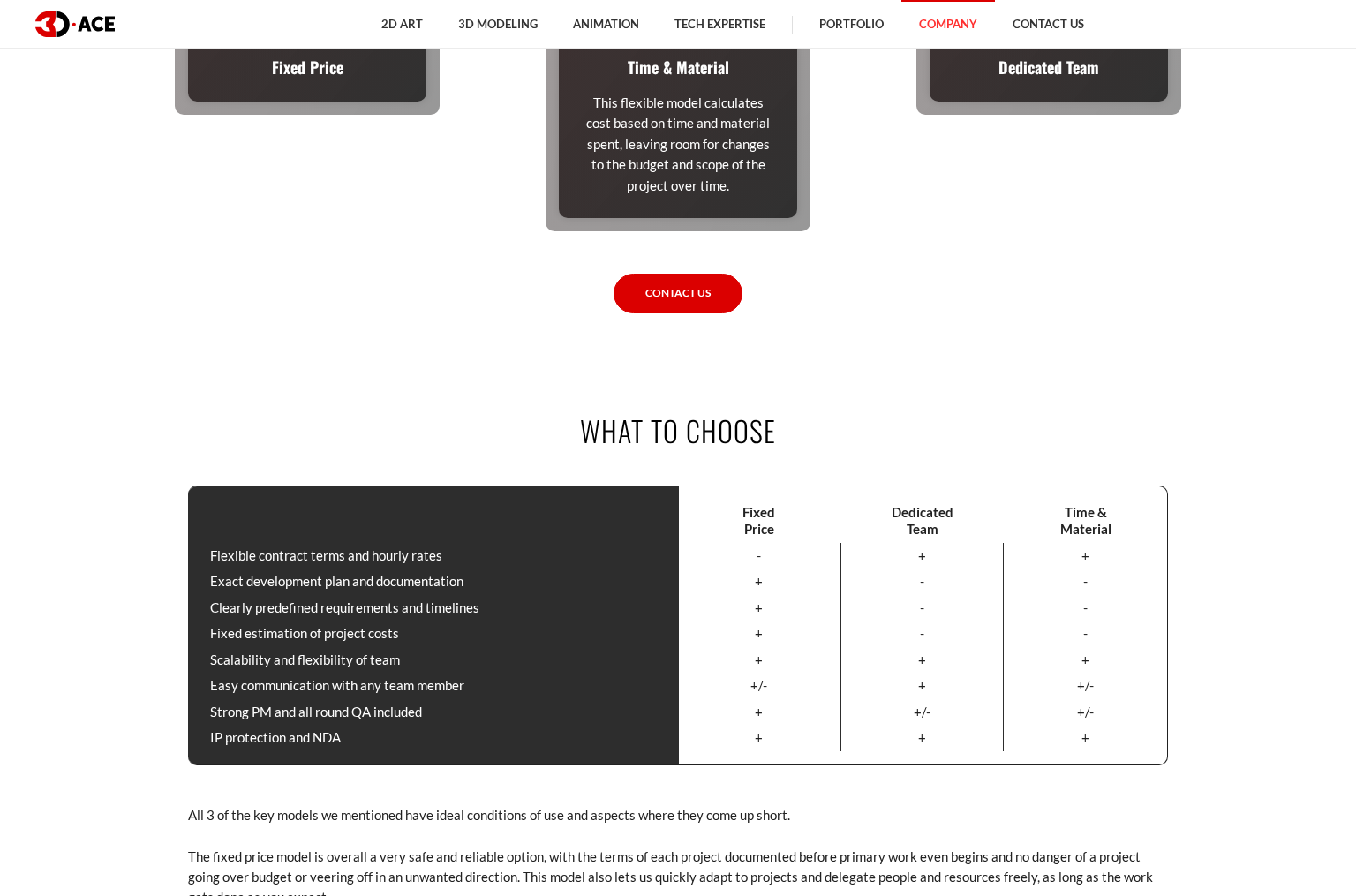
scroll to position [1324, 0]
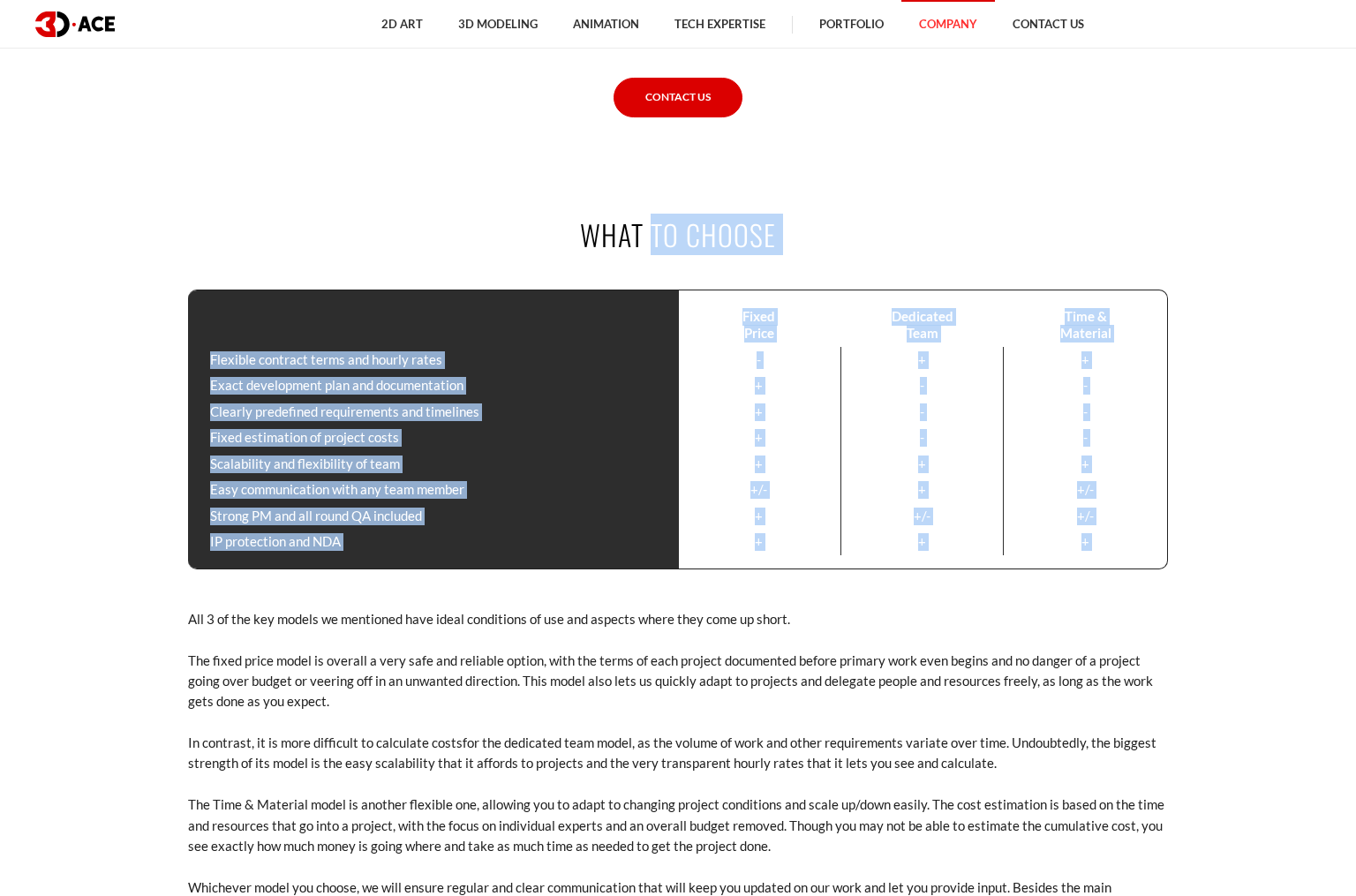
drag, startPoint x: 193, startPoint y: 226, endPoint x: 1133, endPoint y: 597, distance: 1010.6
click at [1133, 597] on div "What to choose Fixed Price Dedicated Team Time & Material Flexible contract ter…" at bounding box center [678, 603] width 1007 height 777
copy div "What to choose Fixed Price Dedicated Team Time & Material Flexible contract ter…"
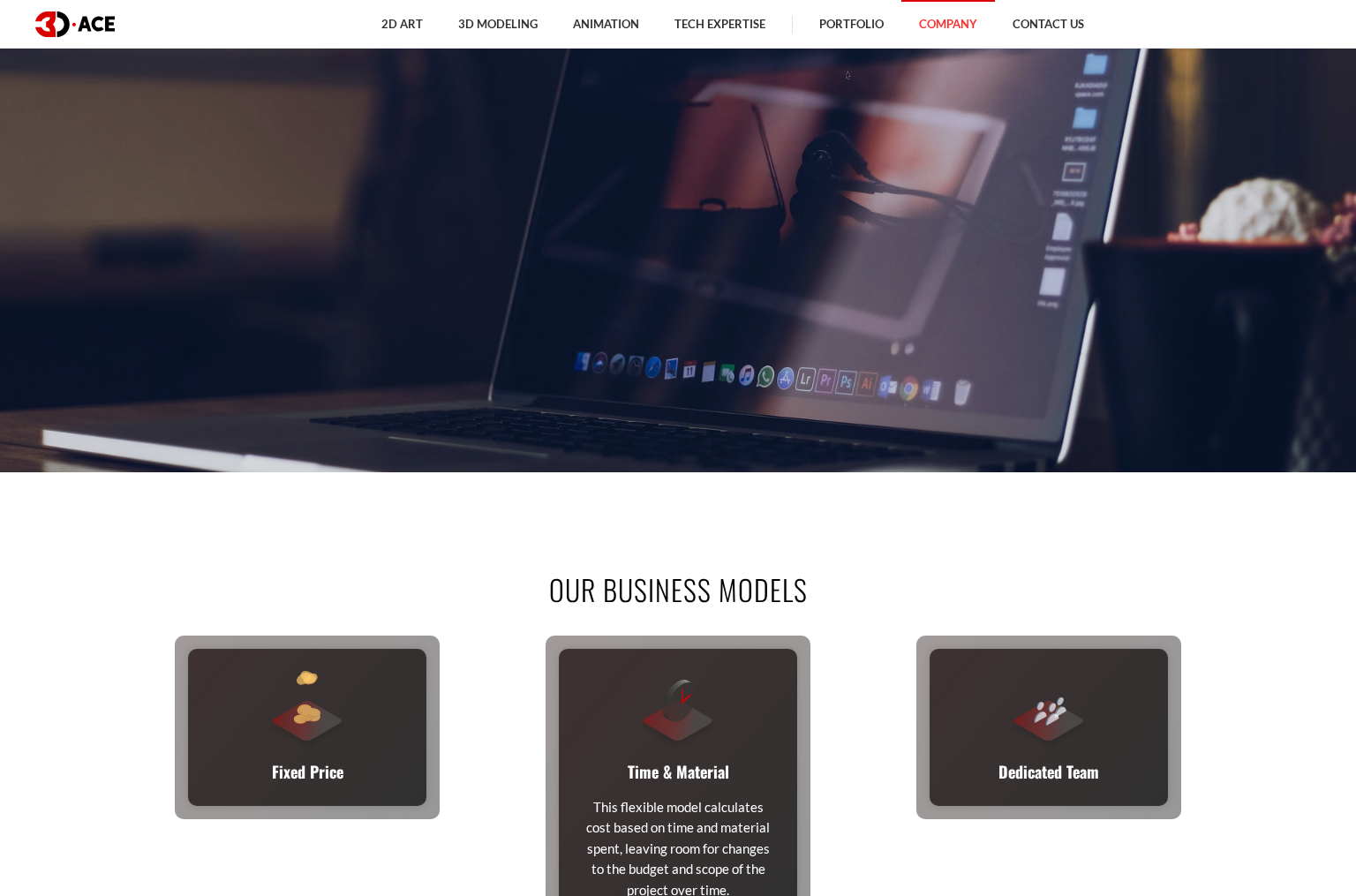
scroll to position [0, 0]
